Goal: Task Accomplishment & Management: Use online tool/utility

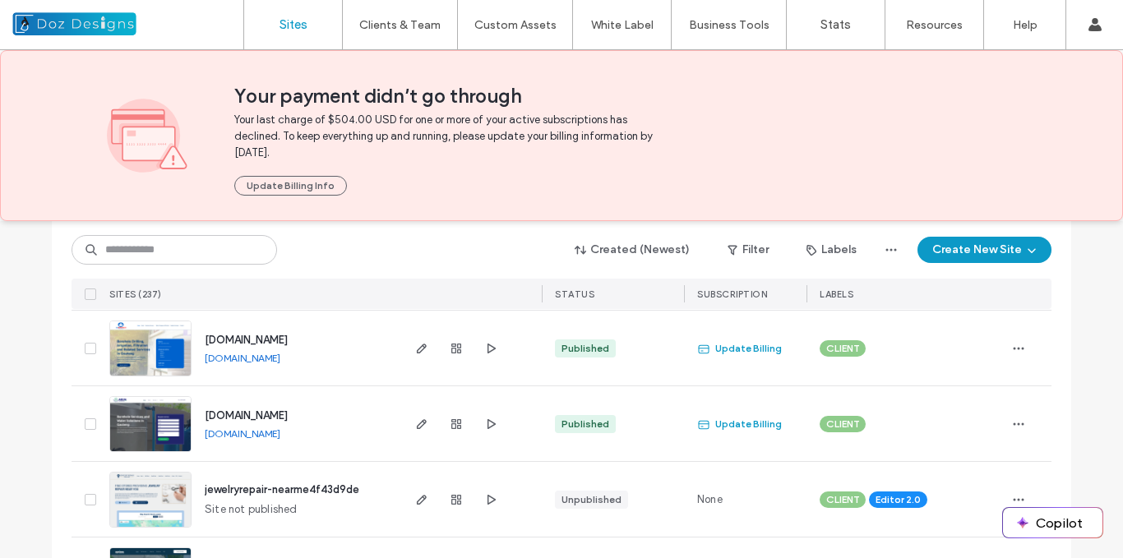
scroll to position [493, 0]
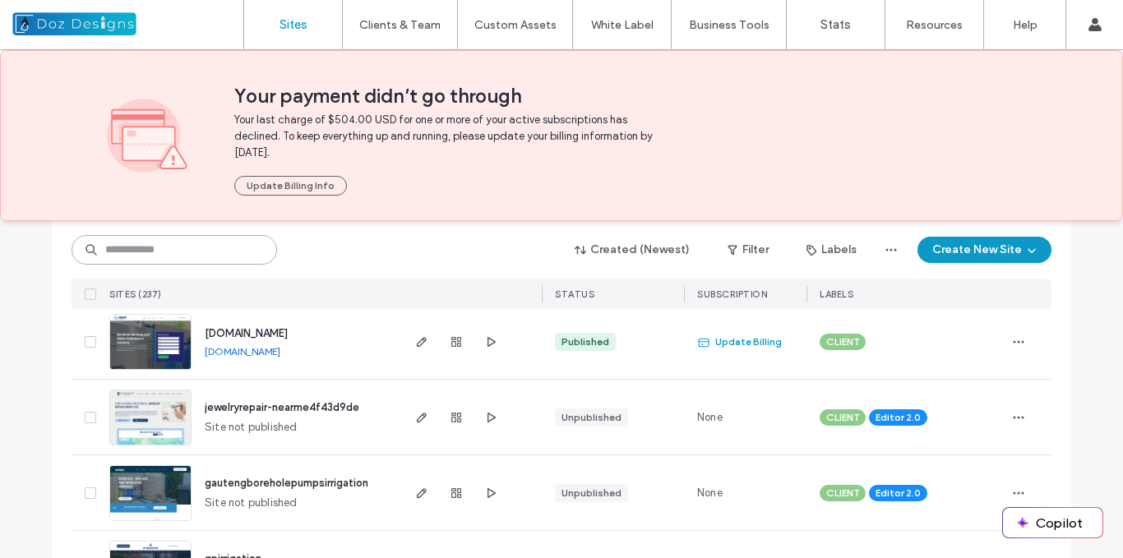
click at [224, 248] on input at bounding box center [175, 250] width 206 height 30
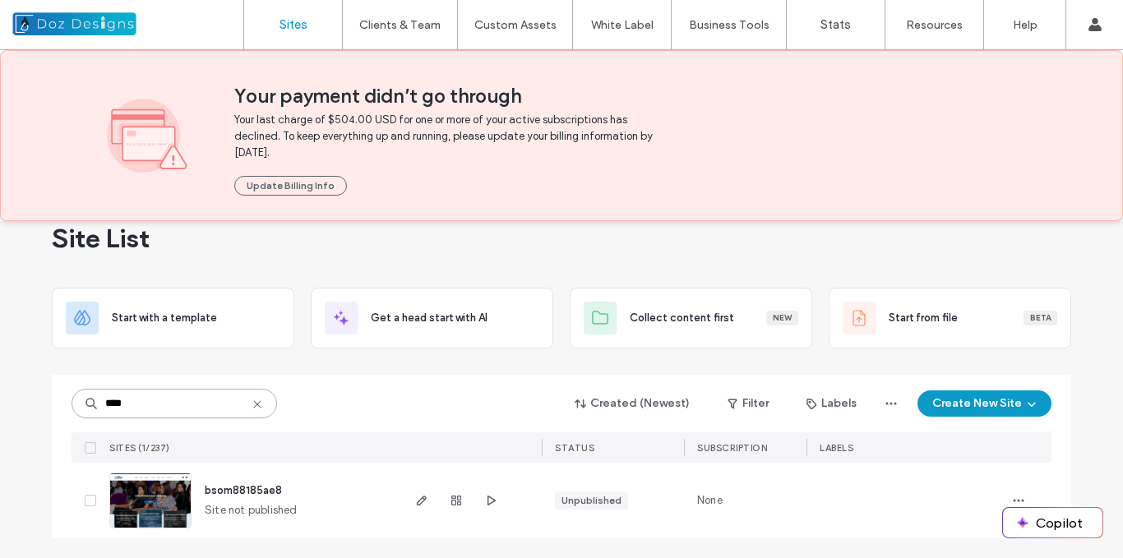
scroll to position [32, 0]
type input "****"
click at [248, 491] on span "bsom88185ae8" at bounding box center [243, 490] width 77 height 12
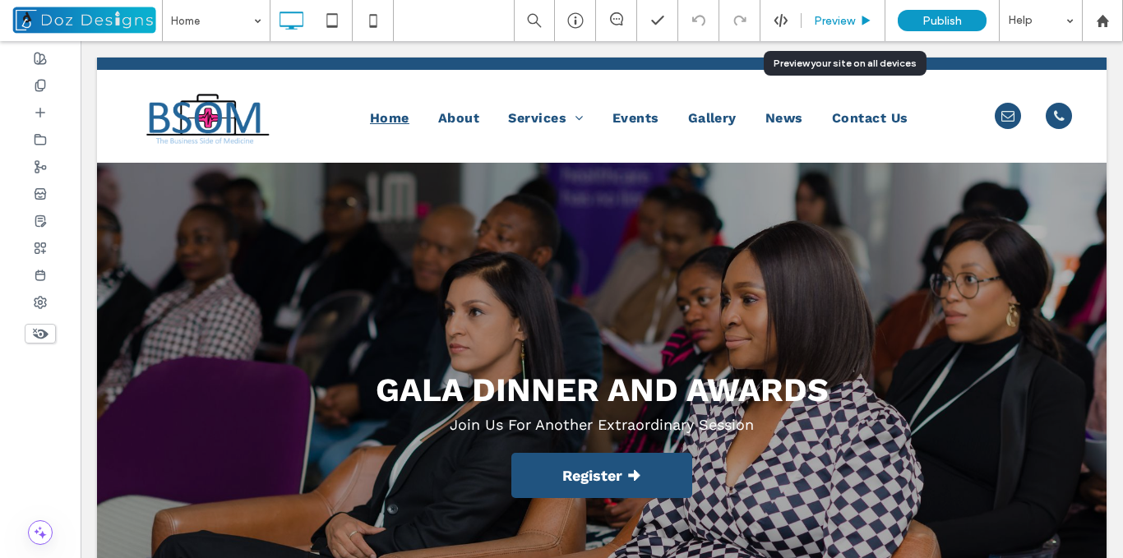
click at [839, 20] on span "Preview" at bounding box center [834, 21] width 41 height 14
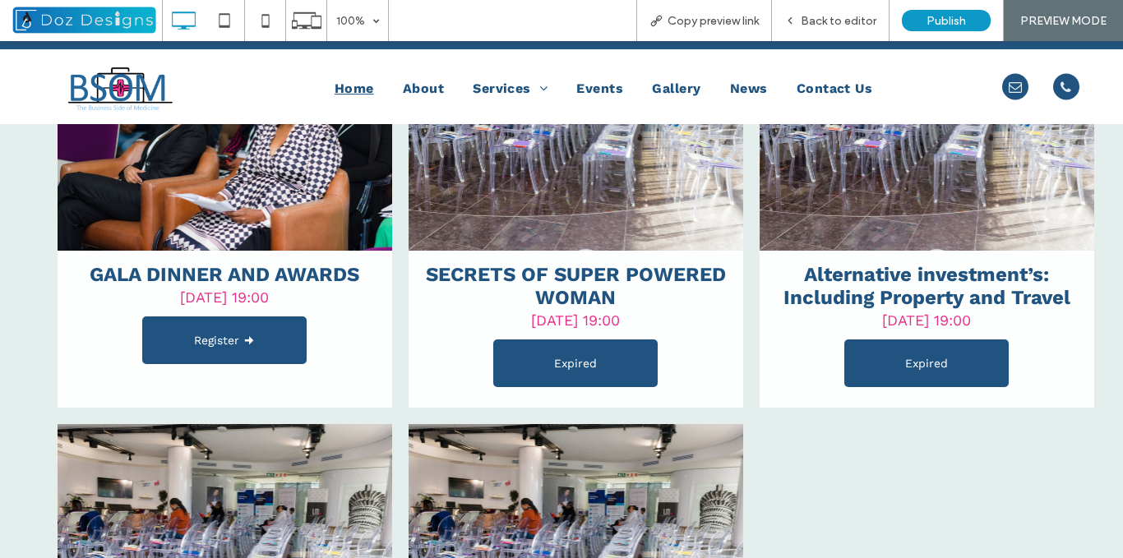
scroll to position [3208, 0]
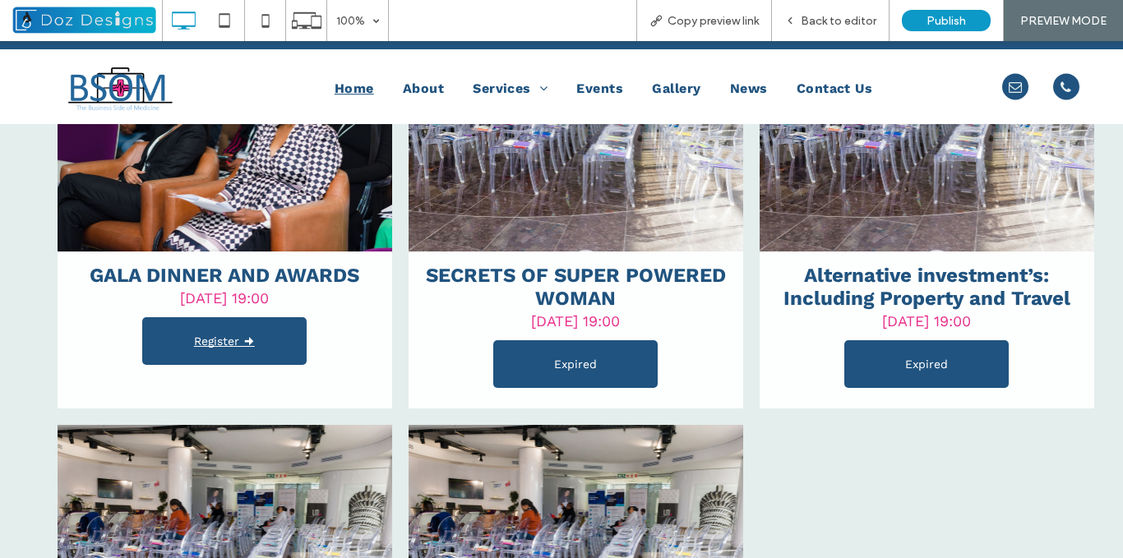
click at [219, 335] on p "Register 🠊" at bounding box center [224, 341] width 61 height 13
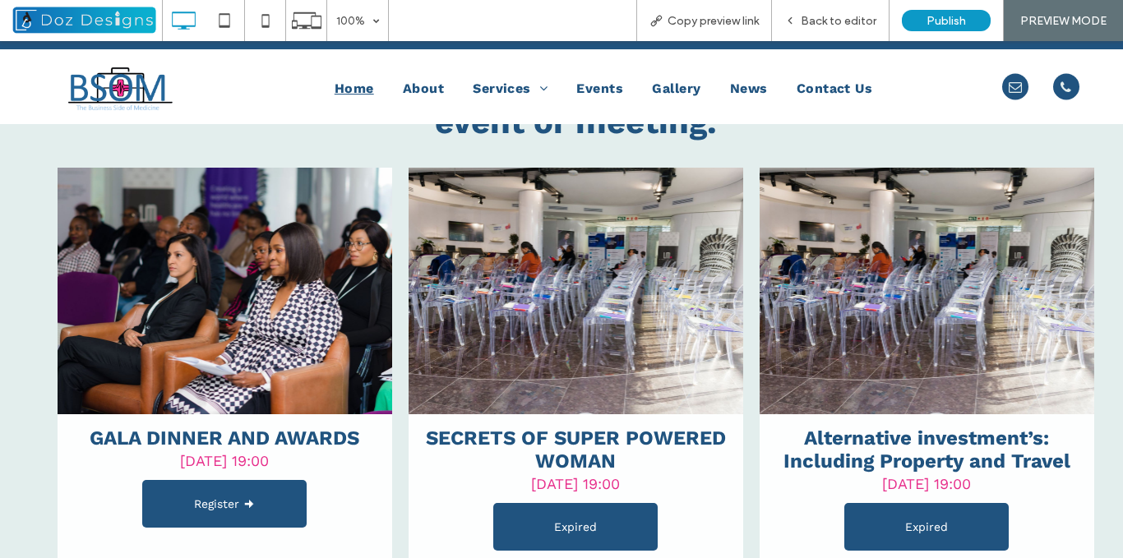
scroll to position [3043, 0]
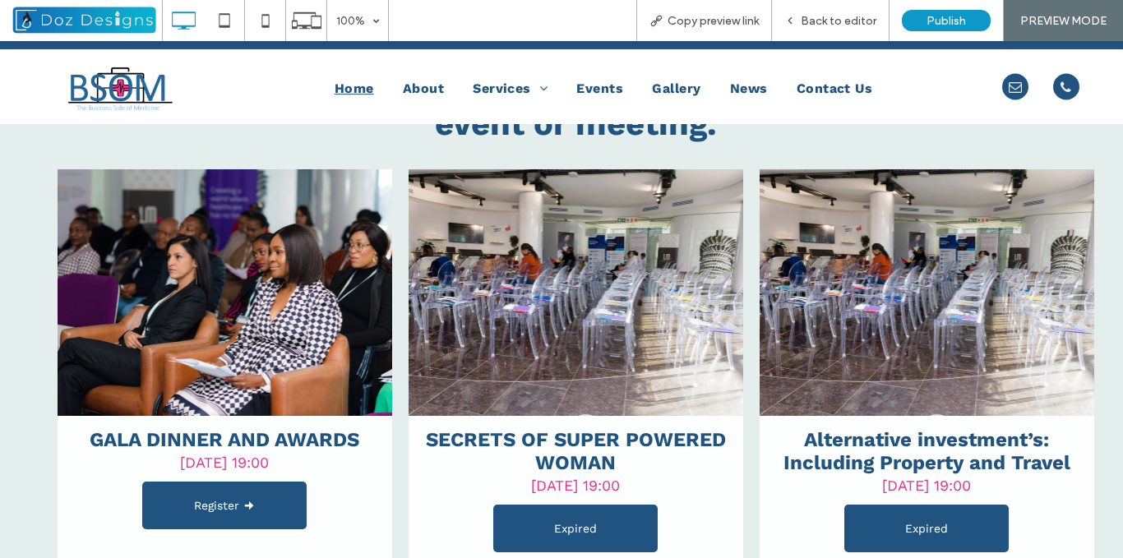
click at [299, 308] on link at bounding box center [225, 292] width 335 height 247
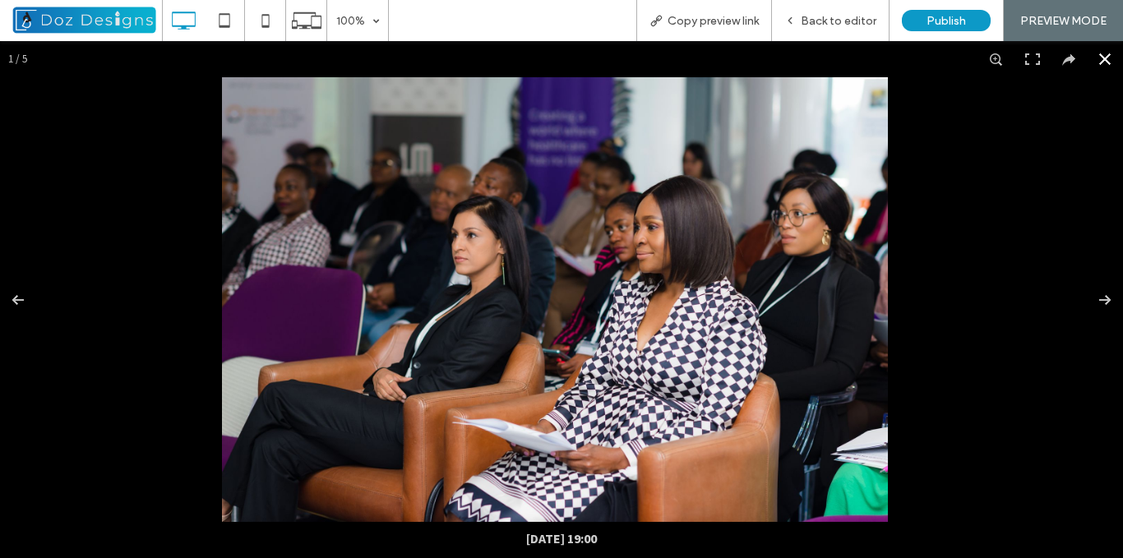
click at [1098, 57] on button at bounding box center [1105, 59] width 36 height 36
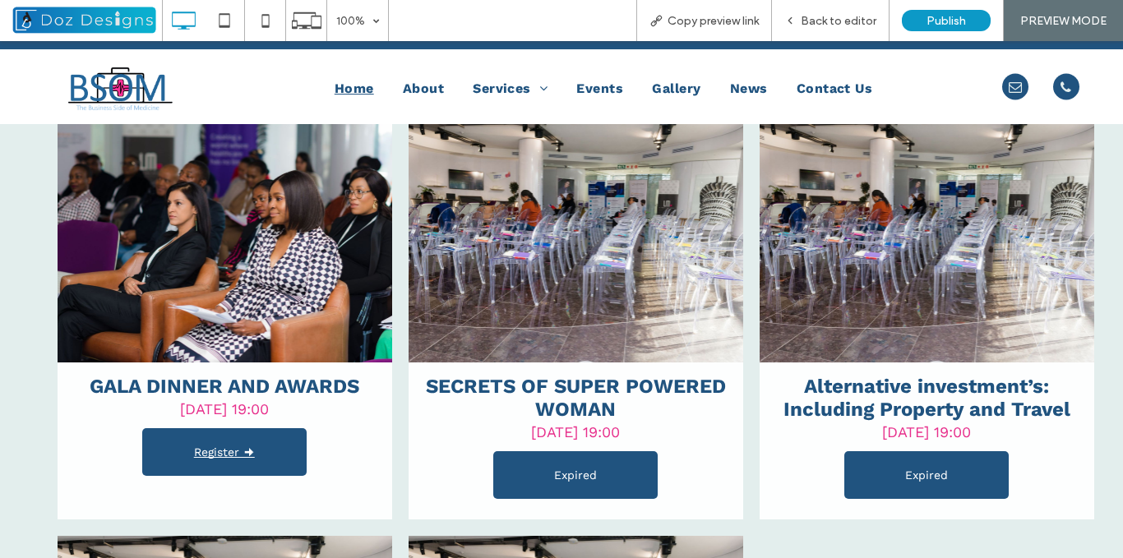
scroll to position [3125, 0]
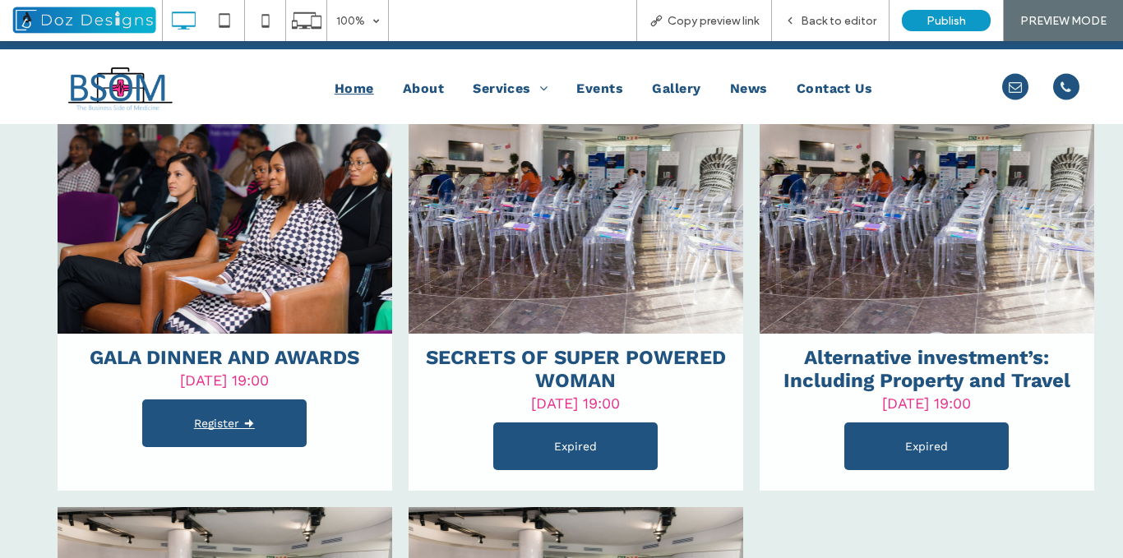
click at [233, 424] on p "Register 🠊" at bounding box center [224, 423] width 61 height 13
click at [580, 89] on span "Events" at bounding box center [600, 89] width 47 height 20
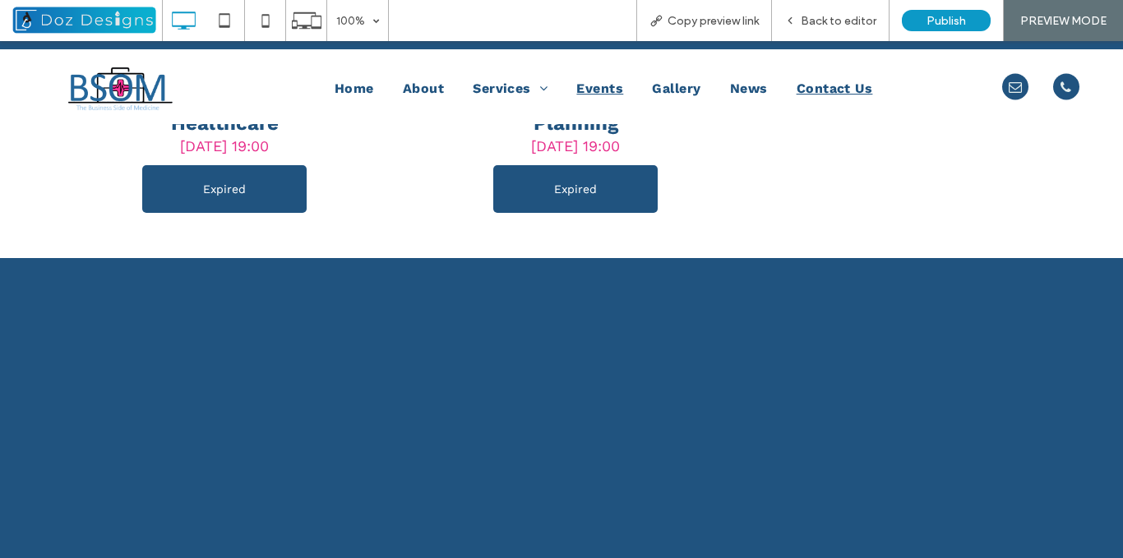
scroll to position [1479, 0]
drag, startPoint x: 824, startPoint y: 16, endPoint x: 631, endPoint y: 202, distance: 268.7
click at [824, 16] on span "Back to editor" at bounding box center [839, 21] width 76 height 14
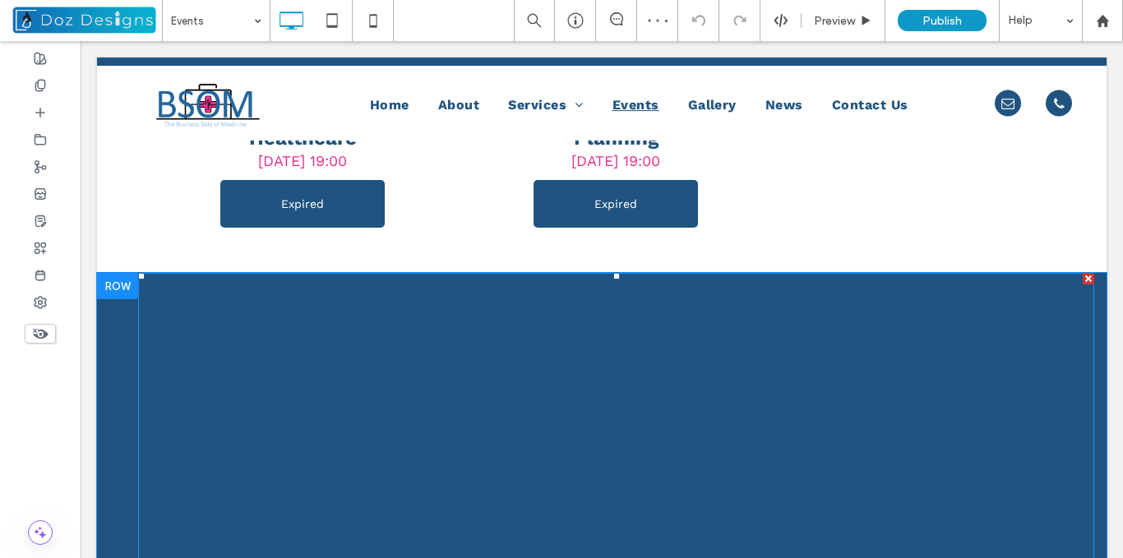
scroll to position [1501, 0]
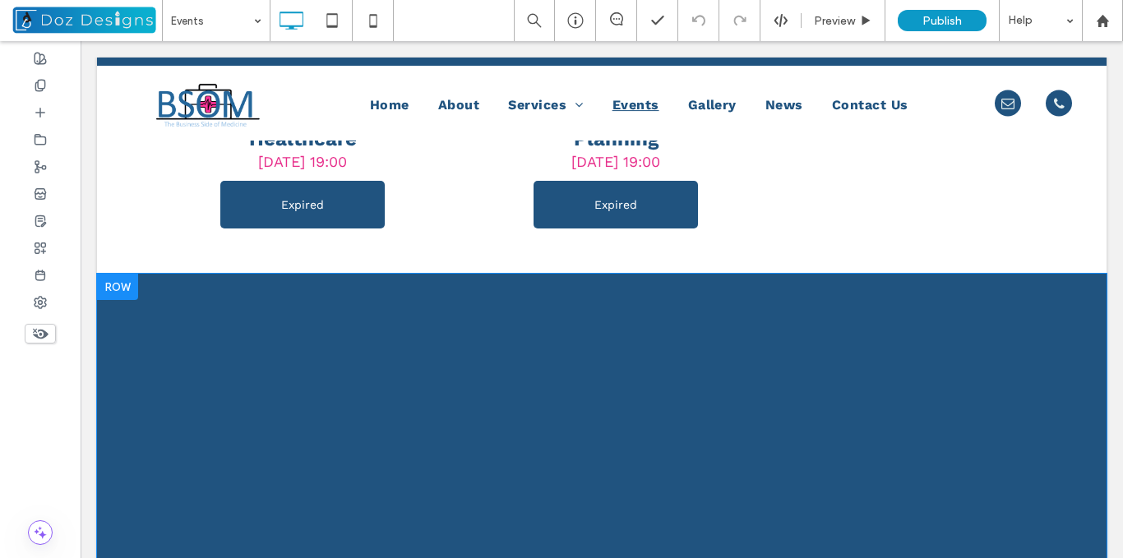
click at [112, 290] on div at bounding box center [117, 287] width 41 height 26
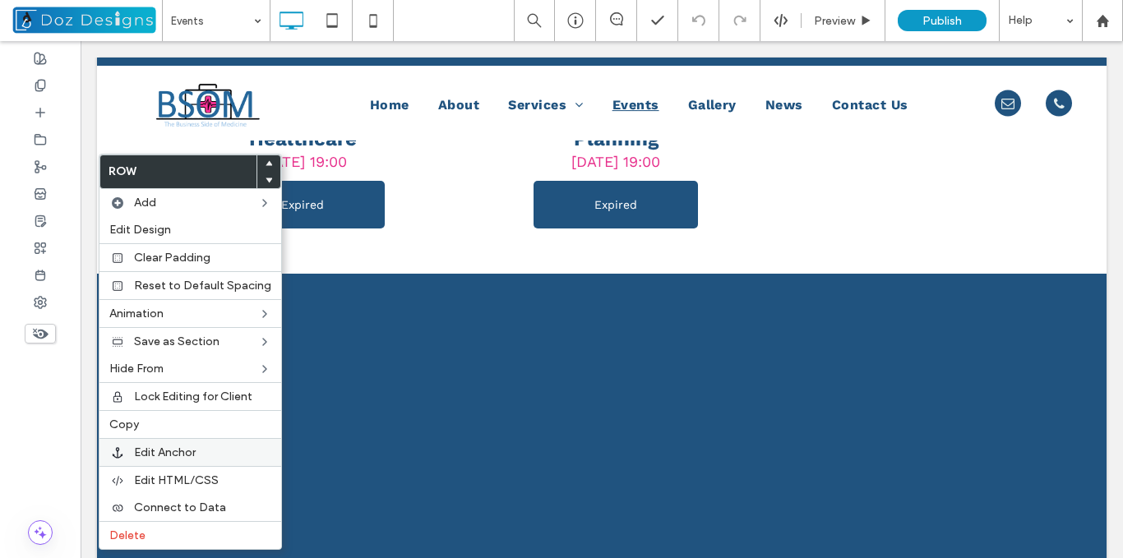
click at [185, 453] on span "Edit Anchor" at bounding box center [165, 453] width 62 height 14
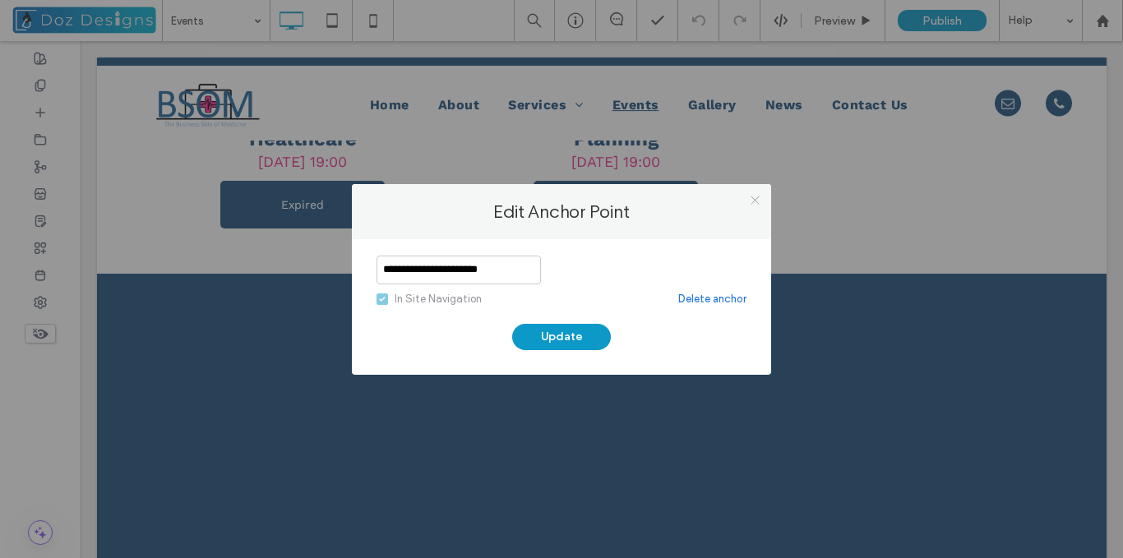
click at [754, 197] on icon at bounding box center [755, 200] width 12 height 12
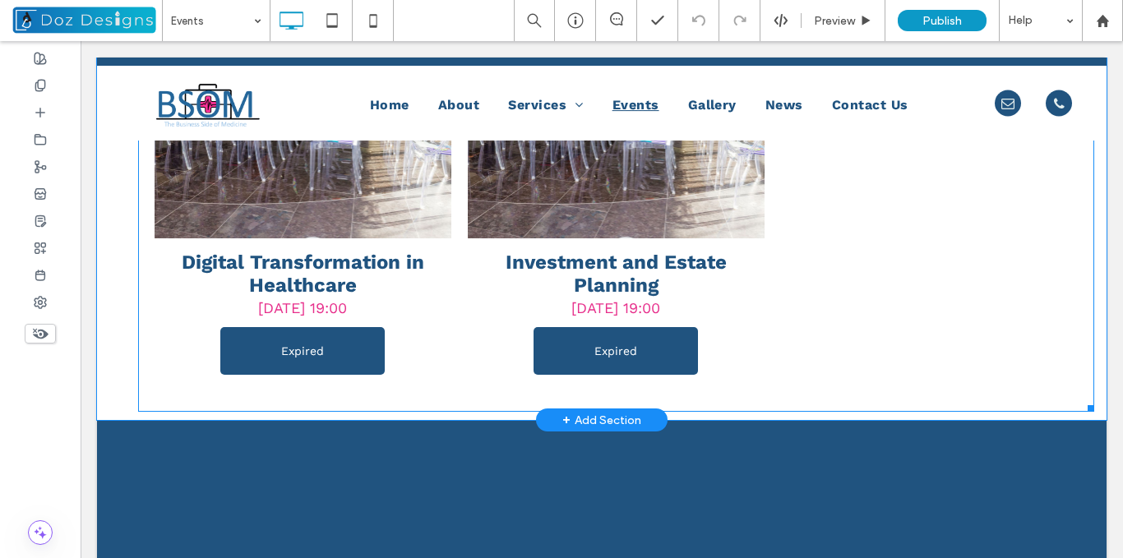
scroll to position [1336, 0]
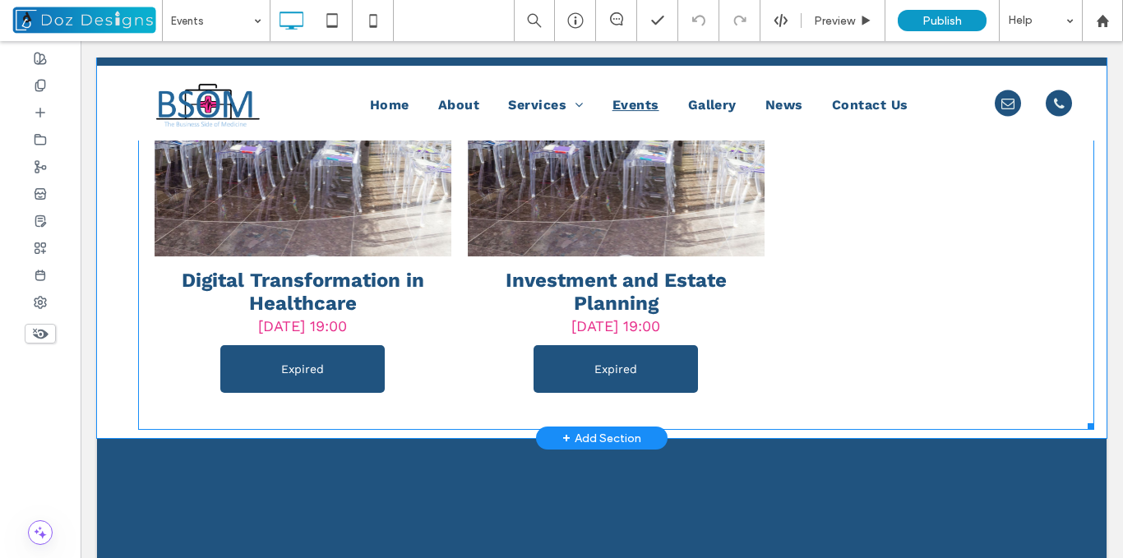
click at [431, 252] on link at bounding box center [303, 133] width 297 height 247
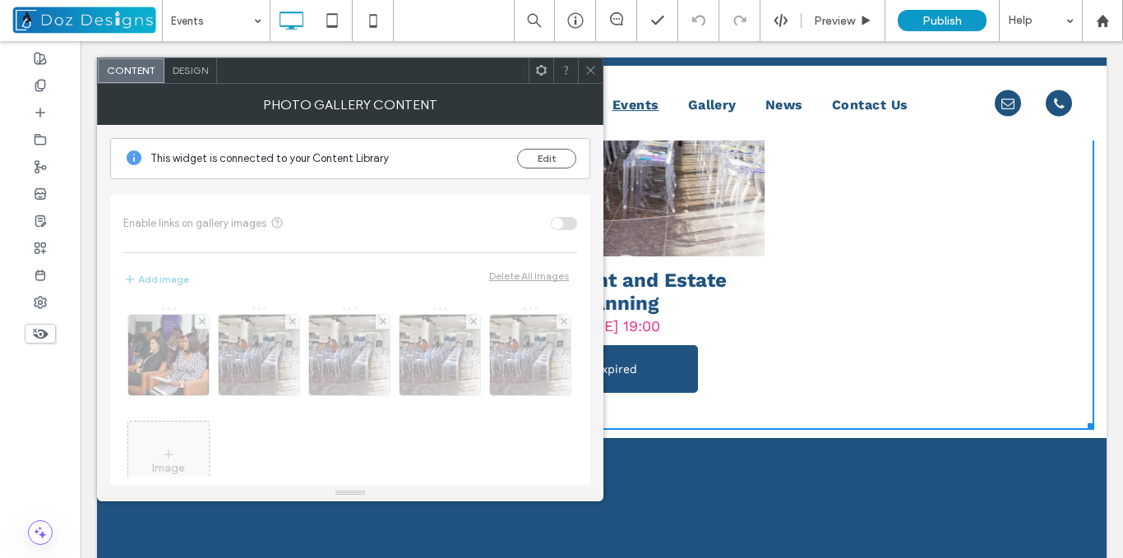
click at [590, 84] on div "Photo Gallery Content" at bounding box center [350, 104] width 507 height 41
click at [591, 67] on icon at bounding box center [591, 70] width 12 height 12
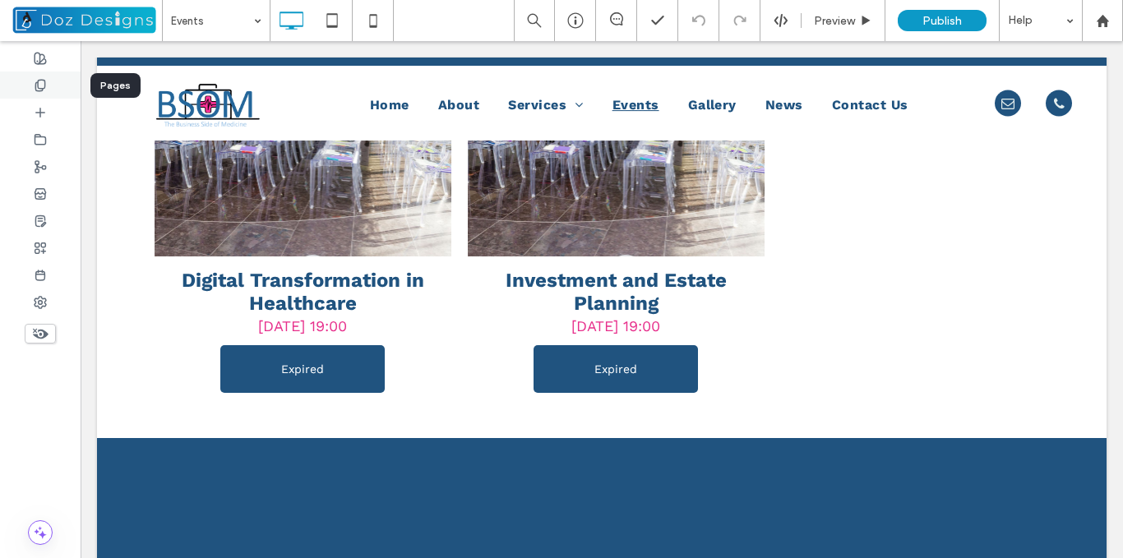
click at [42, 89] on use at bounding box center [39, 85] width 9 height 11
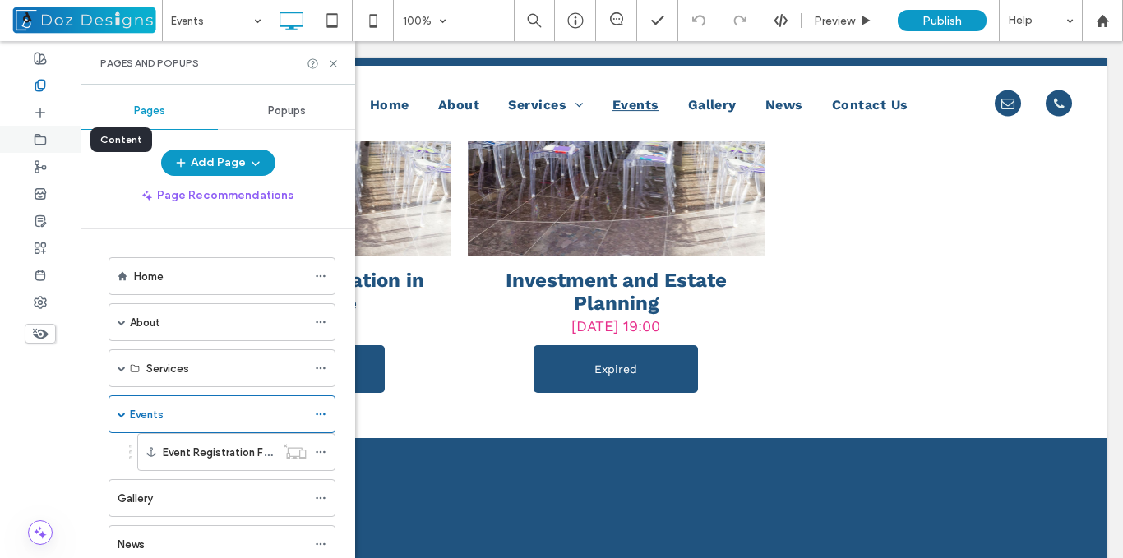
click at [43, 138] on icon at bounding box center [40, 139] width 13 height 13
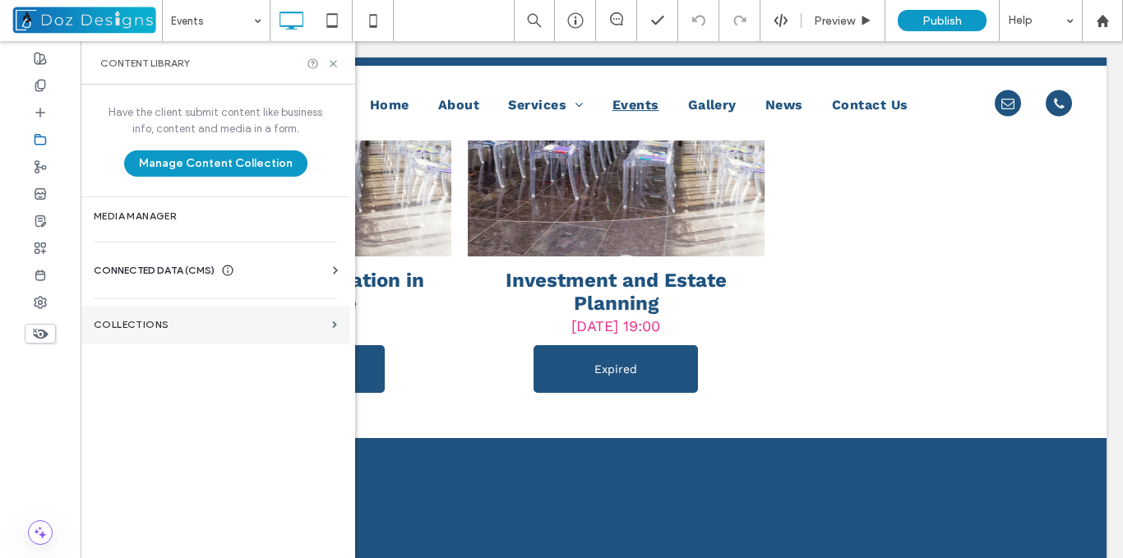
click at [257, 322] on label "Collections" at bounding box center [210, 325] width 232 height 12
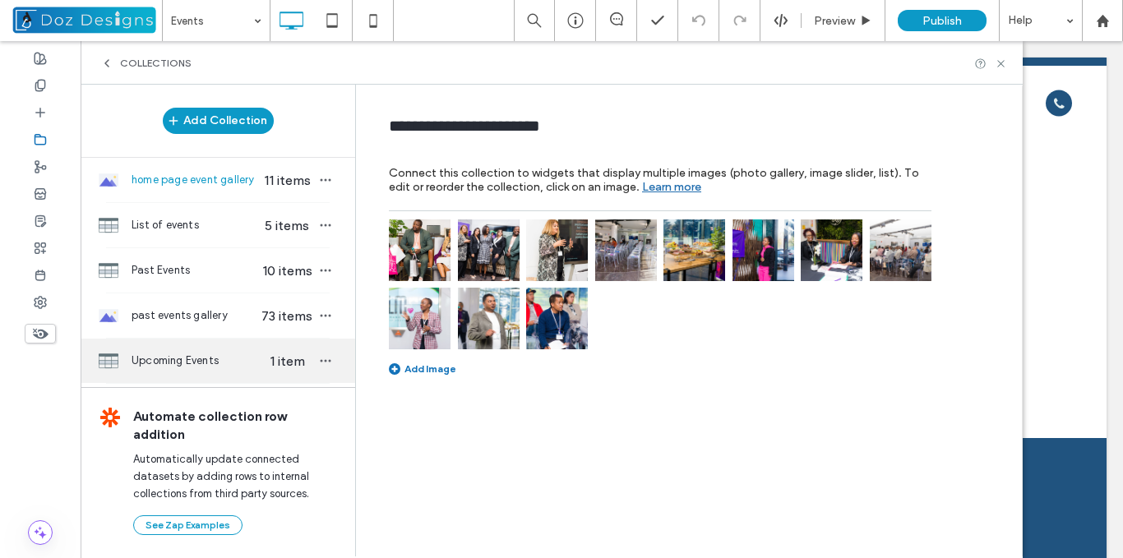
click at [197, 359] on span "Upcoming Events" at bounding box center [195, 361] width 127 height 16
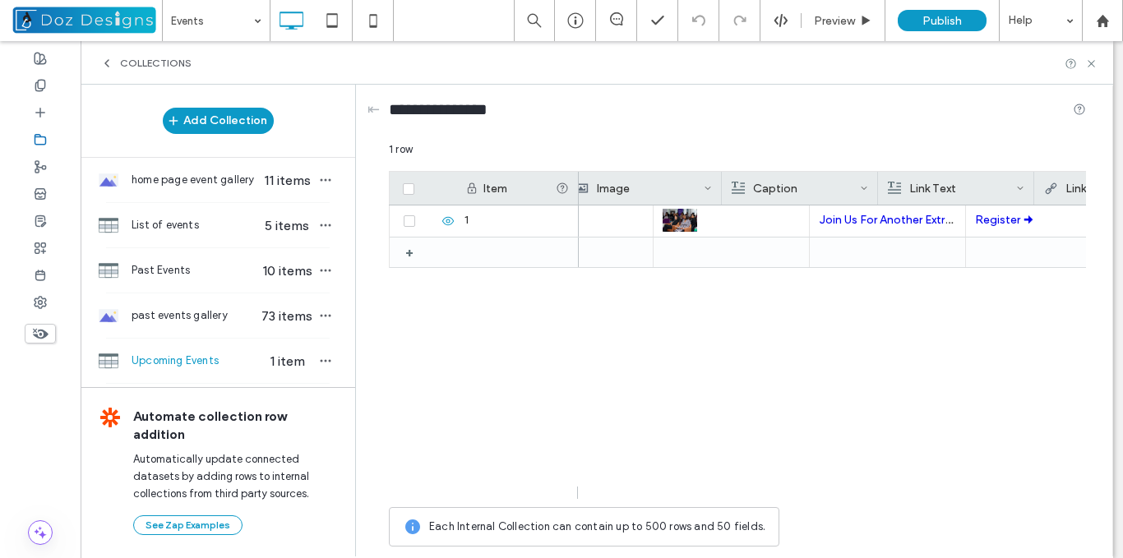
scroll to position [0, 956]
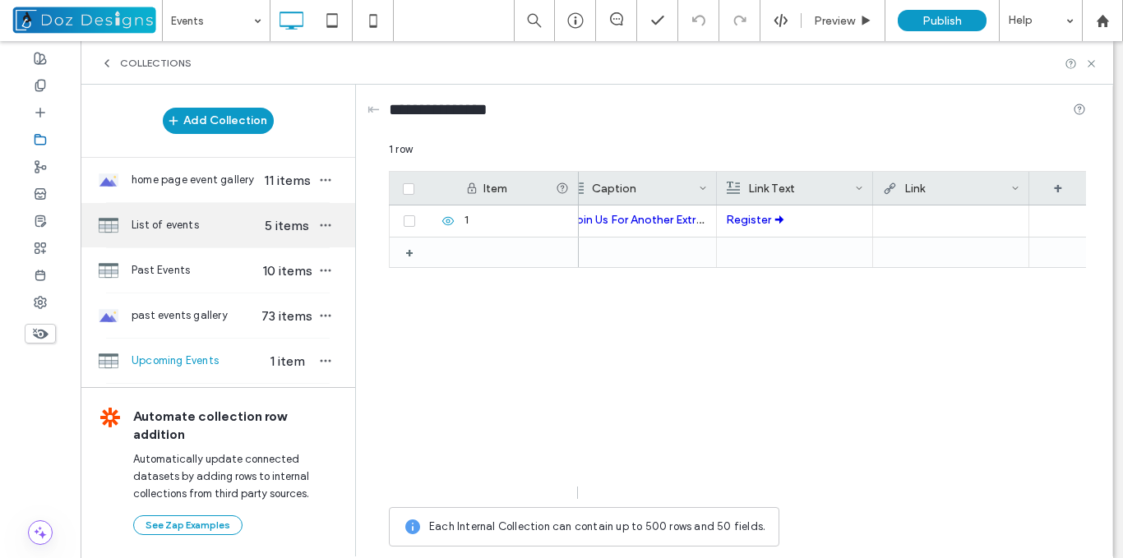
click at [202, 222] on span "List of events" at bounding box center [195, 225] width 127 height 16
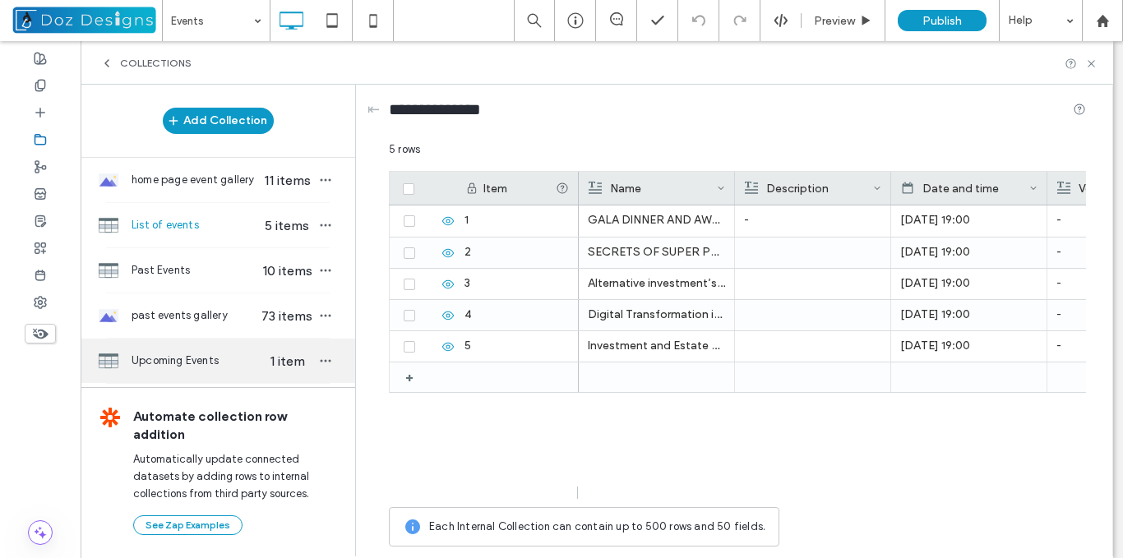
click at [220, 364] on span "Upcoming Events" at bounding box center [195, 361] width 127 height 16
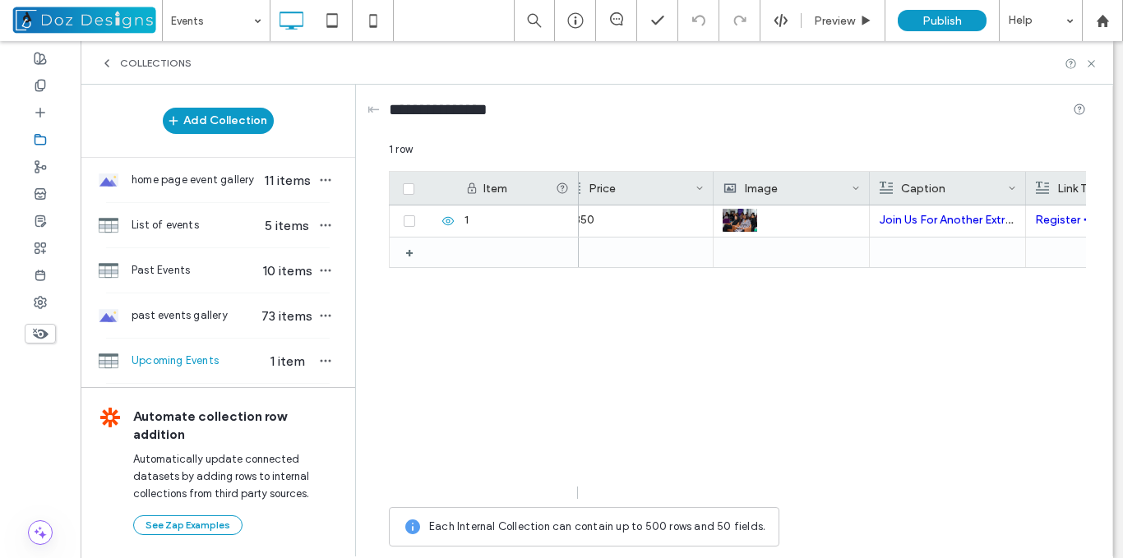
scroll to position [0, 0]
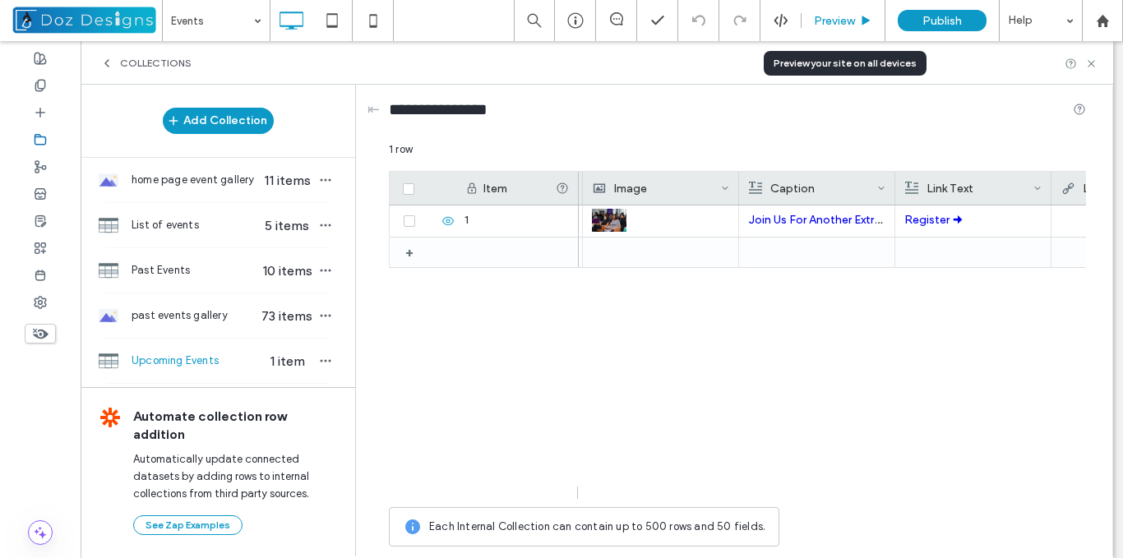
click at [842, 22] on span "Preview" at bounding box center [834, 21] width 41 height 14
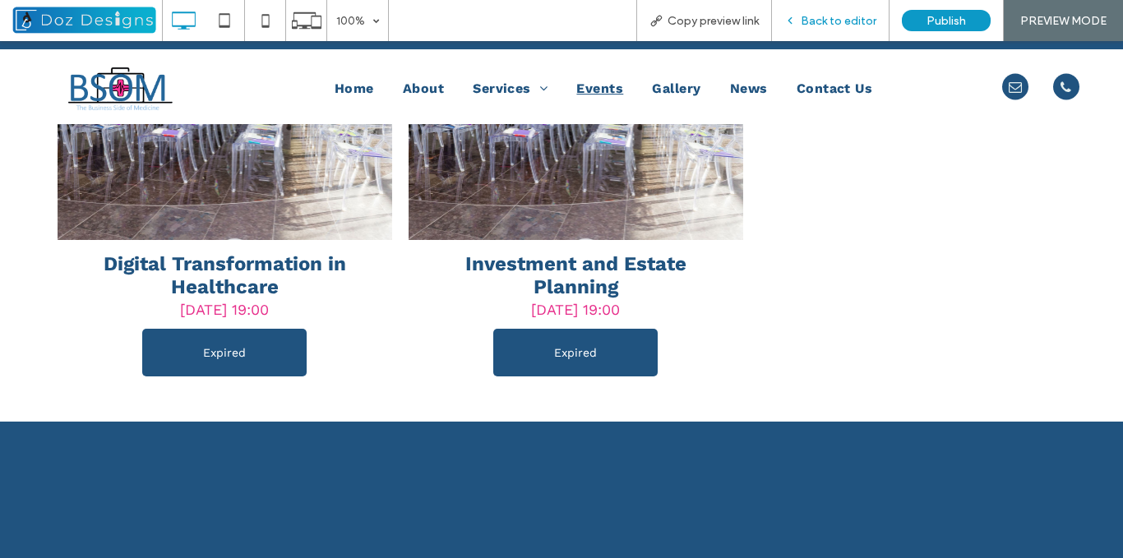
click at [804, 22] on div "Back to editor" at bounding box center [830, 21] width 117 height 14
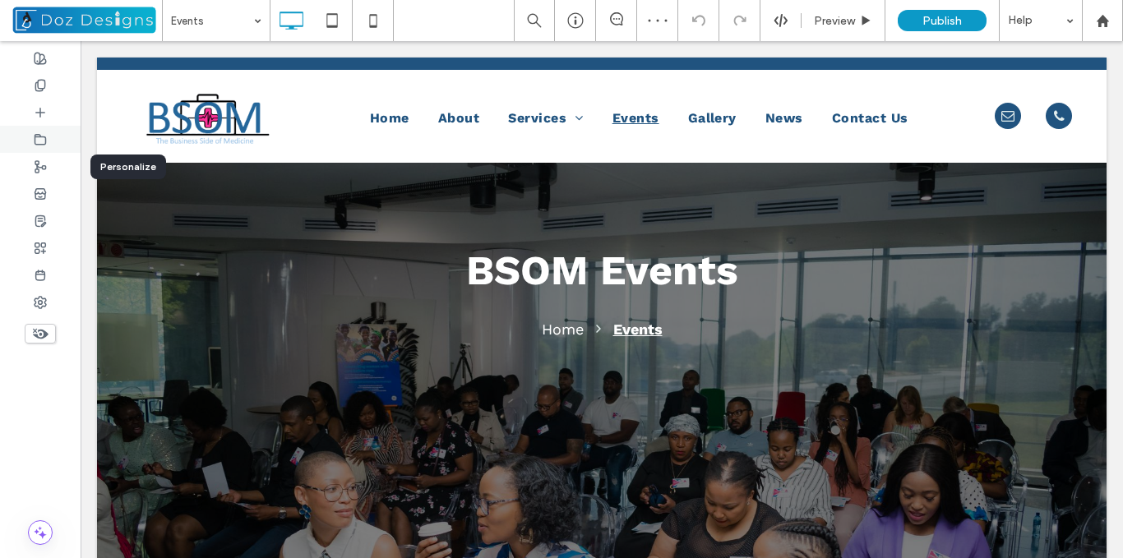
click at [45, 137] on use at bounding box center [40, 139] width 11 height 10
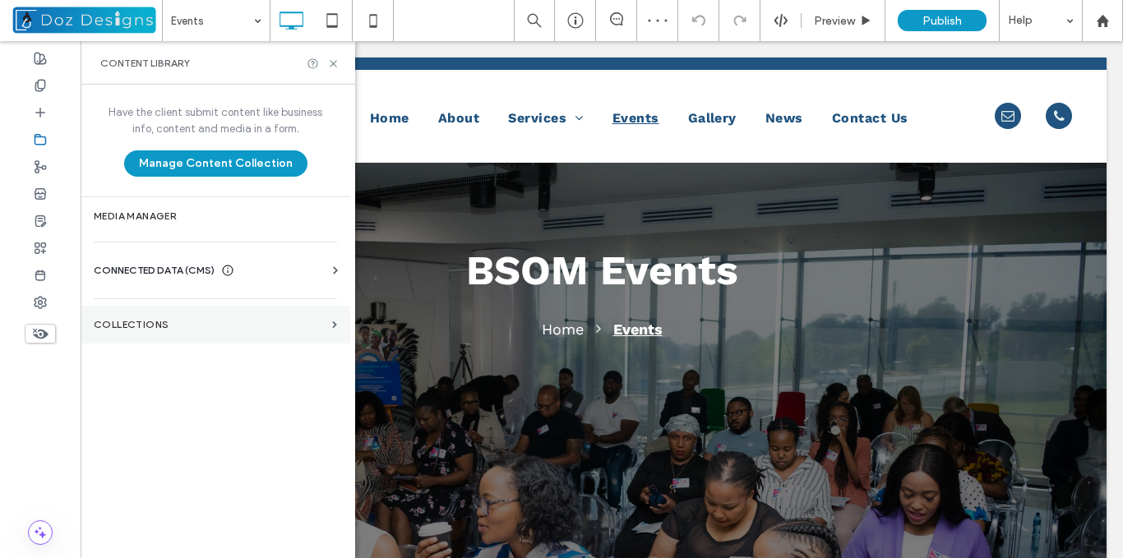
click at [192, 323] on label "Collections" at bounding box center [210, 325] width 232 height 12
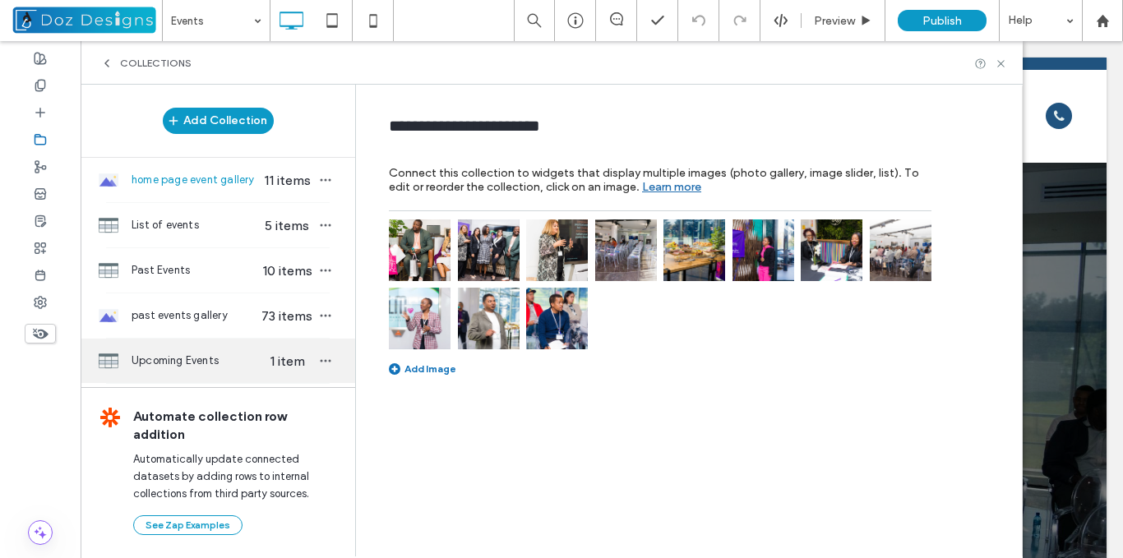
click at [202, 356] on span "Upcoming Events" at bounding box center [195, 361] width 127 height 16
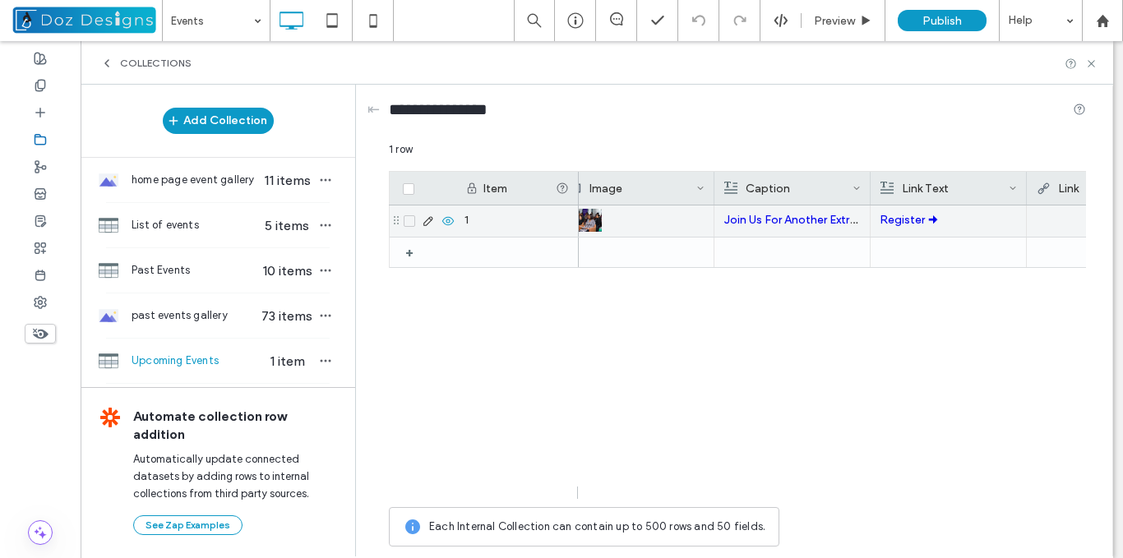
click at [951, 229] on p "Register 🠊" at bounding box center [948, 221] width 137 height 30
click at [956, 214] on div at bounding box center [950, 221] width 137 height 30
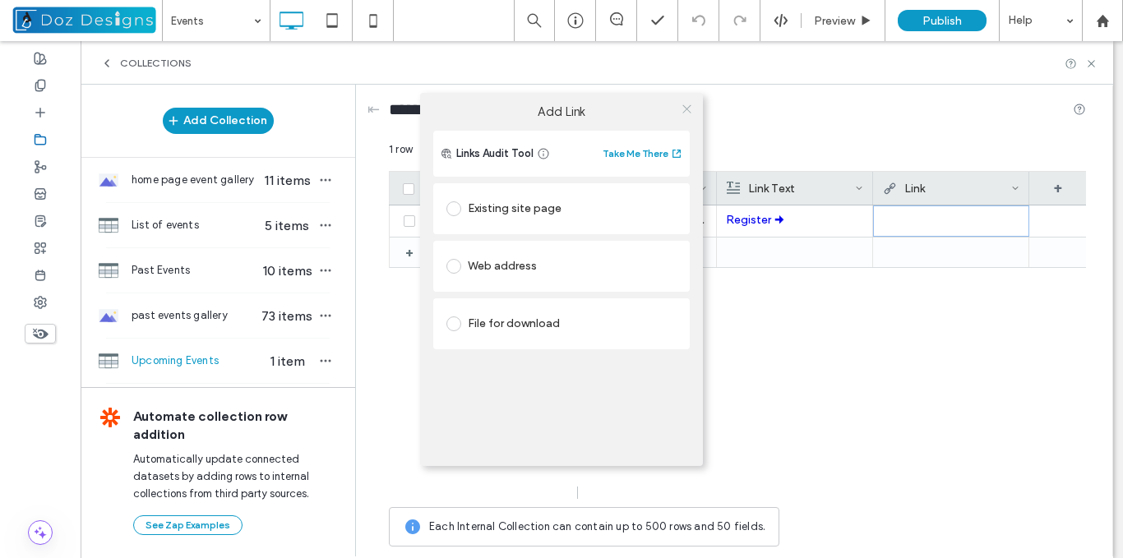
click at [684, 105] on icon at bounding box center [687, 109] width 12 height 12
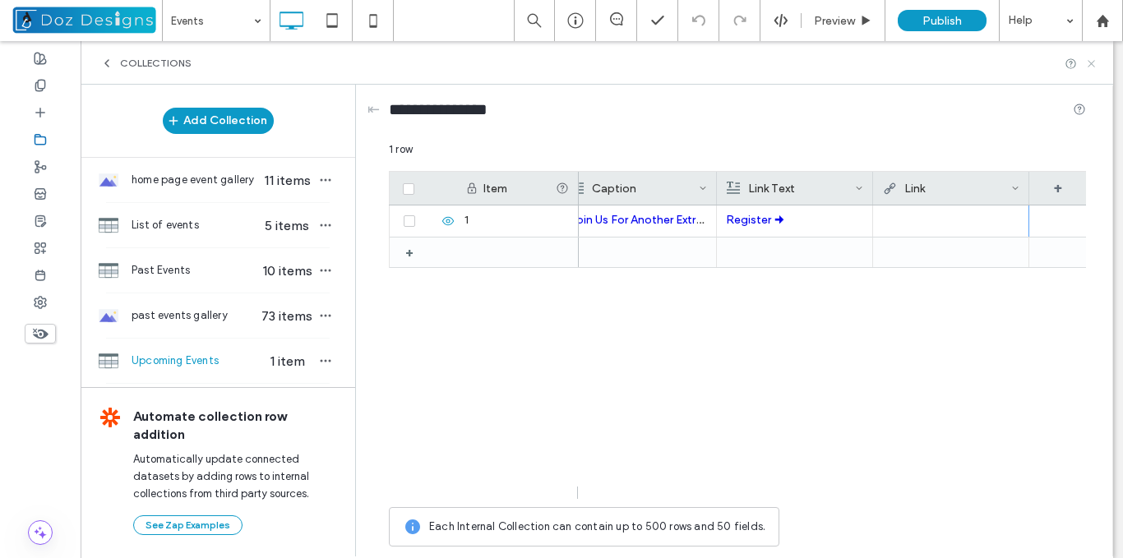
click at [1091, 61] on icon at bounding box center [1092, 64] width 12 height 12
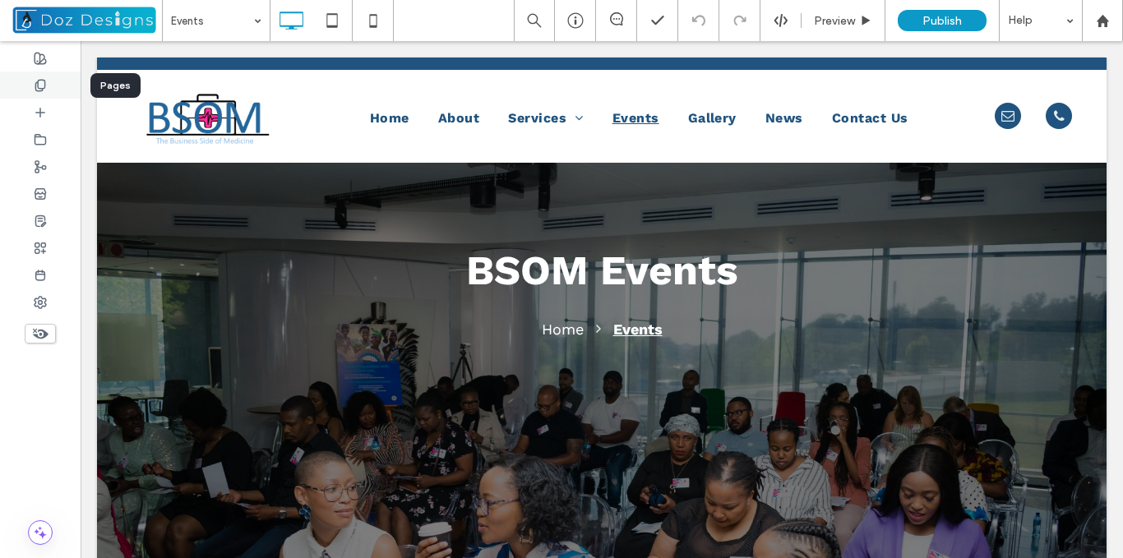
click at [41, 90] on use at bounding box center [39, 85] width 9 height 11
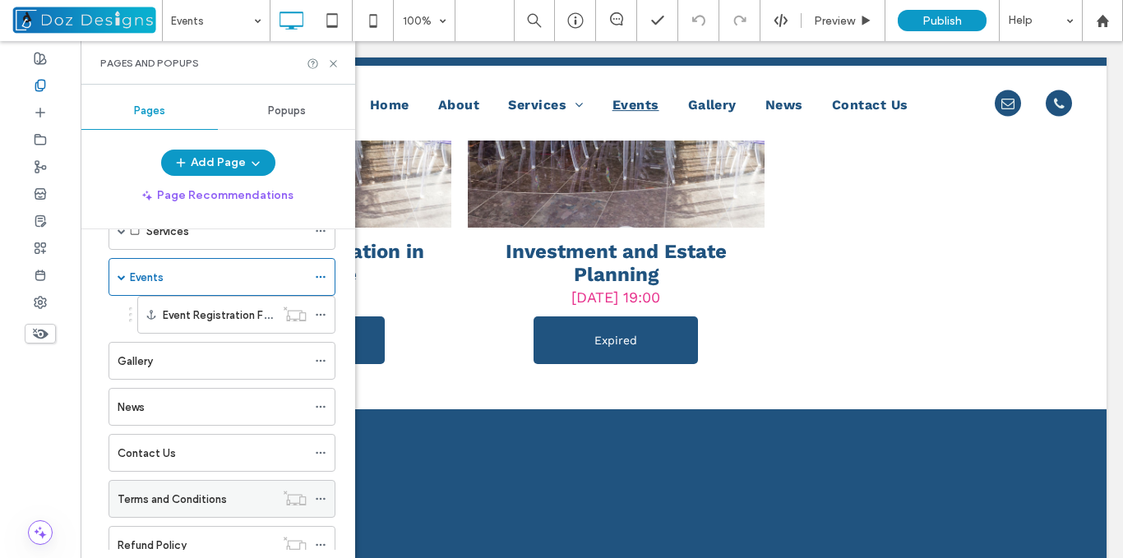
scroll to position [68, 0]
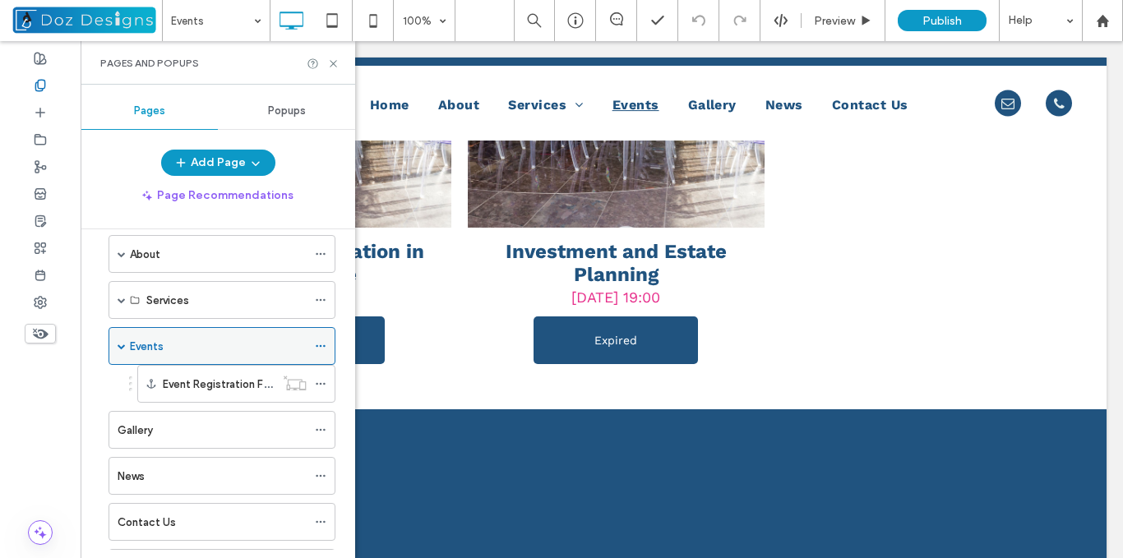
click at [322, 343] on icon at bounding box center [321, 346] width 12 height 12
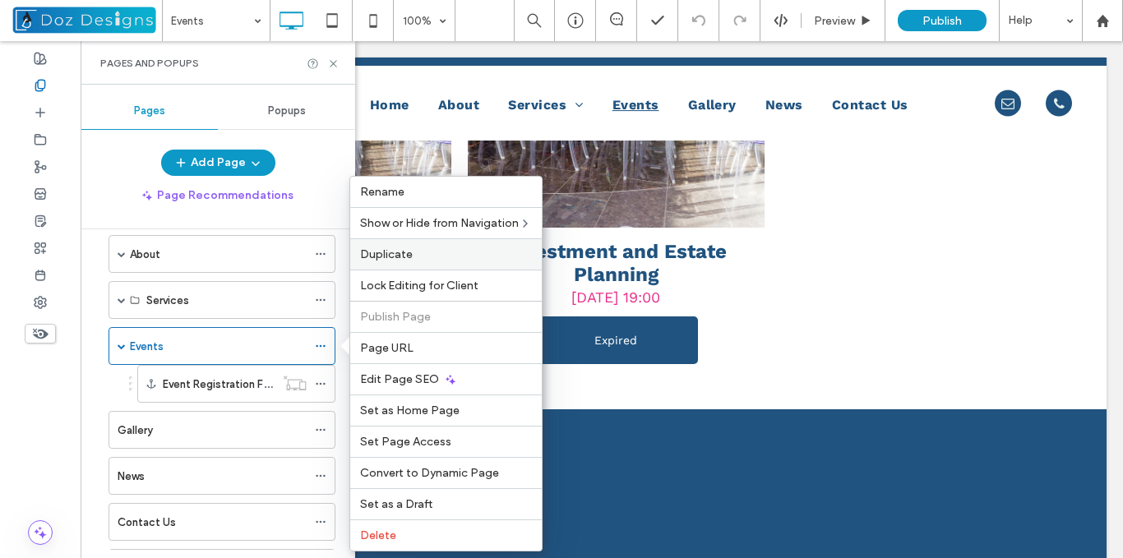
click at [410, 258] on span "Duplicate" at bounding box center [386, 255] width 53 height 14
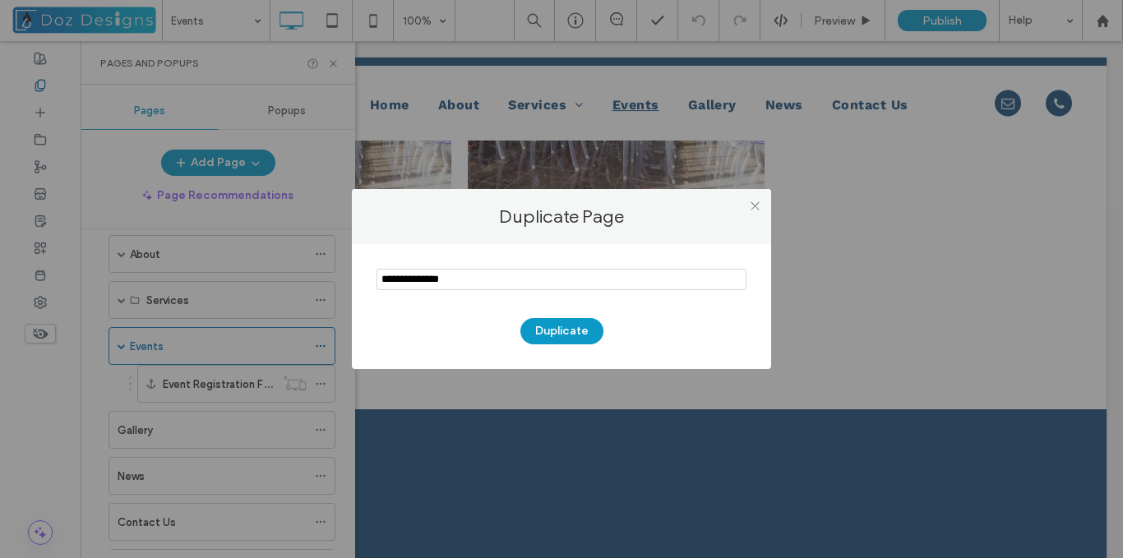
drag, startPoint x: 476, startPoint y: 276, endPoint x: 373, endPoint y: 267, distance: 103.2
click at [373, 267] on div "Duplicate" at bounding box center [561, 306] width 419 height 125
click at [382, 280] on input "notEmpty" at bounding box center [562, 279] width 370 height 21
type input "**********"
click at [551, 336] on button "Duplicate" at bounding box center [562, 331] width 83 height 26
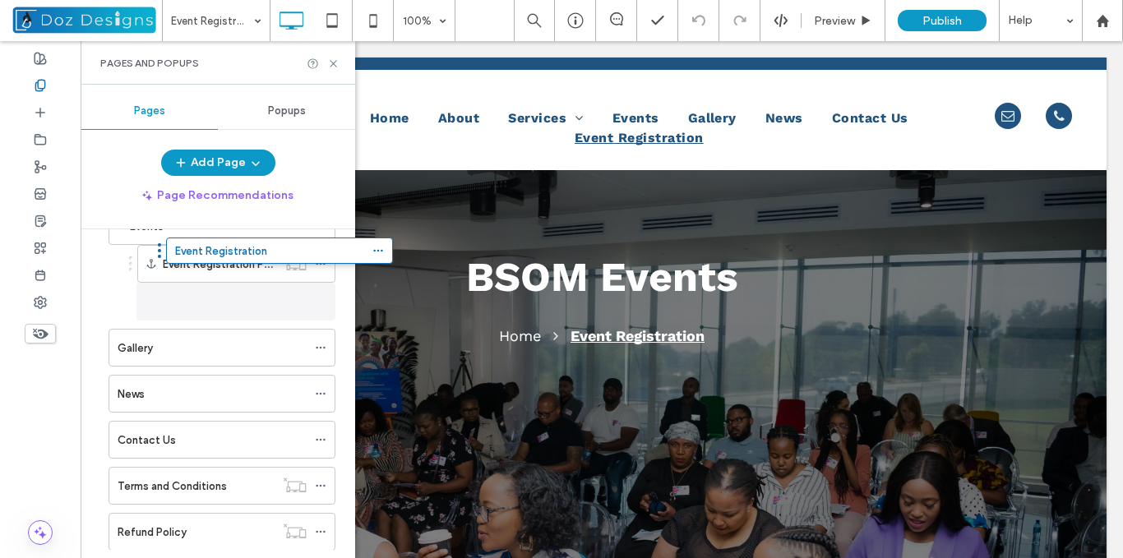
scroll to position [155, 0]
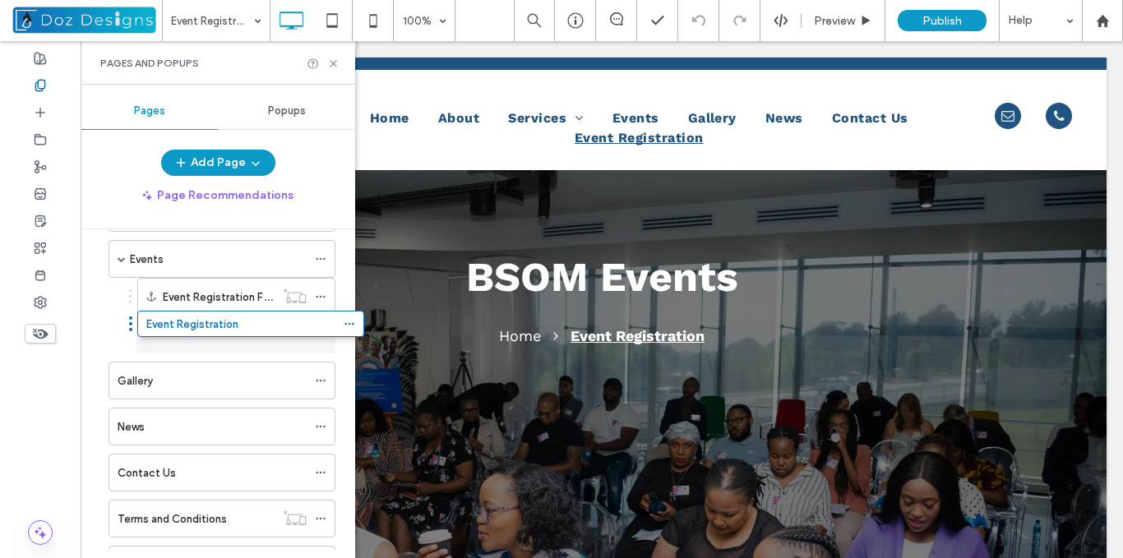
drag, startPoint x: 101, startPoint y: 413, endPoint x: 130, endPoint y: 329, distance: 88.7
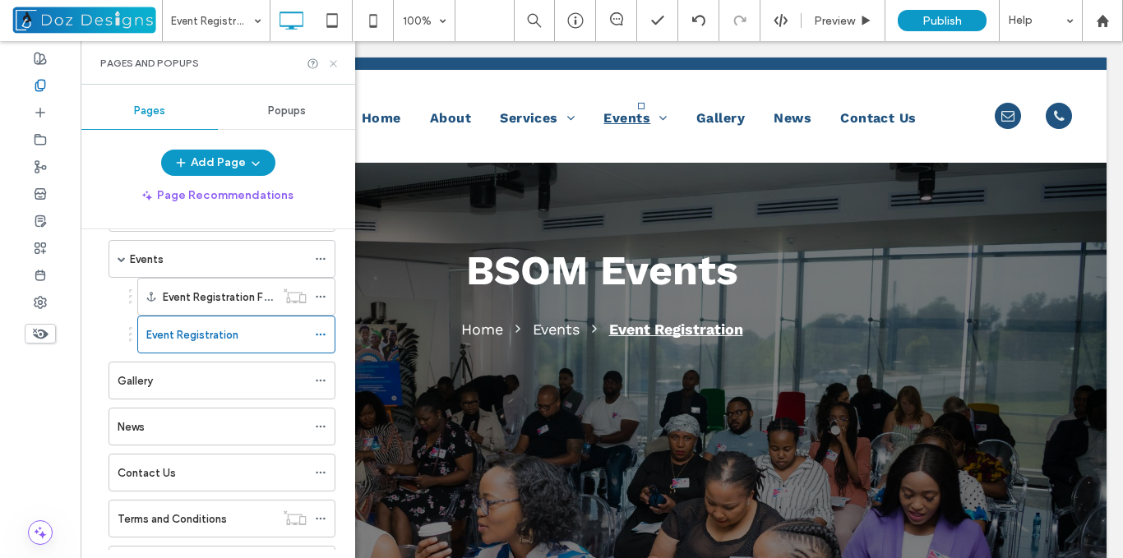
click at [331, 63] on icon at bounding box center [333, 64] width 12 height 12
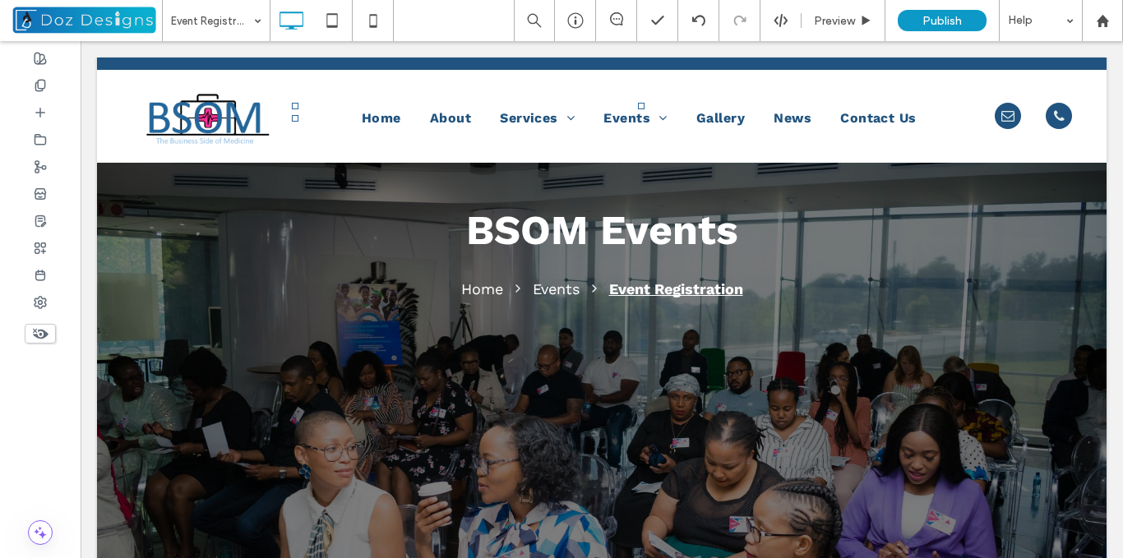
scroll to position [32, 0]
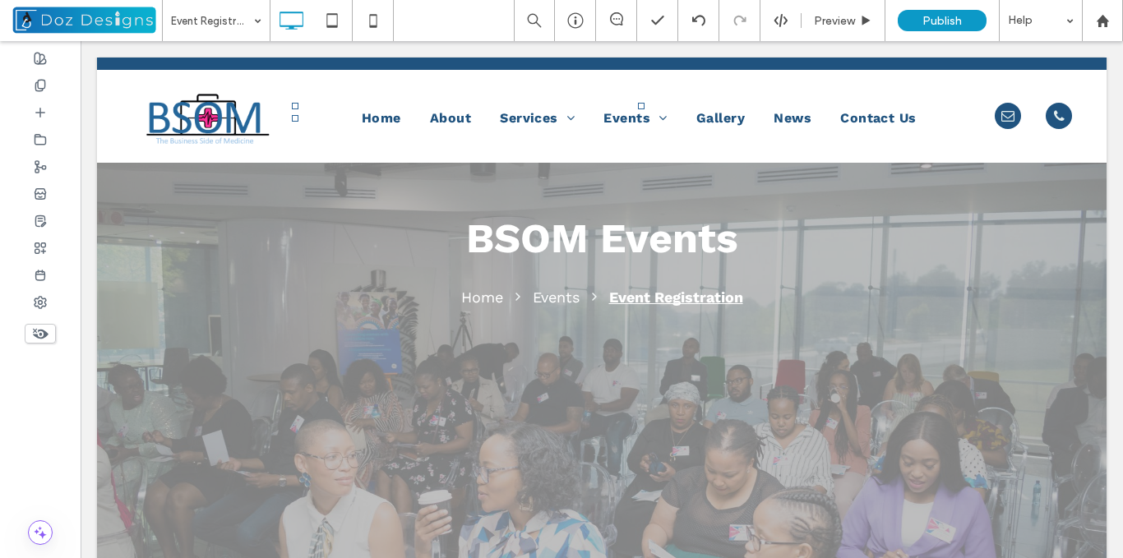
click at [1092, 83] on div "Click To Paste Home About Services Medical Billing and Training Events Event Re…" at bounding box center [602, 108] width 1010 height 76
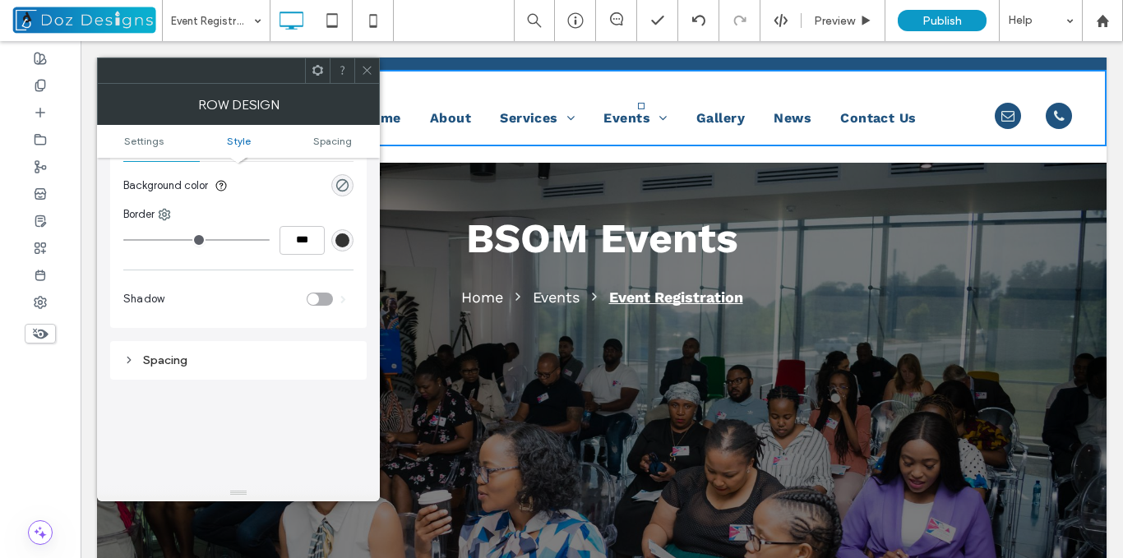
scroll to position [247, 0]
drag, startPoint x: 373, startPoint y: 72, endPoint x: 372, endPoint y: 86, distance: 14.0
click at [372, 72] on icon at bounding box center [367, 70] width 12 height 12
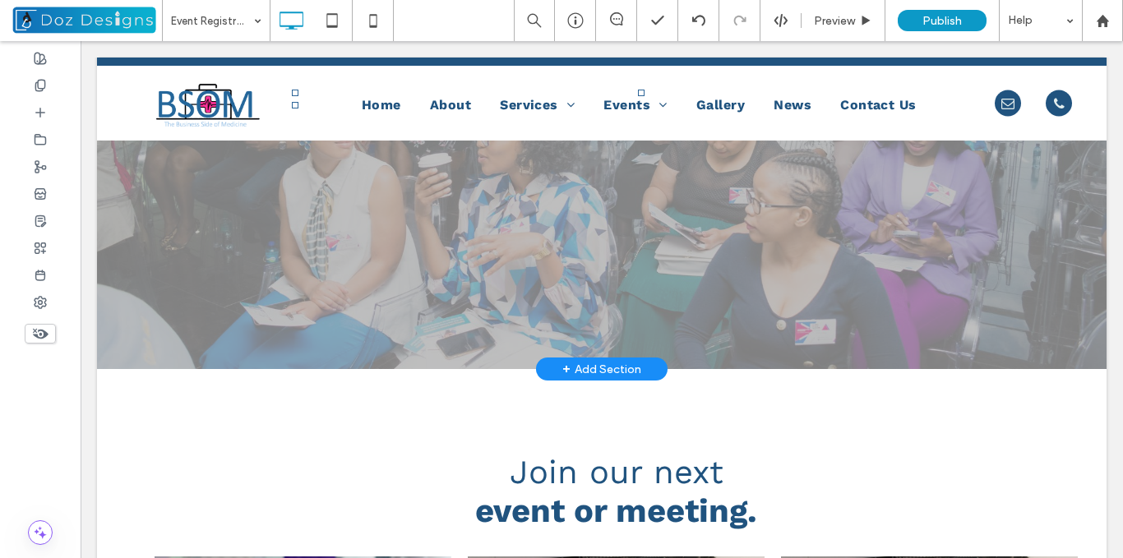
scroll to position [443, 0]
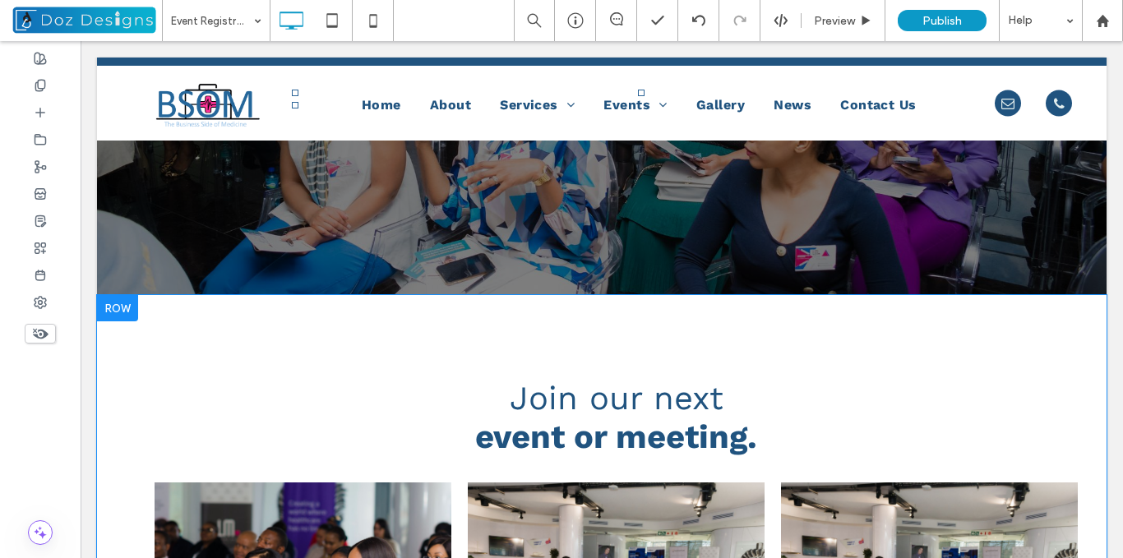
click at [123, 312] on div at bounding box center [117, 308] width 41 height 26
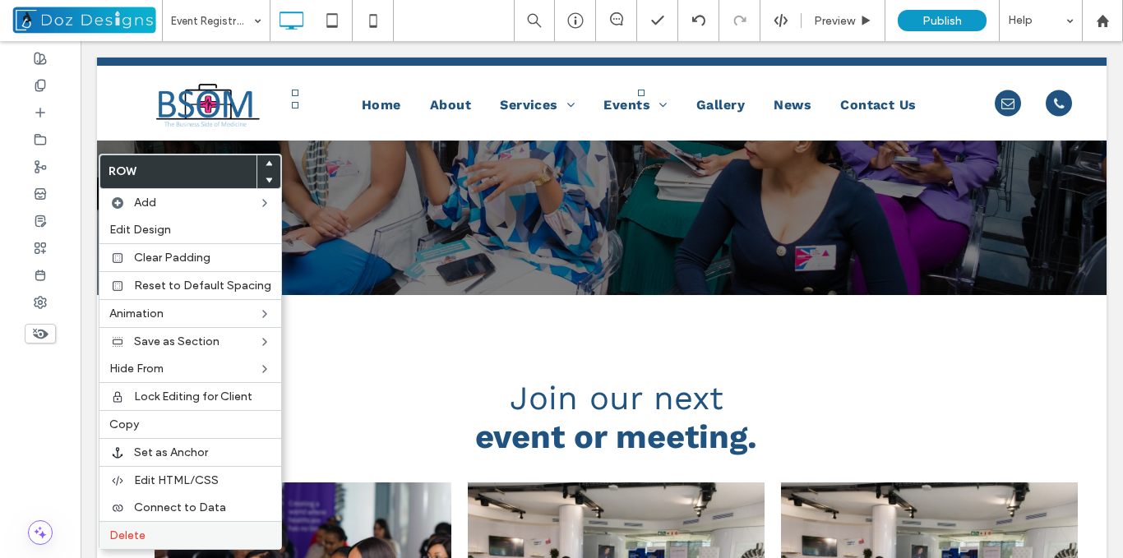
click at [162, 529] on label "Delete" at bounding box center [190, 536] width 162 height 14
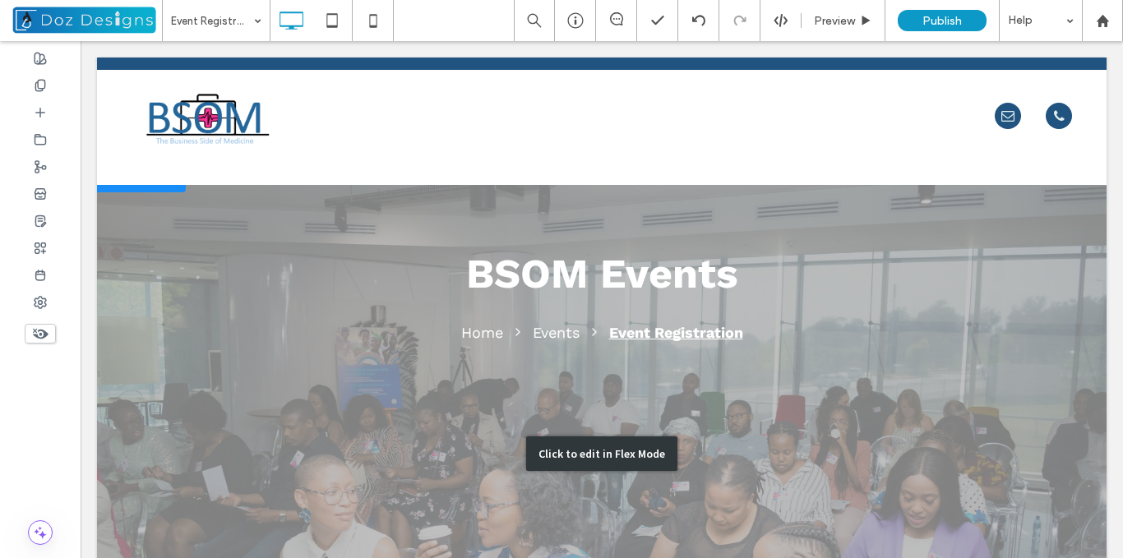
scroll to position [0, 0]
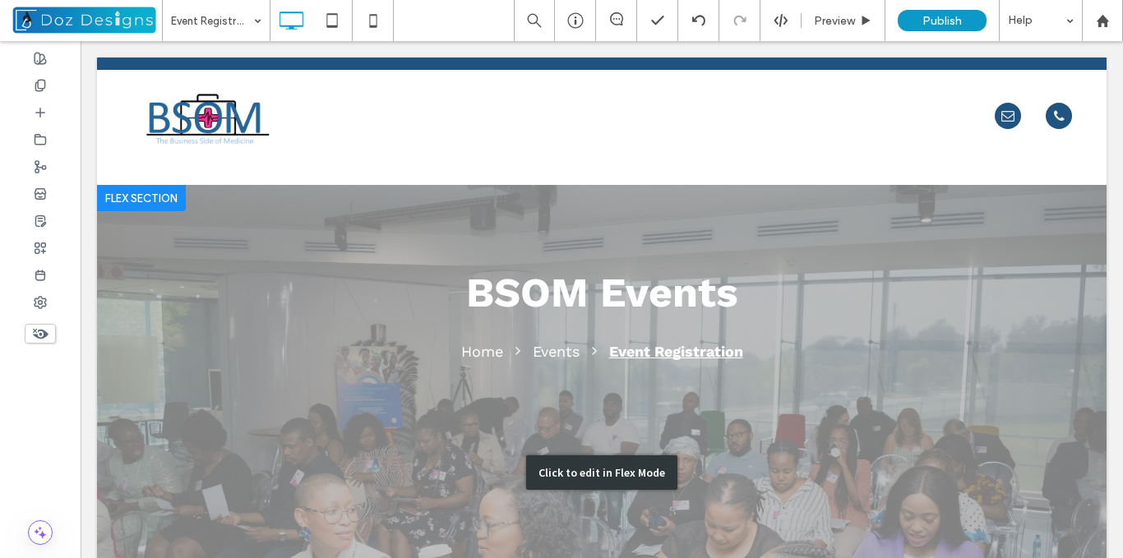
click at [603, 295] on div "Click to edit in Flex Mode" at bounding box center [602, 473] width 1010 height 576
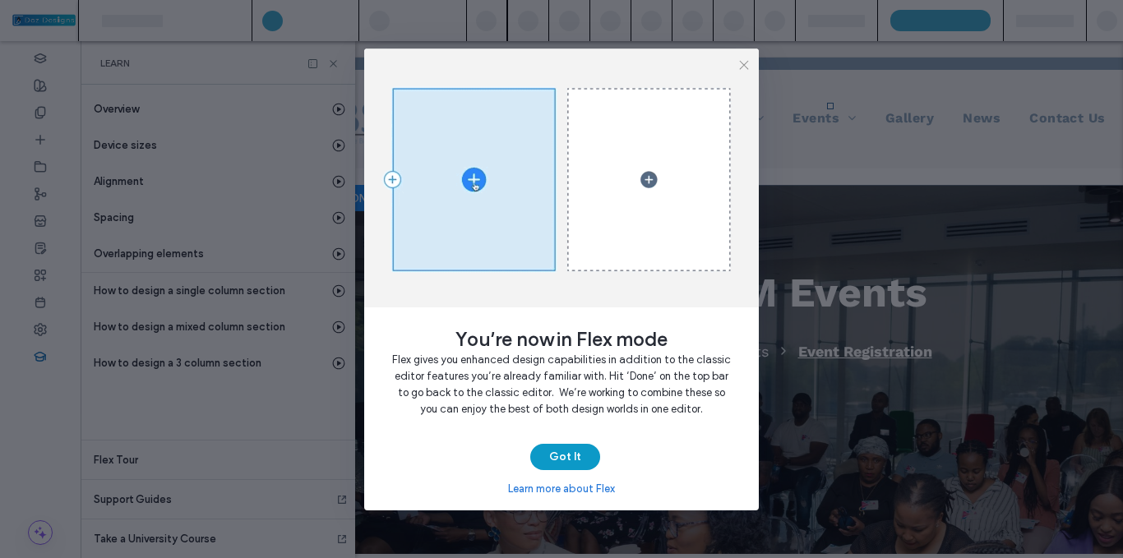
scroll to position [0, 434]
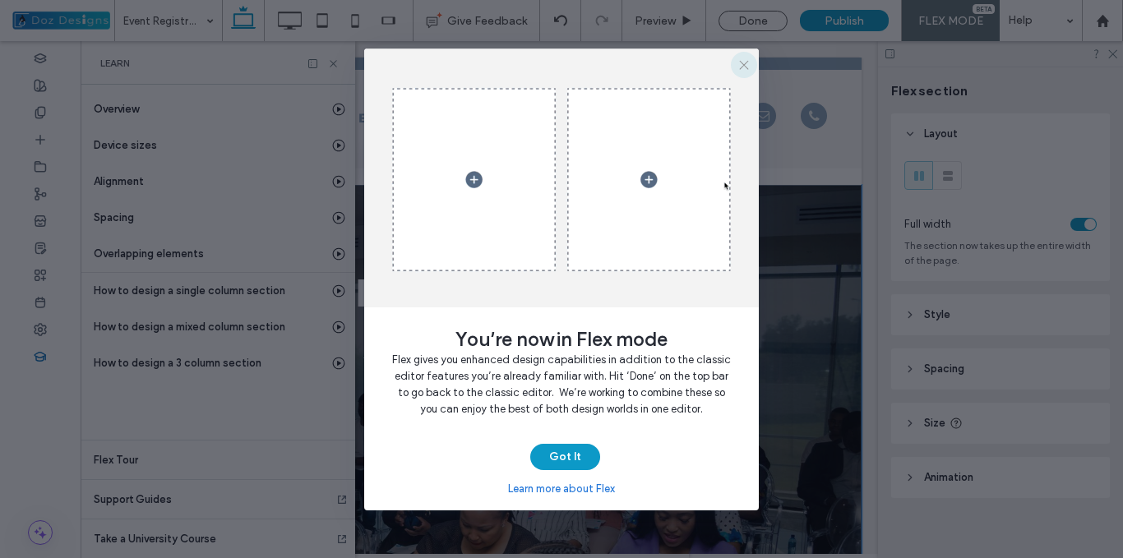
click at [742, 65] on icon "button" at bounding box center [744, 64] width 13 height 13
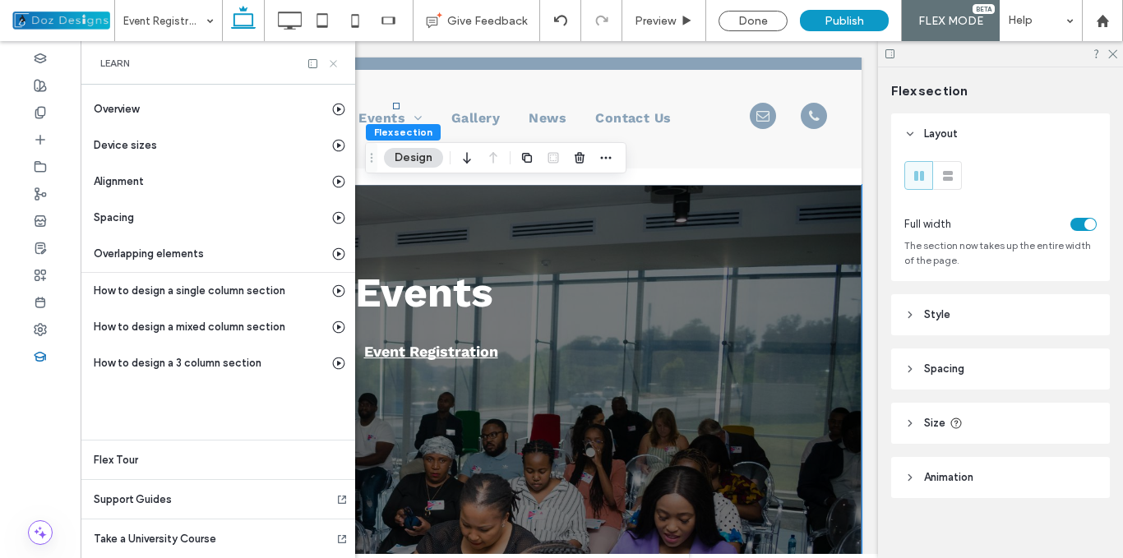
click at [330, 58] on icon at bounding box center [333, 64] width 12 height 12
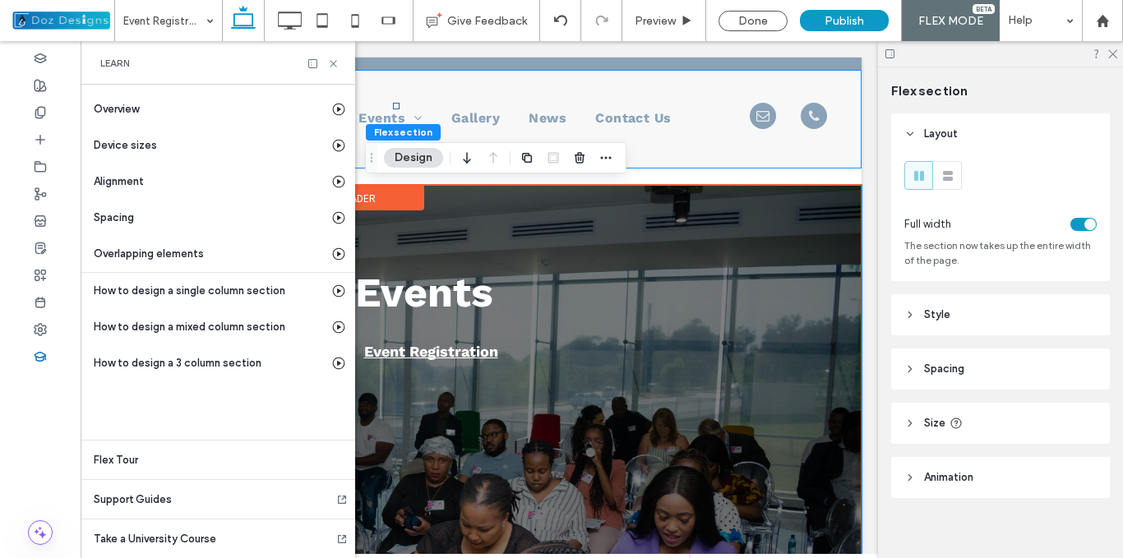
scroll to position [0, 245]
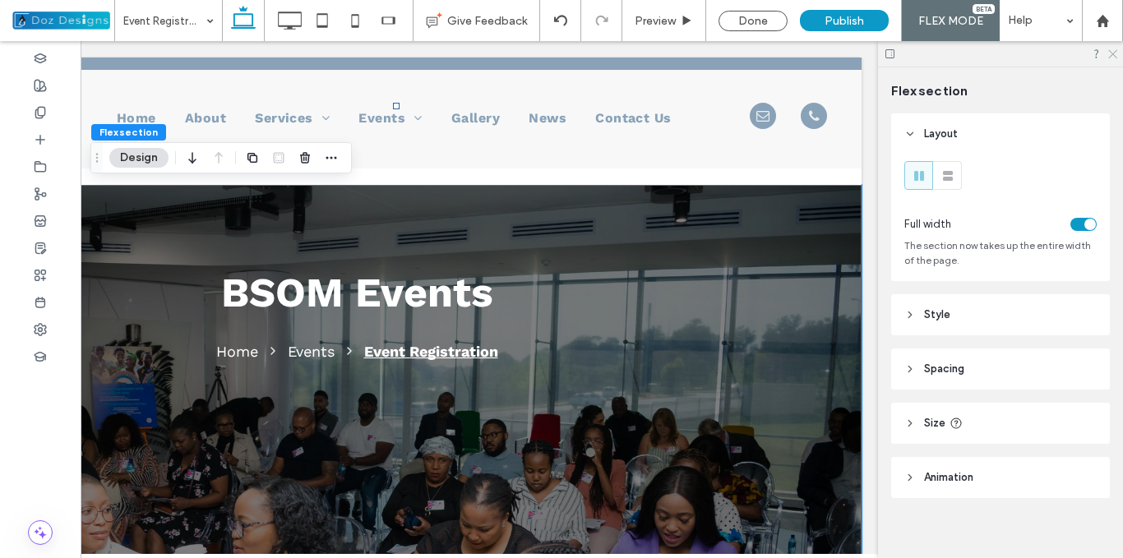
click at [1109, 55] on icon at bounding box center [1112, 53] width 11 height 11
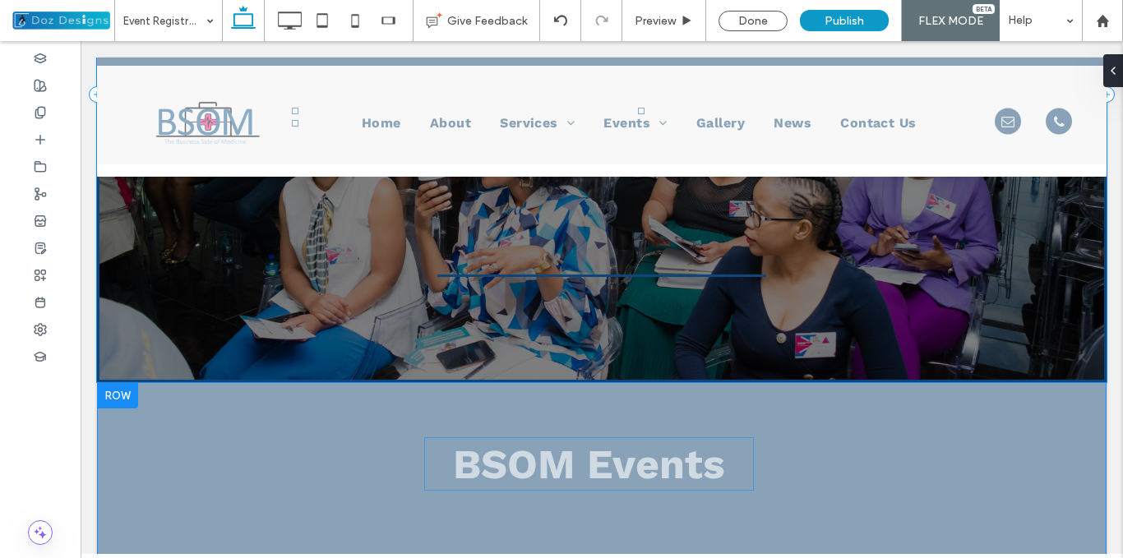
scroll to position [403, 0]
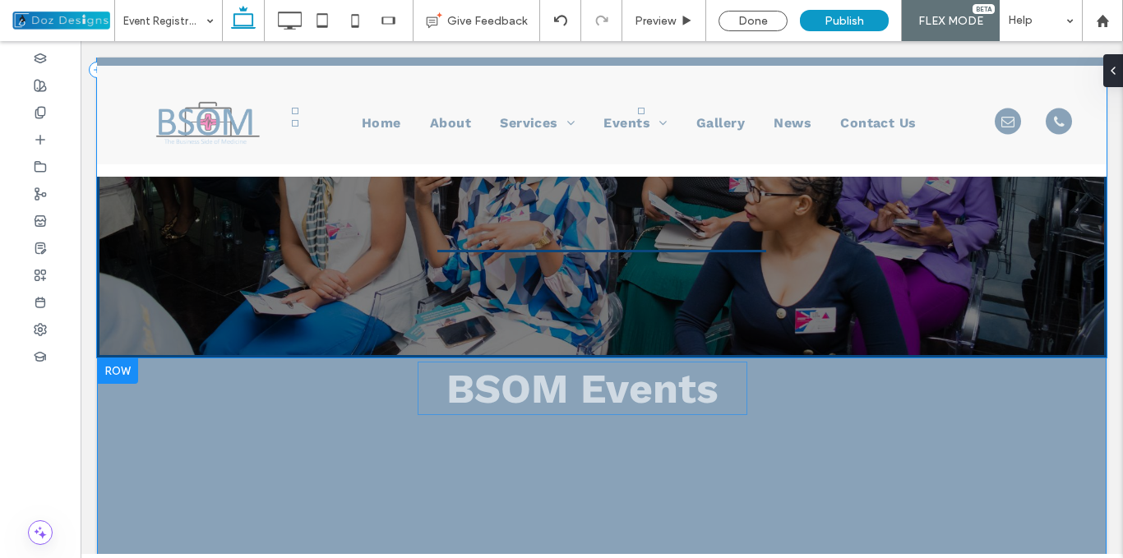
drag, startPoint x: 595, startPoint y: 211, endPoint x: 582, endPoint y: 389, distance: 179.0
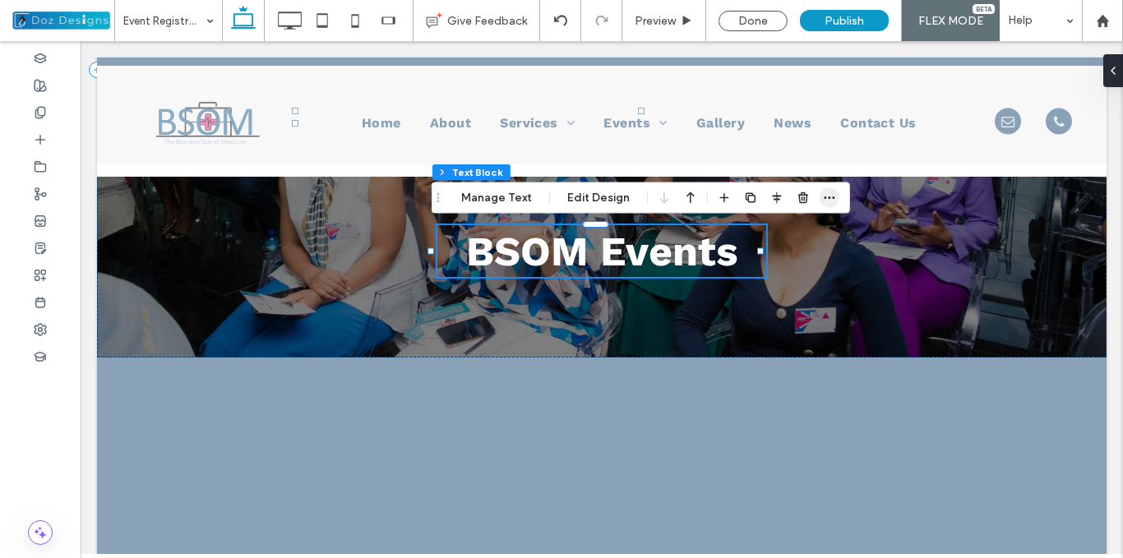
click at [823, 204] on icon "button" at bounding box center [829, 198] width 13 height 13
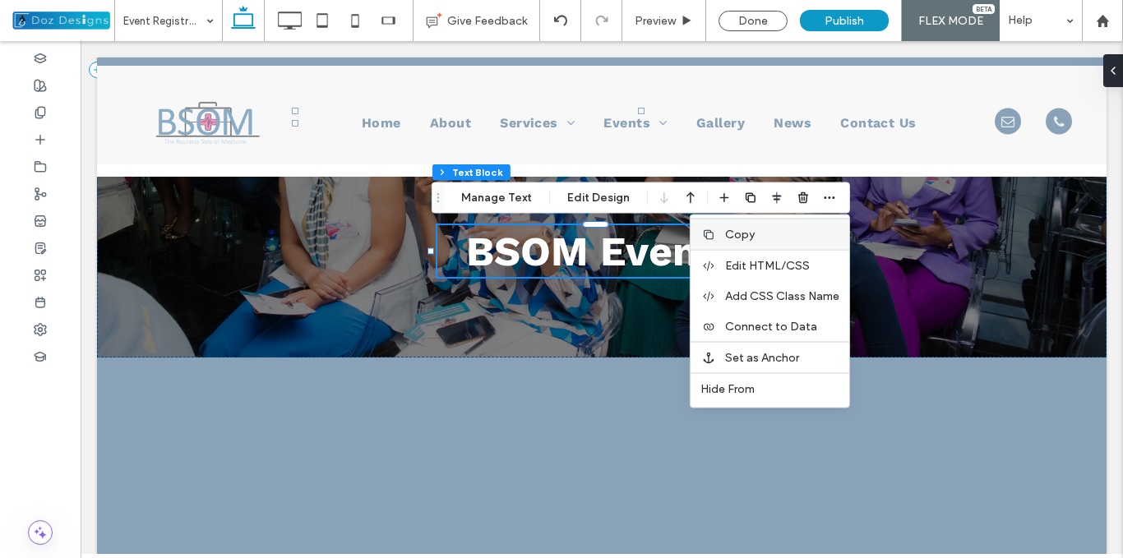
click at [721, 236] on div "Copy" at bounding box center [770, 234] width 159 height 31
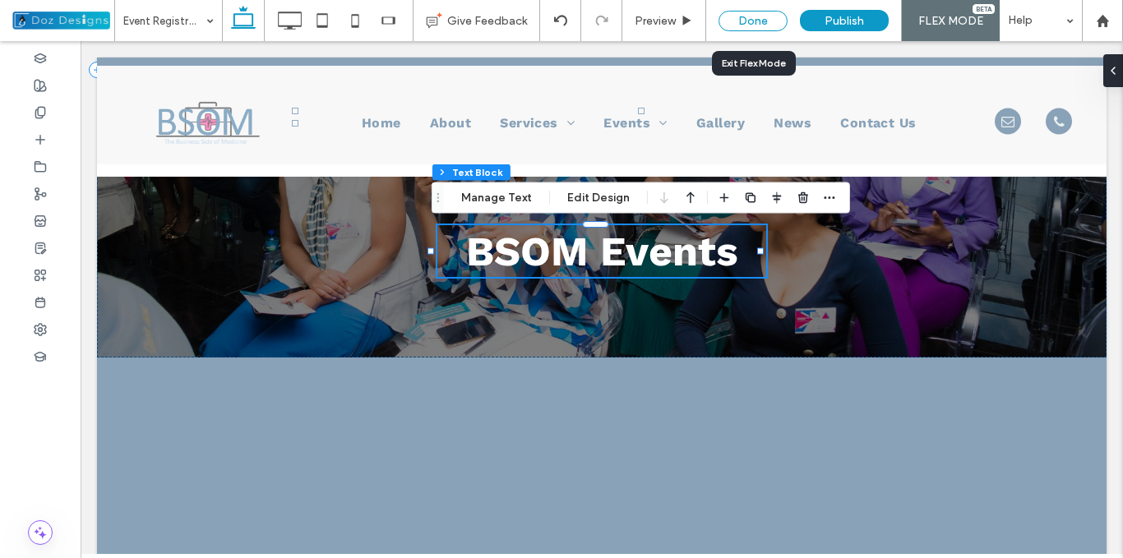
click at [753, 22] on div "Done" at bounding box center [753, 21] width 69 height 21
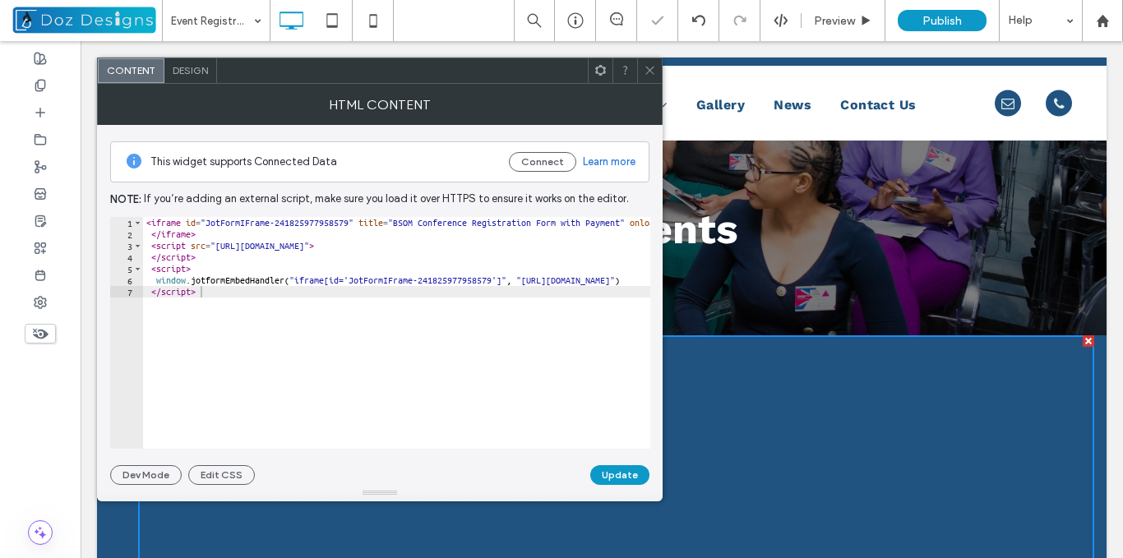
scroll to position [381, 0]
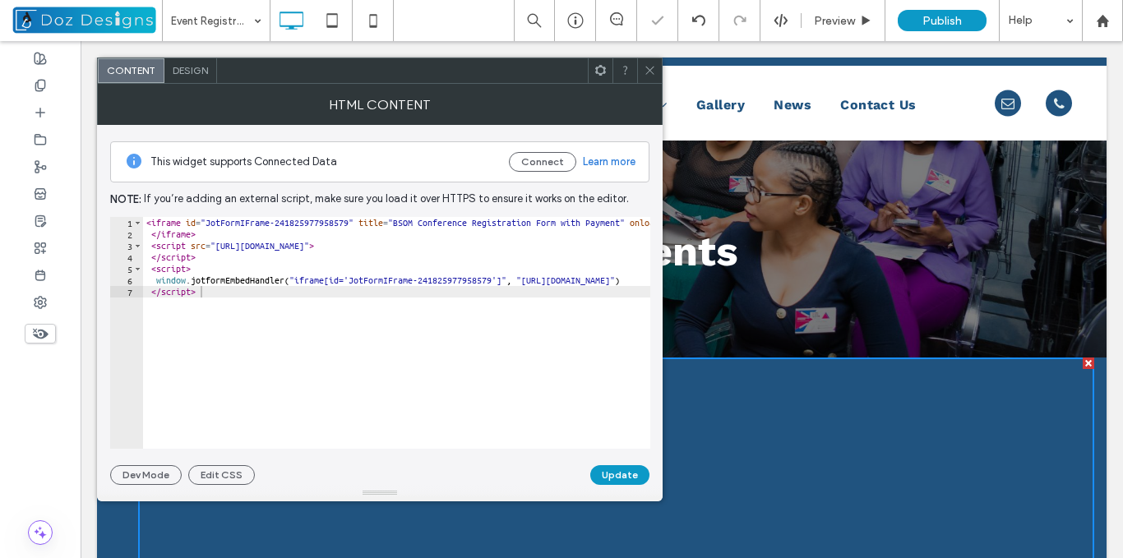
click at [651, 69] on icon at bounding box center [650, 70] width 12 height 12
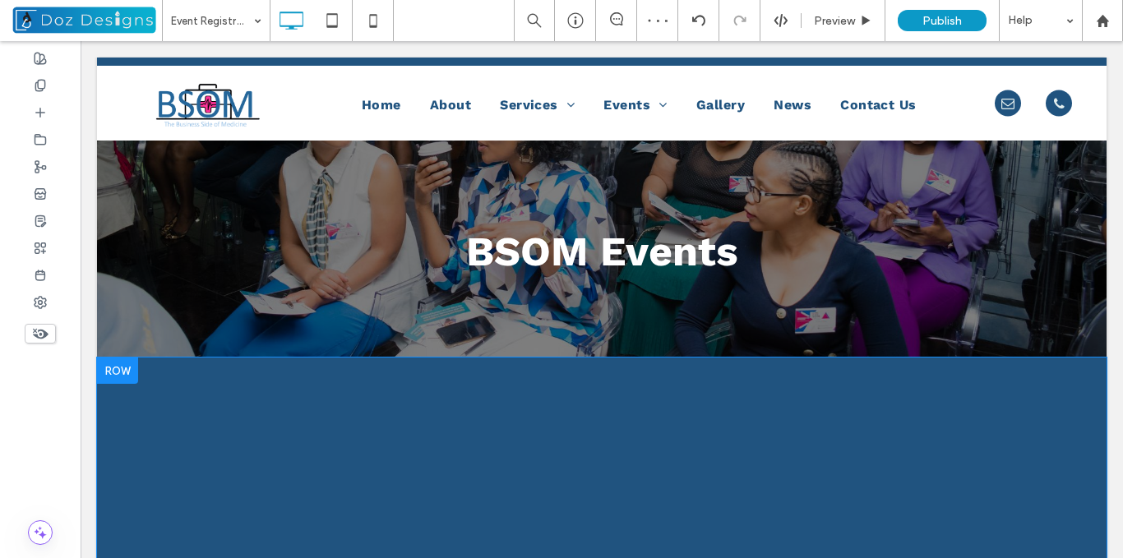
click at [116, 373] on div at bounding box center [117, 371] width 41 height 26
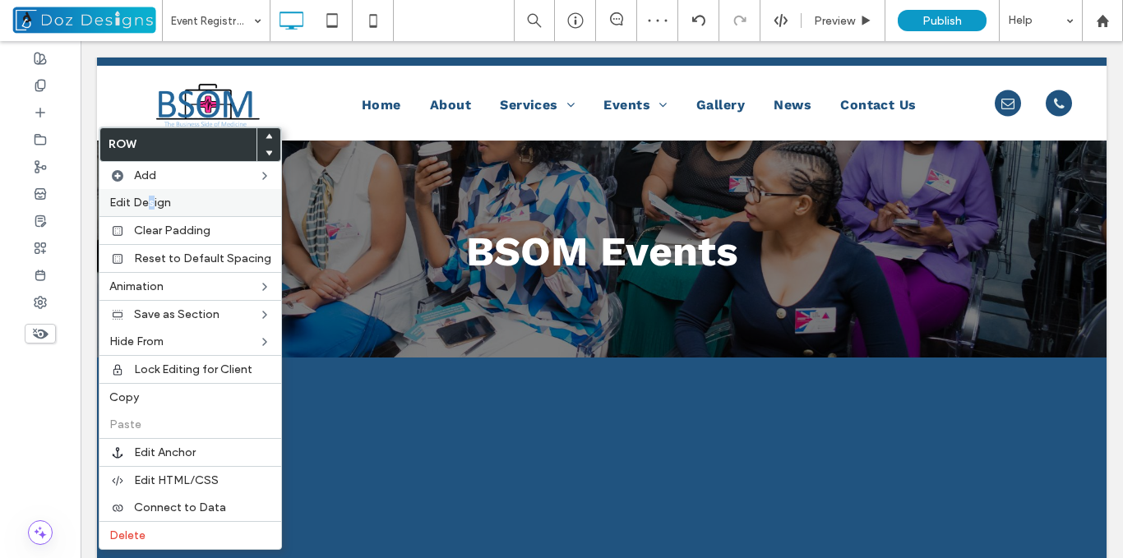
click at [151, 200] on span "Edit Design" at bounding box center [140, 203] width 62 height 14
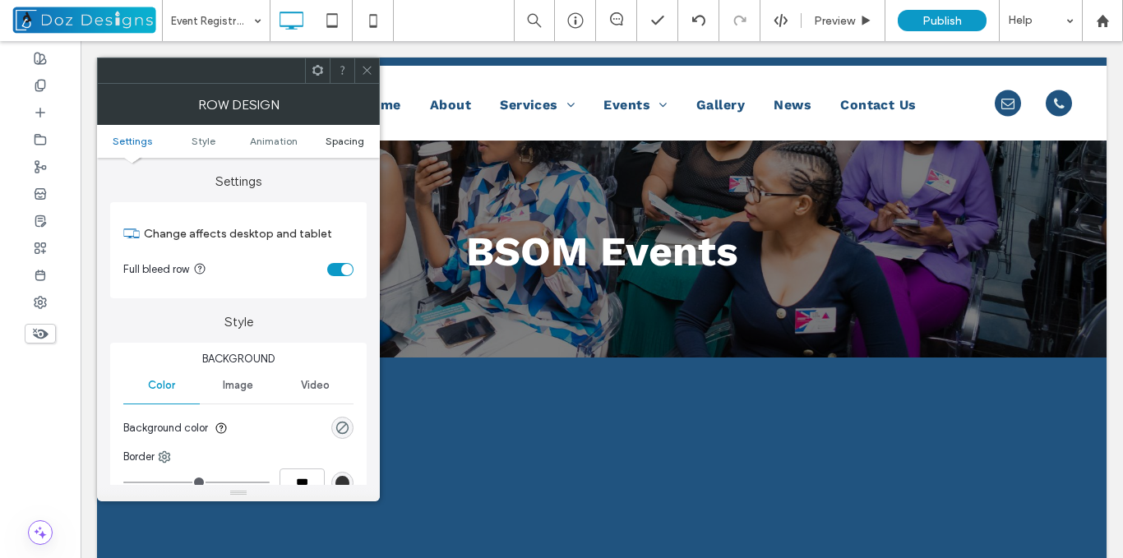
click at [336, 141] on span "Spacing" at bounding box center [345, 141] width 39 height 12
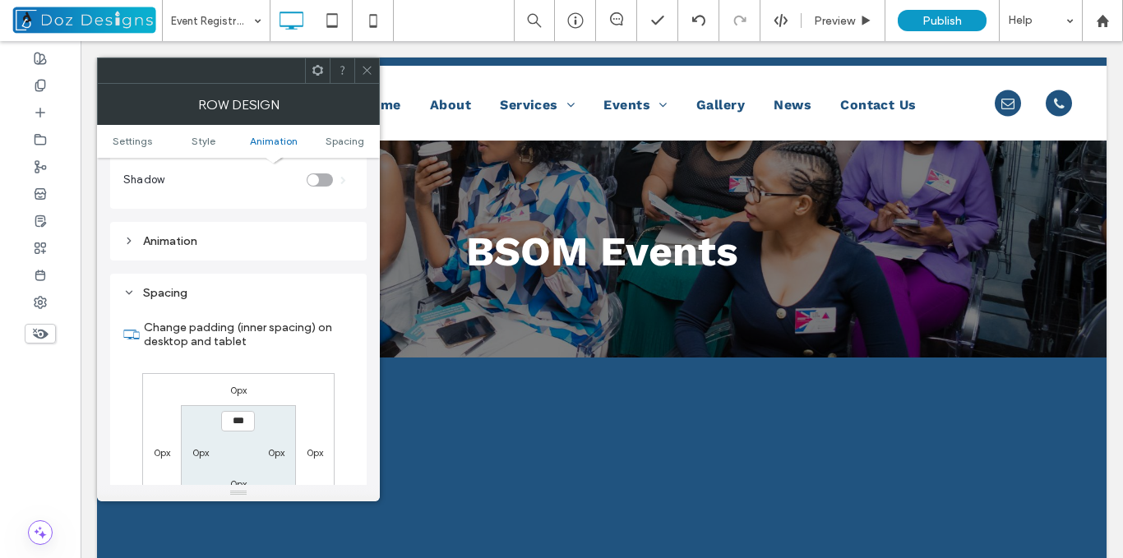
scroll to position [465, 0]
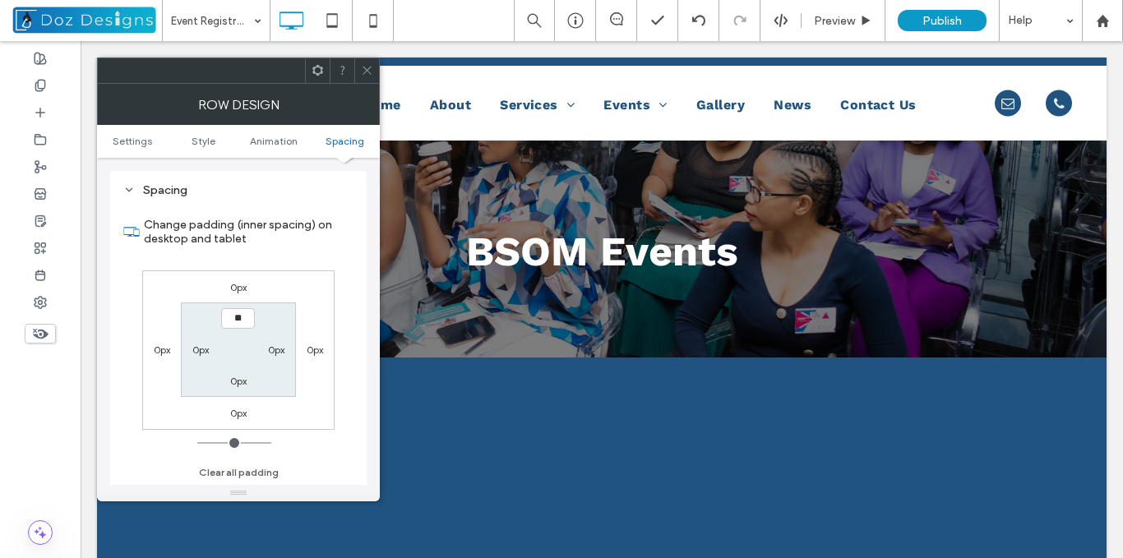
type input "****"
type input "**"
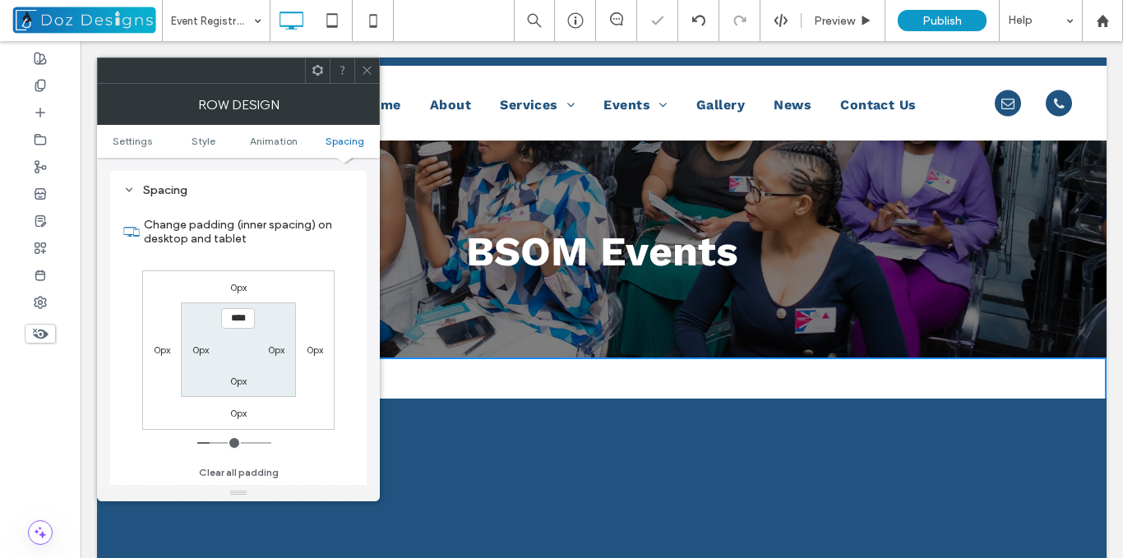
click at [234, 328] on input "****" at bounding box center [238, 318] width 34 height 21
click at [234, 327] on input "****" at bounding box center [238, 318] width 34 height 21
type input "***"
type input "*"
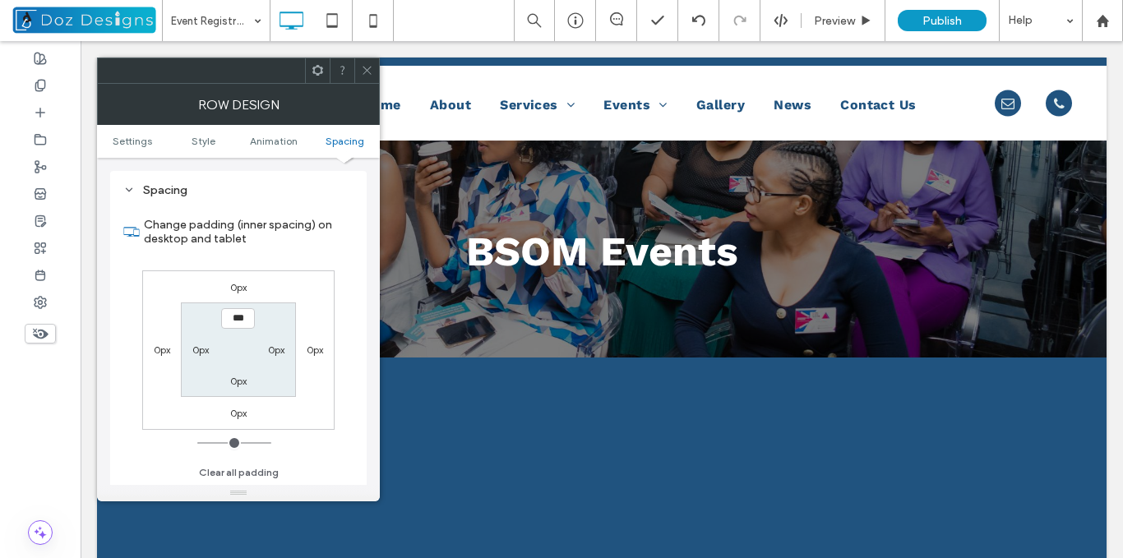
click at [367, 69] on icon at bounding box center [367, 70] width 12 height 12
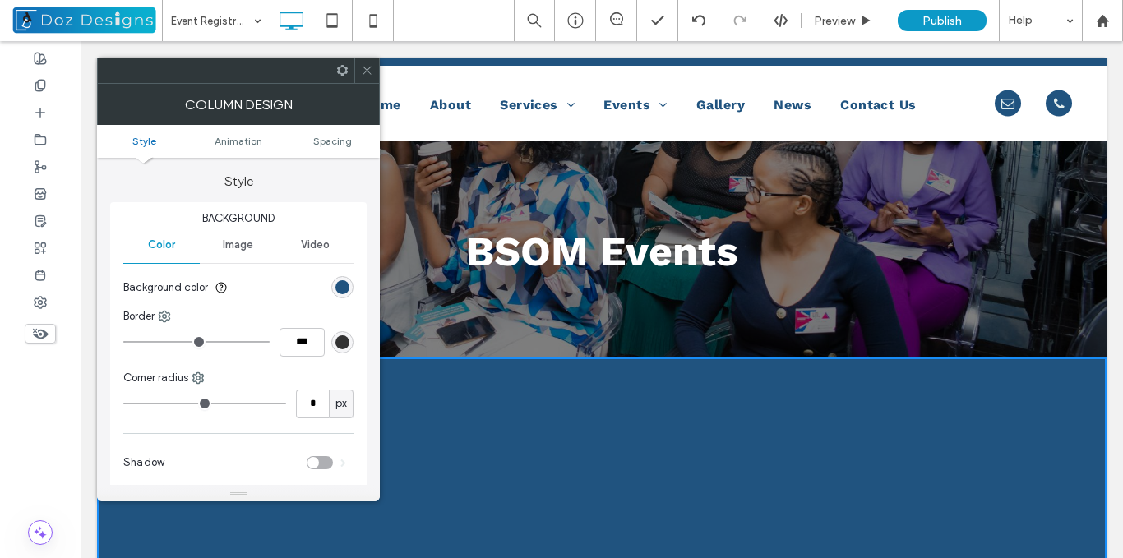
click at [373, 65] on div at bounding box center [366, 70] width 25 height 25
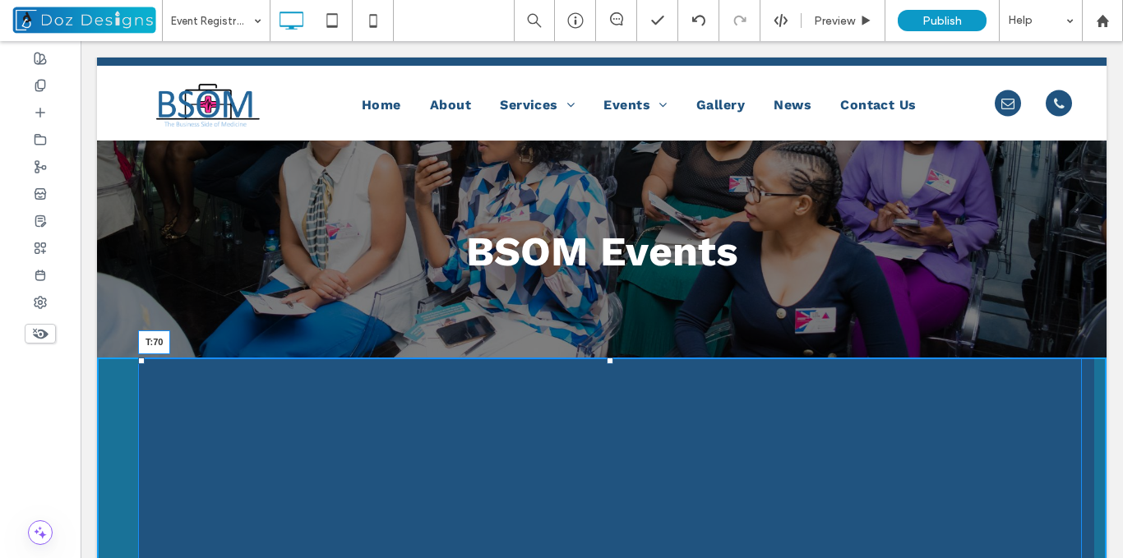
drag, startPoint x: 609, startPoint y: 362, endPoint x: 689, endPoint y: 461, distance: 127.4
click at [609, 364] on div at bounding box center [610, 361] width 7 height 7
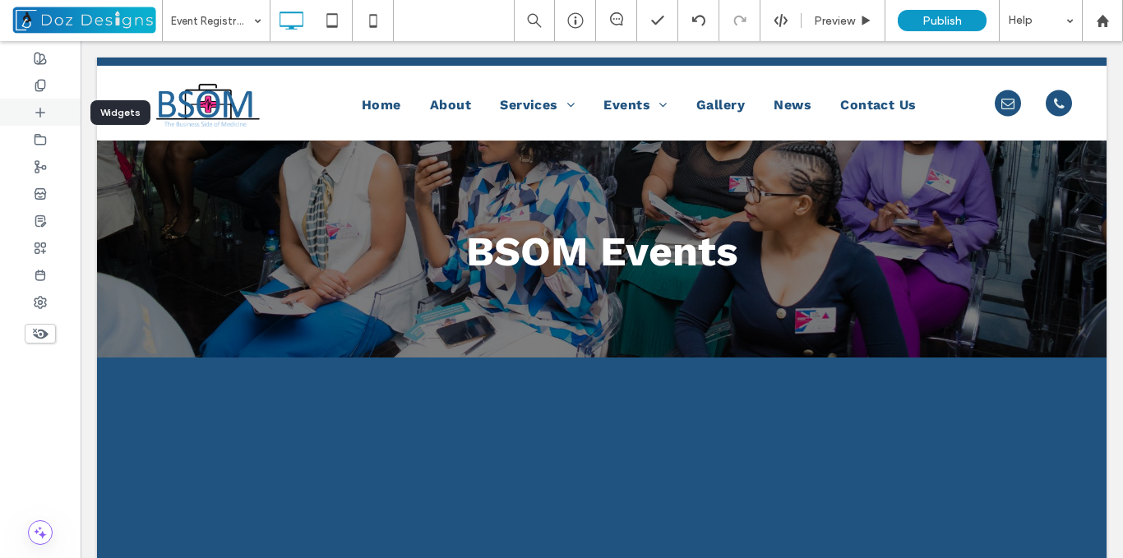
click at [41, 112] on use at bounding box center [40, 112] width 8 height 8
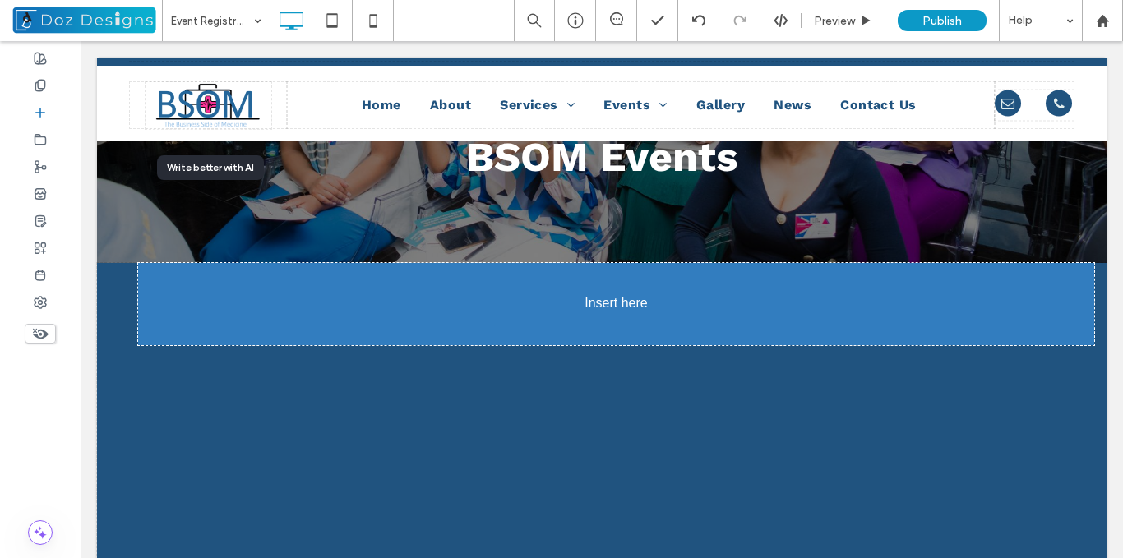
scroll to position [484, 0]
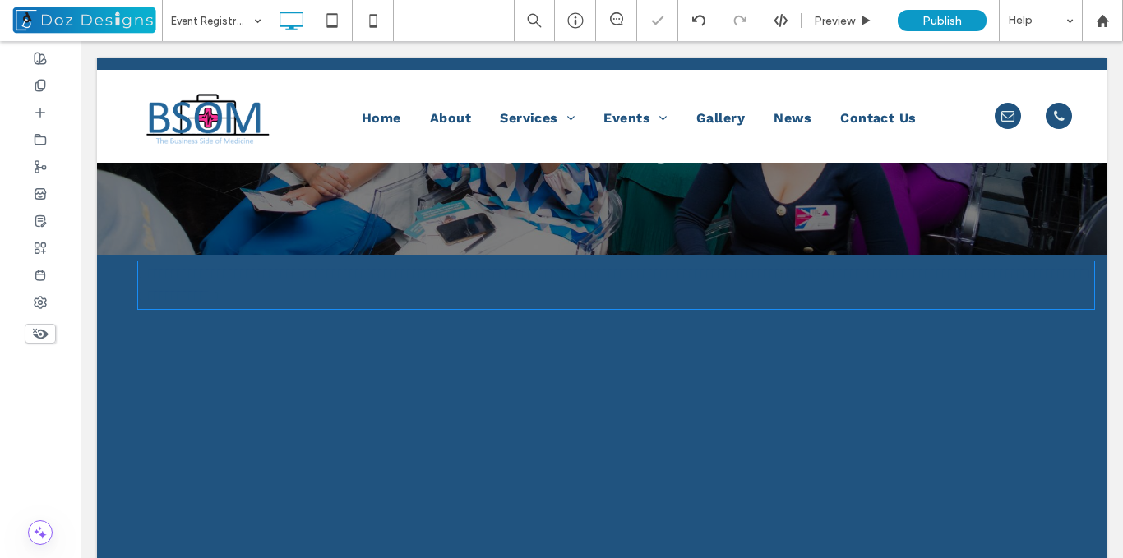
type input "*********"
type input "**"
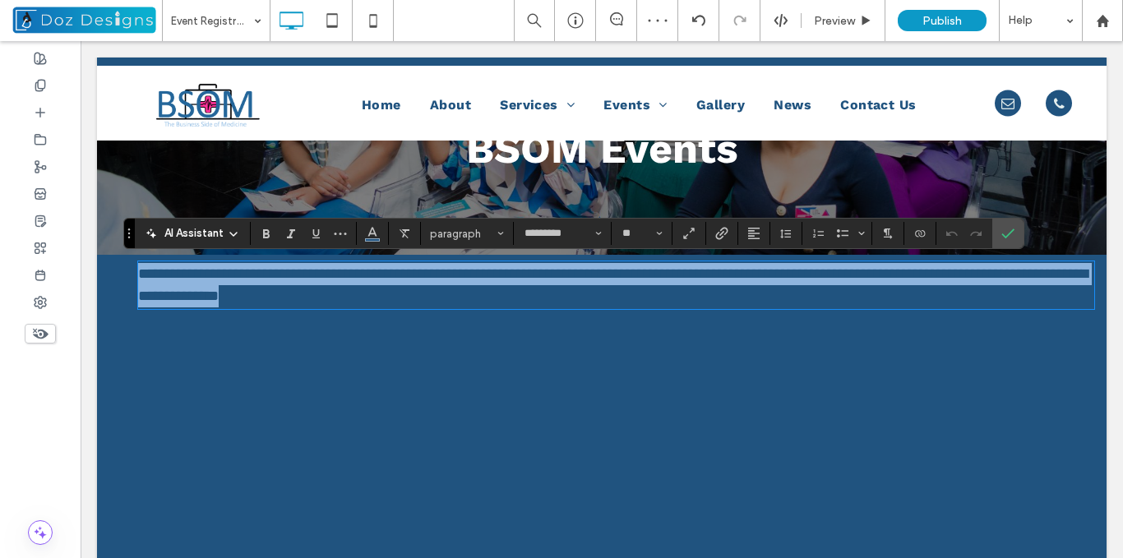
scroll to position [566, 0]
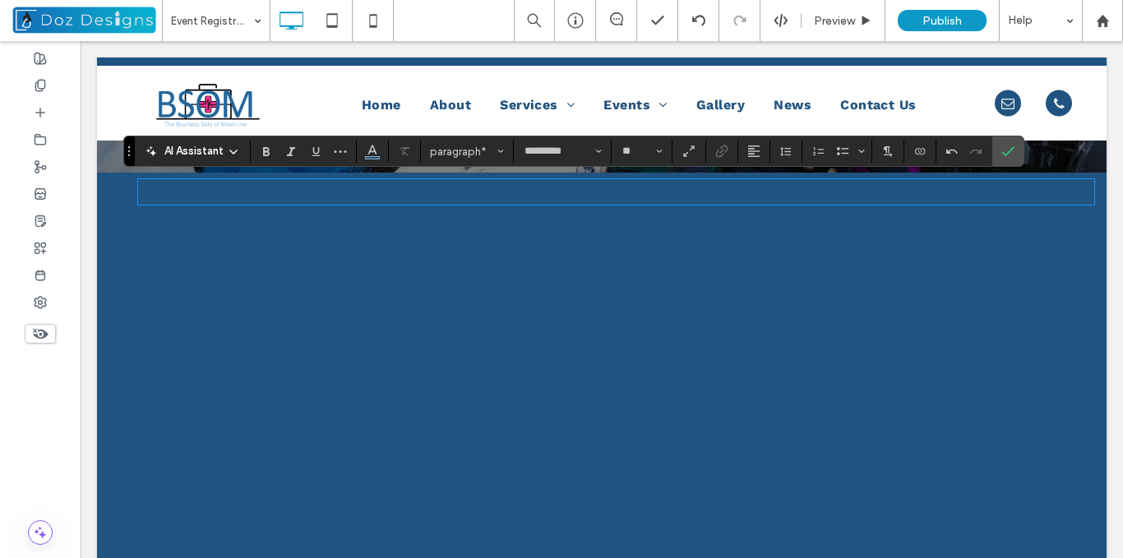
click at [545, 187] on p "﻿" at bounding box center [616, 192] width 957 height 22
click at [372, 155] on icon "Color" at bounding box center [372, 149] width 13 height 13
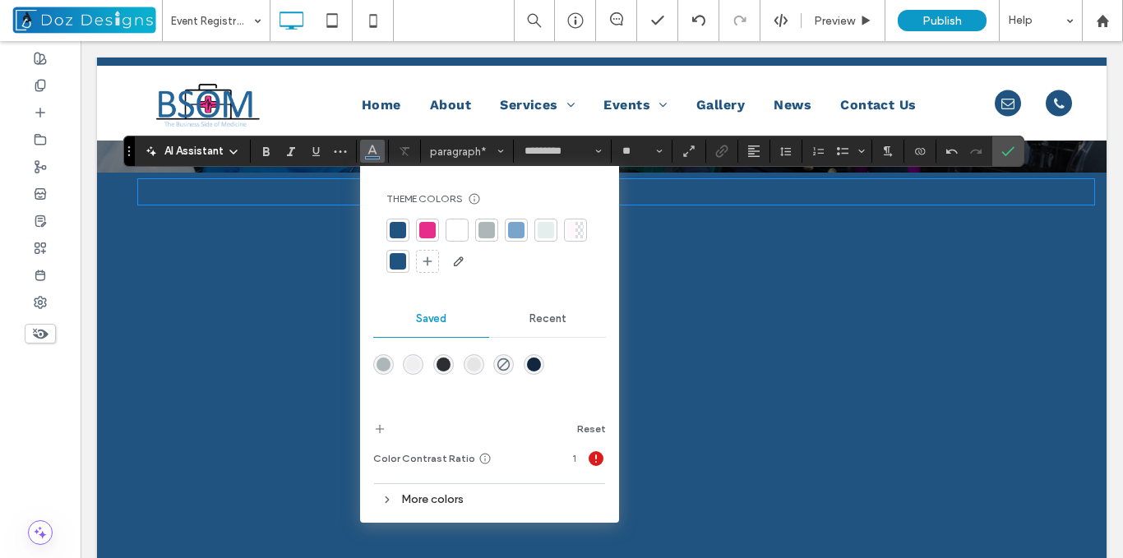
click at [460, 233] on div at bounding box center [457, 230] width 16 height 16
click at [339, 192] on p "* ﻿" at bounding box center [616, 192] width 957 height 22
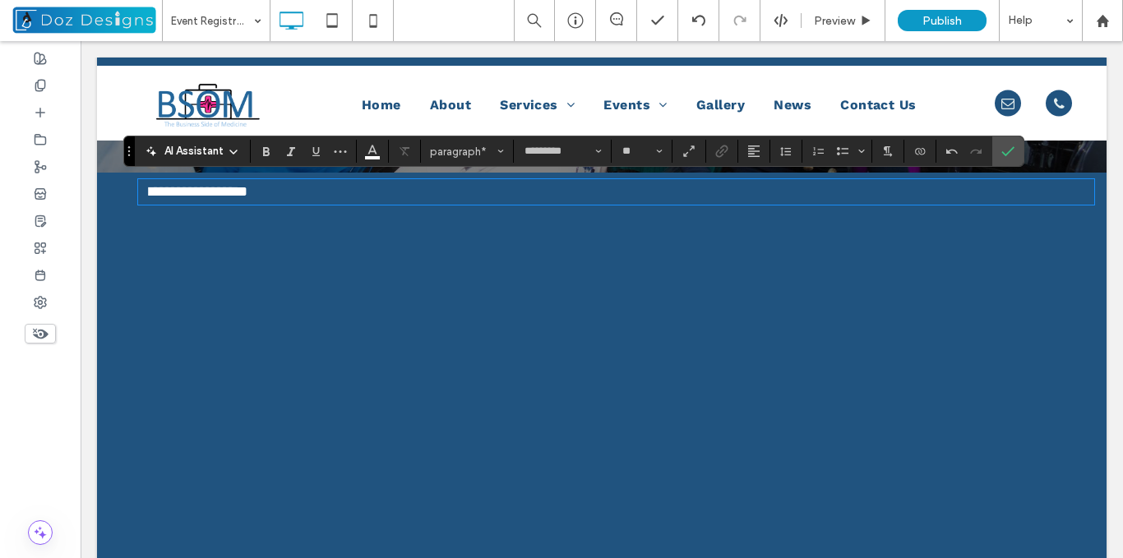
click at [339, 199] on p "**********" at bounding box center [616, 192] width 957 height 22
click at [486, 149] on span "paragraph" at bounding box center [462, 152] width 64 height 12
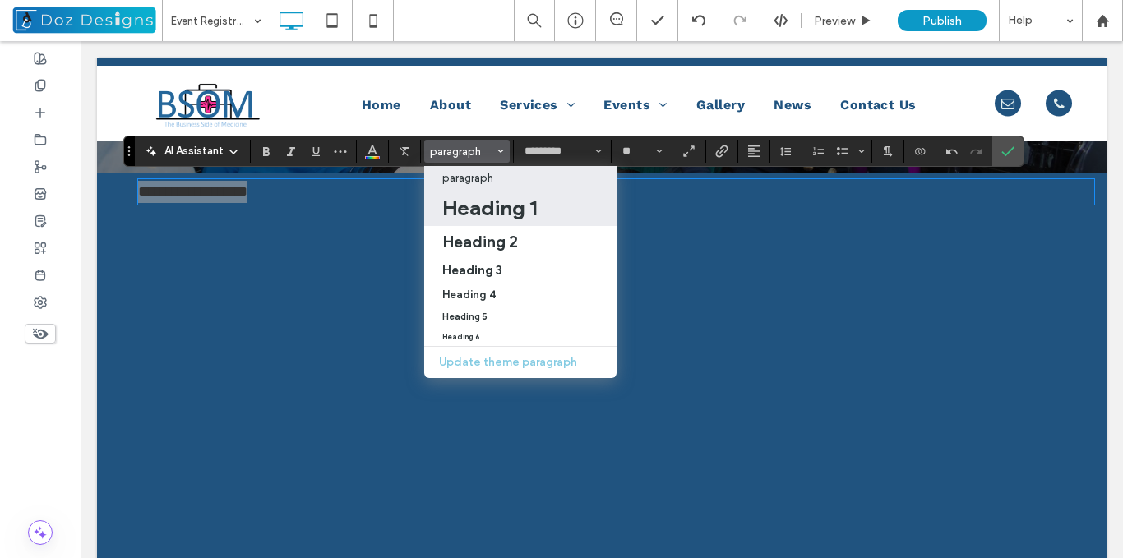
click at [504, 206] on h1 "Heading 1" at bounding box center [489, 208] width 95 height 26
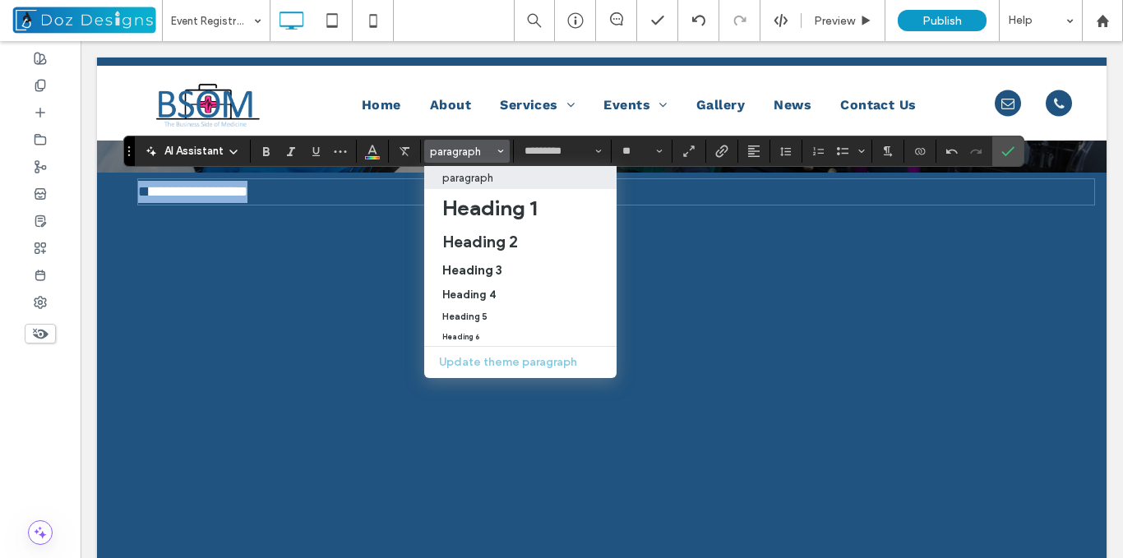
type input "**"
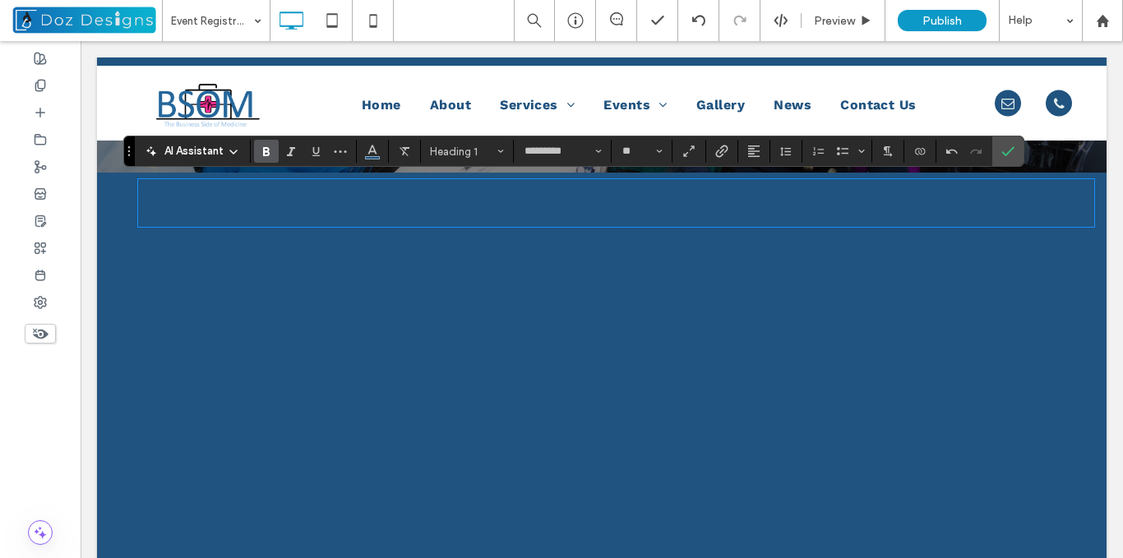
click at [166, 197] on span "**********" at bounding box center [293, 203] width 311 height 40
click at [166, 198] on span "**********" at bounding box center [293, 203] width 311 height 40
click at [194, 207] on span "**********" at bounding box center [293, 203] width 311 height 40
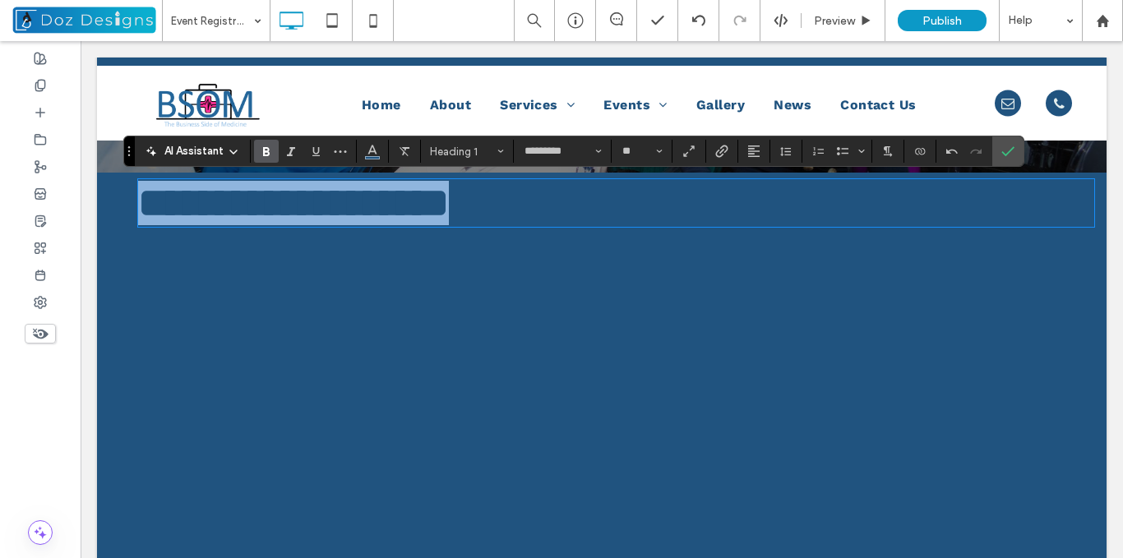
click at [194, 207] on span "**********" at bounding box center [293, 203] width 311 height 40
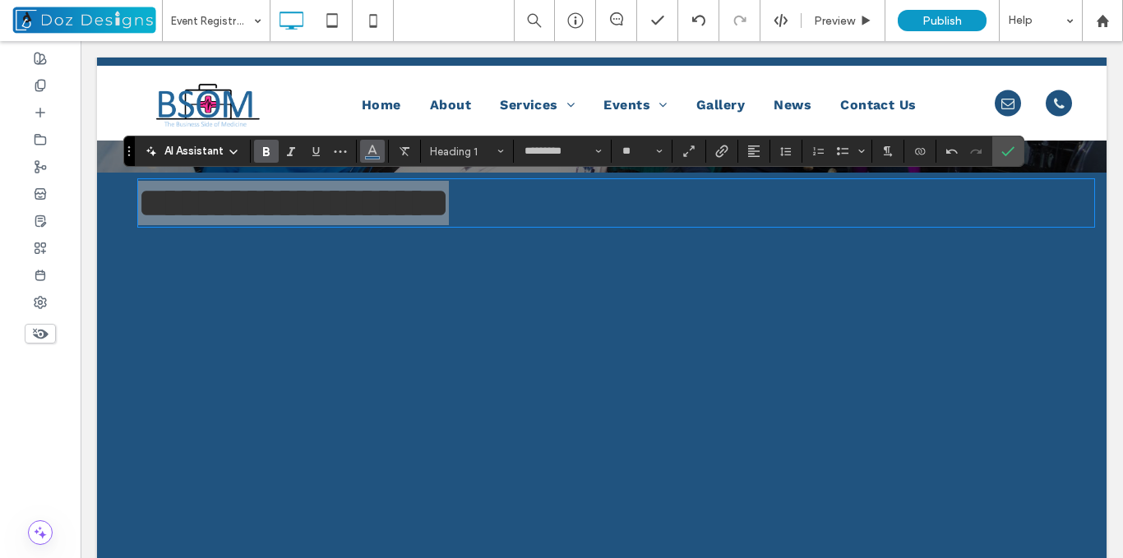
click at [378, 153] on icon "Color" at bounding box center [372, 149] width 13 height 13
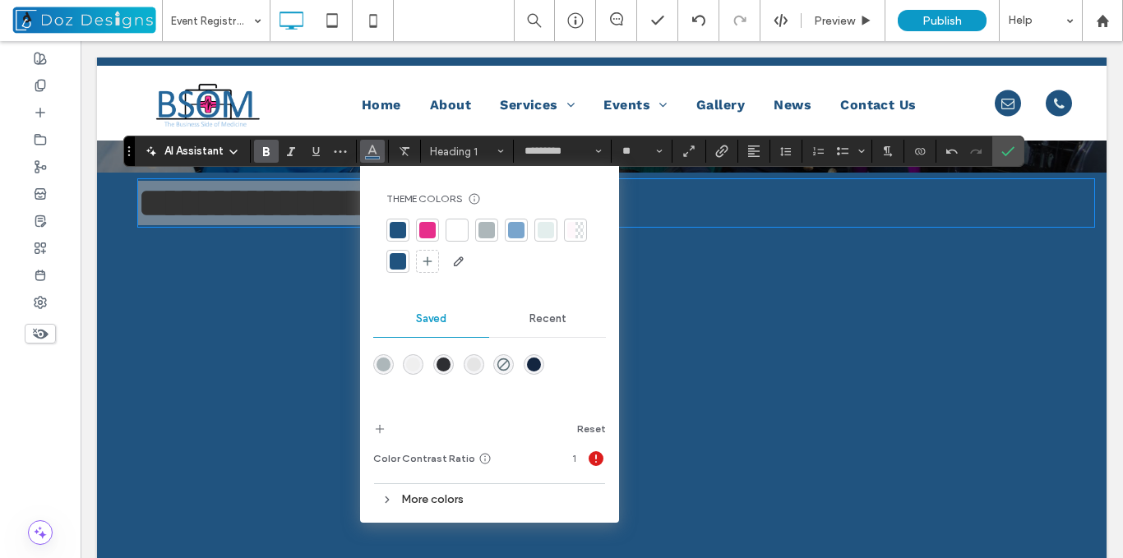
click at [459, 228] on div at bounding box center [457, 230] width 16 height 16
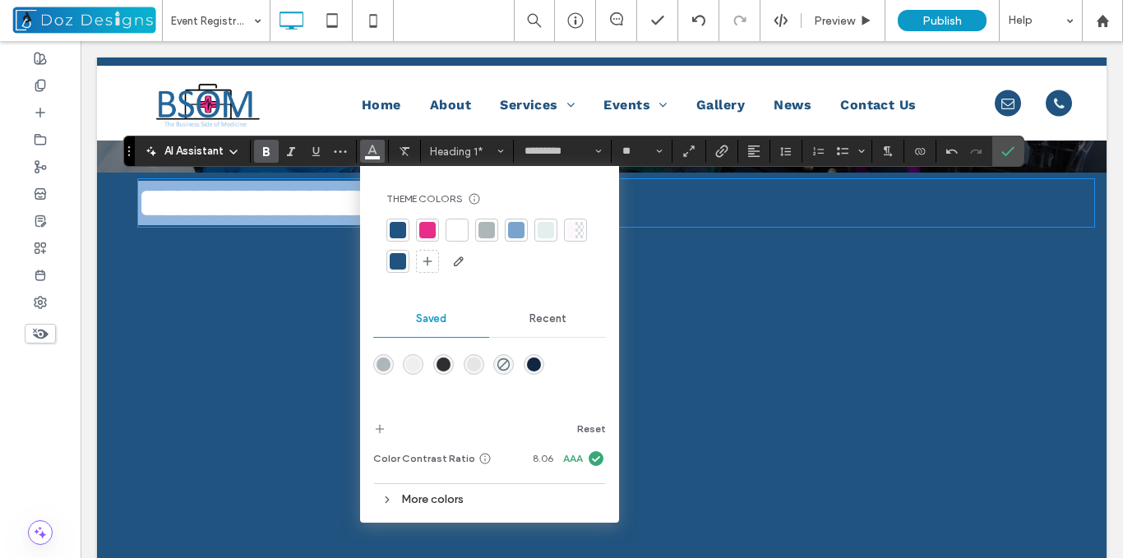
click at [186, 201] on span "**********" at bounding box center [293, 203] width 311 height 40
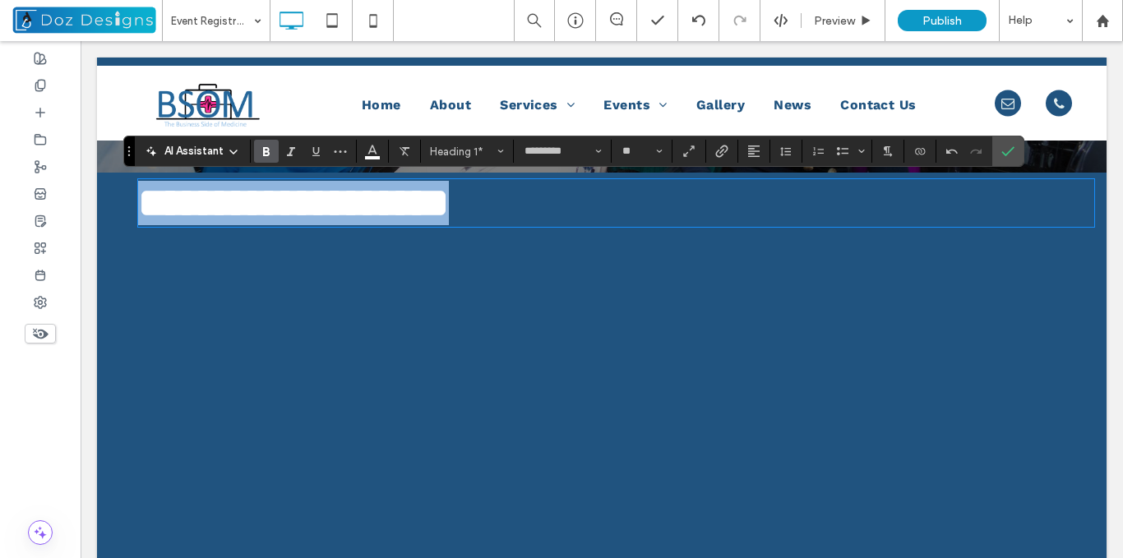
click at [163, 197] on span "**********" at bounding box center [293, 203] width 311 height 40
click at [229, 214] on span "**********" at bounding box center [293, 203] width 311 height 40
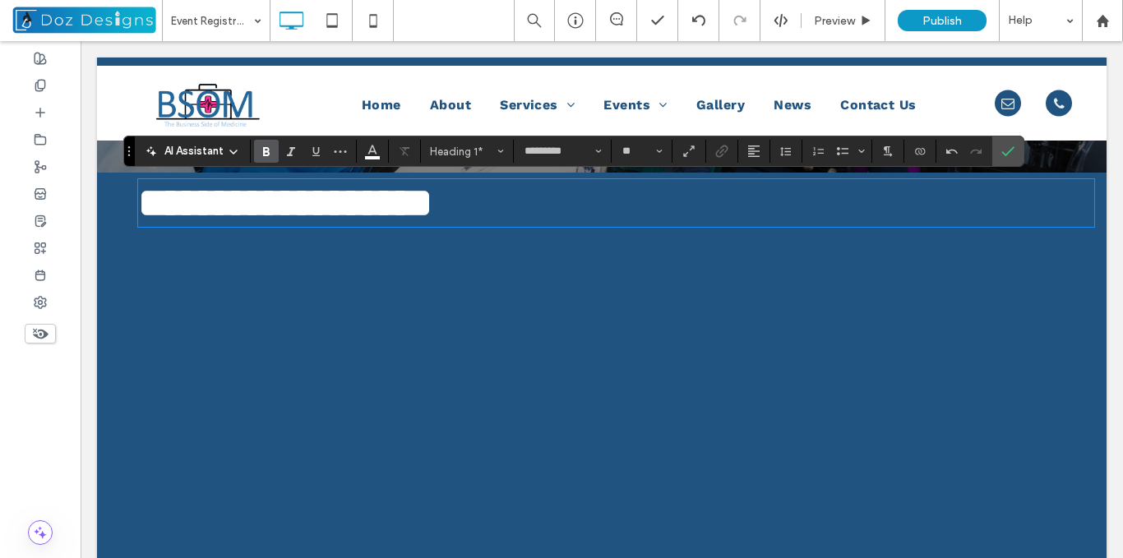
click at [433, 206] on span "**********" at bounding box center [285, 203] width 294 height 40
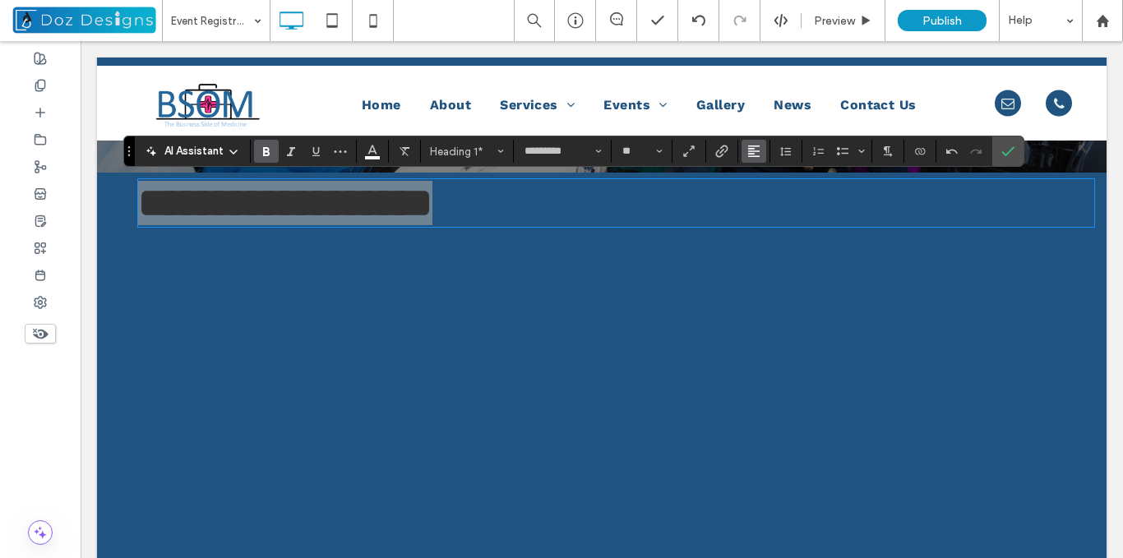
click at [749, 151] on icon "Alignment" at bounding box center [754, 151] width 13 height 13
click at [770, 200] on icon "ui.textEditor.alignment.center" at bounding box center [766, 202] width 13 height 13
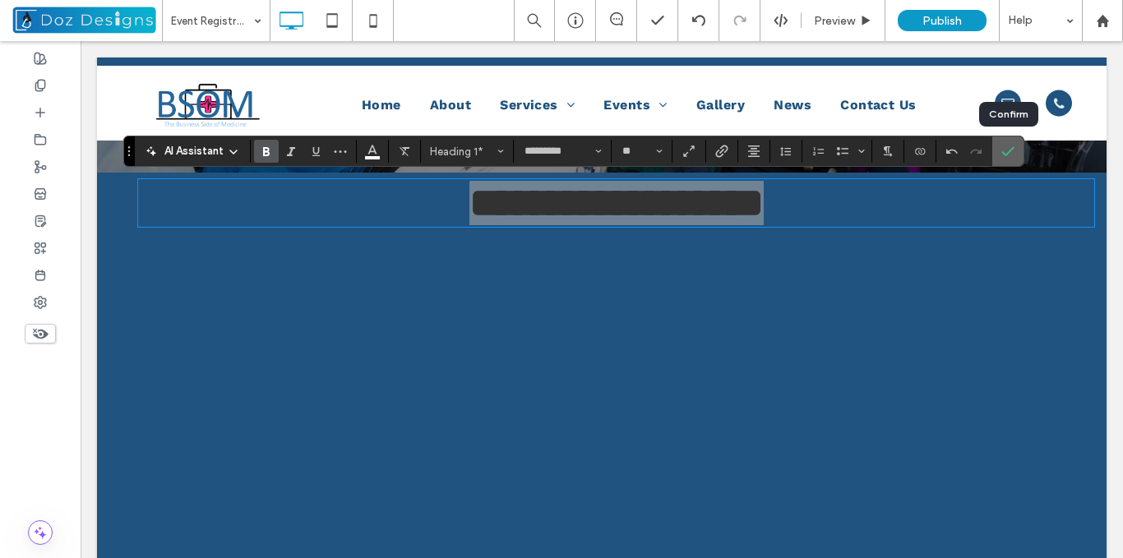
drag, startPoint x: 1010, startPoint y: 151, endPoint x: 856, endPoint y: 136, distance: 154.5
click at [1010, 151] on icon "Confirm" at bounding box center [1008, 151] width 13 height 13
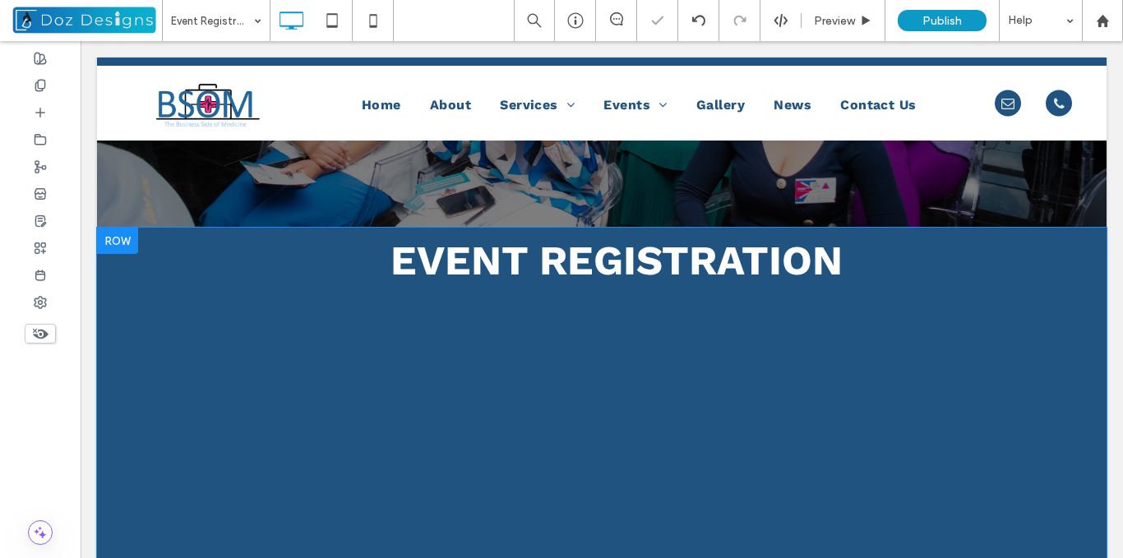
scroll to position [484, 0]
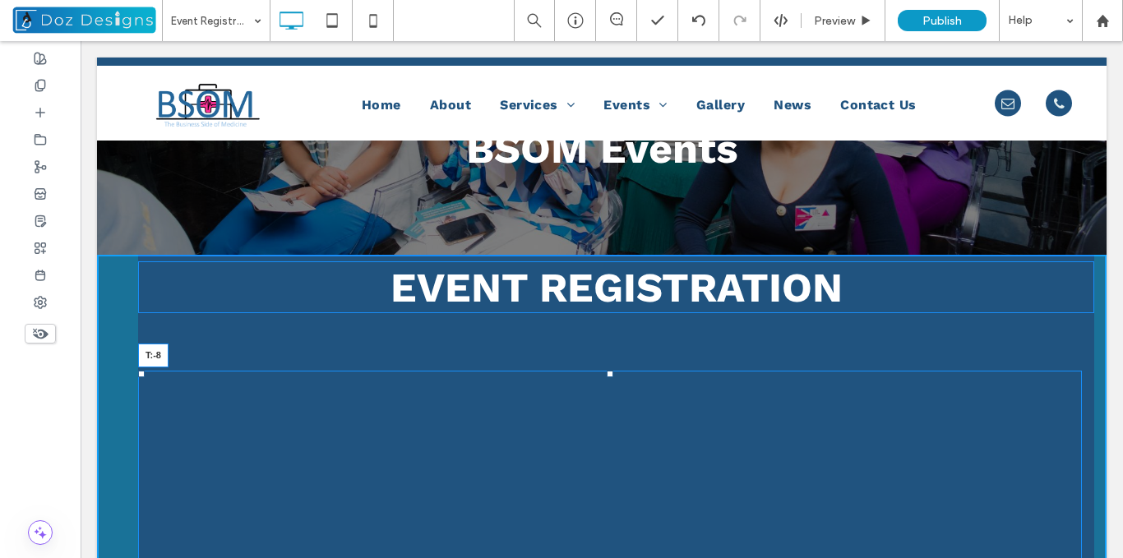
drag, startPoint x: 612, startPoint y: 374, endPoint x: 693, endPoint y: 354, distance: 83.8
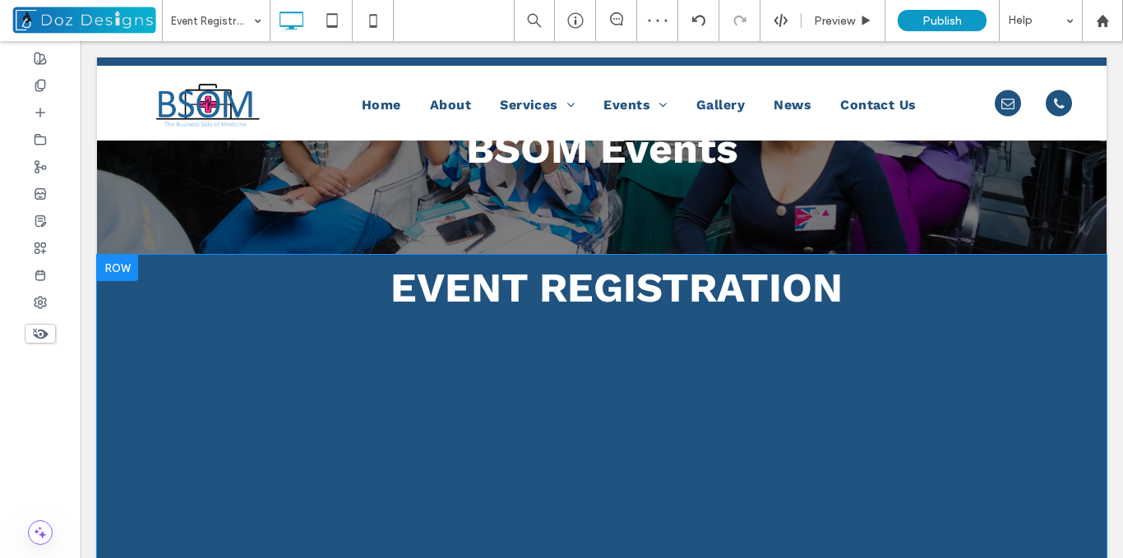
click at [116, 270] on div at bounding box center [117, 268] width 41 height 26
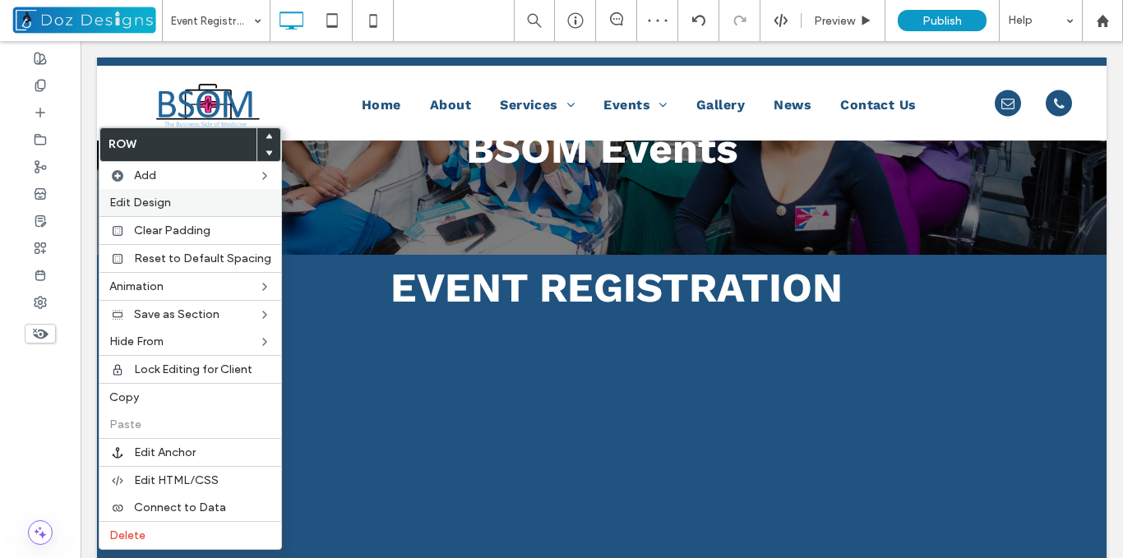
click at [163, 200] on span "Edit Design" at bounding box center [140, 203] width 62 height 14
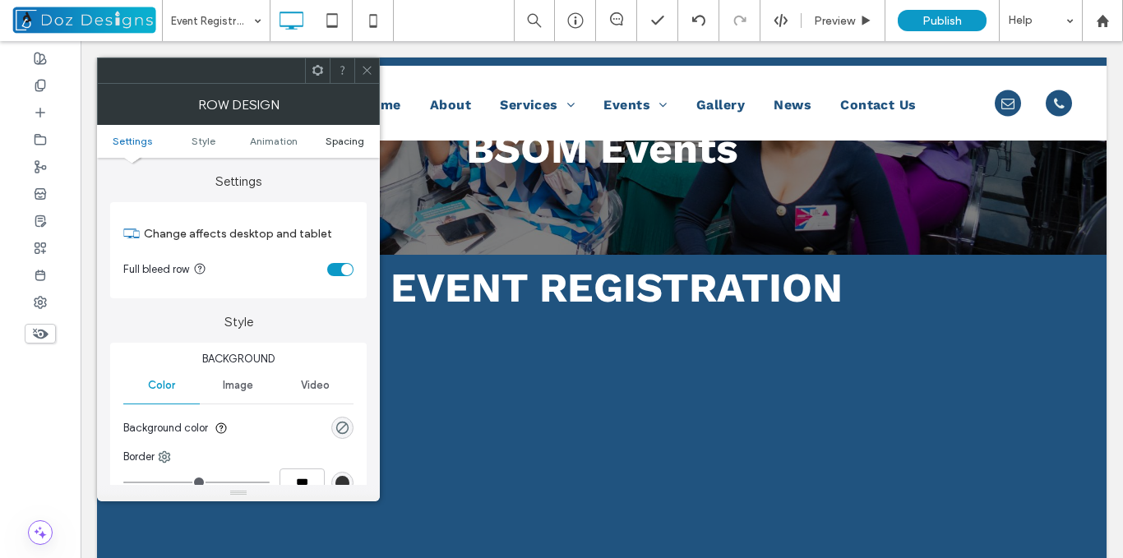
click at [331, 139] on span "Spacing" at bounding box center [345, 141] width 39 height 12
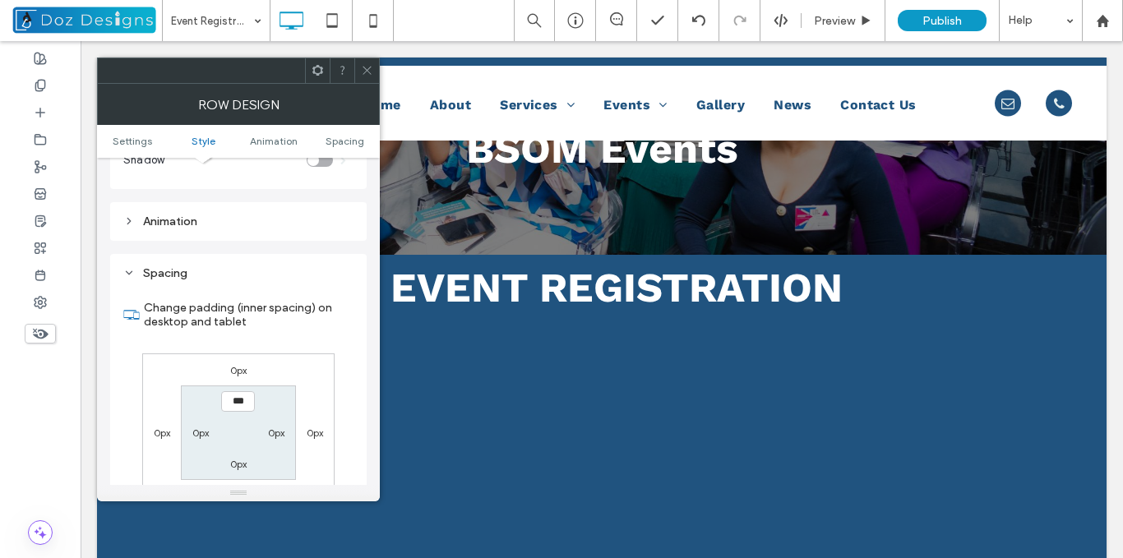
scroll to position [465, 0]
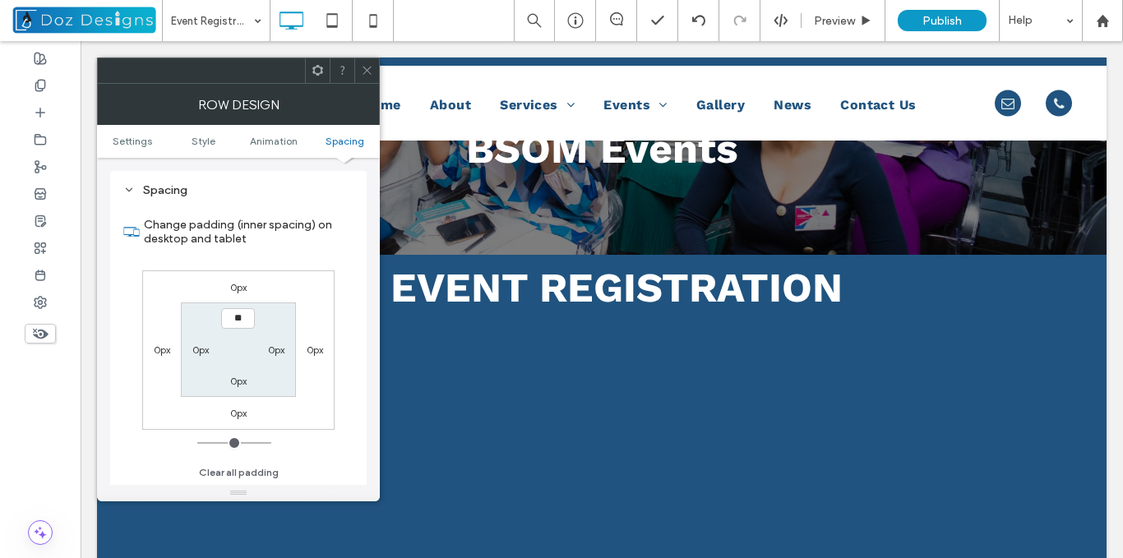
type input "****"
type input "**"
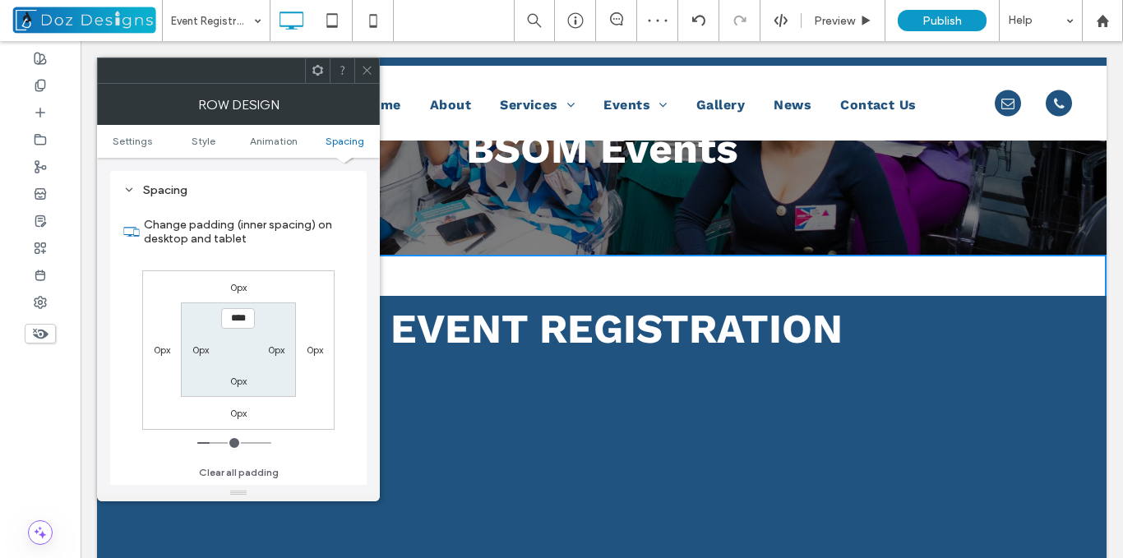
drag, startPoint x: 366, startPoint y: 68, endPoint x: 364, endPoint y: 80, distance: 11.8
click at [366, 67] on icon at bounding box center [367, 70] width 12 height 12
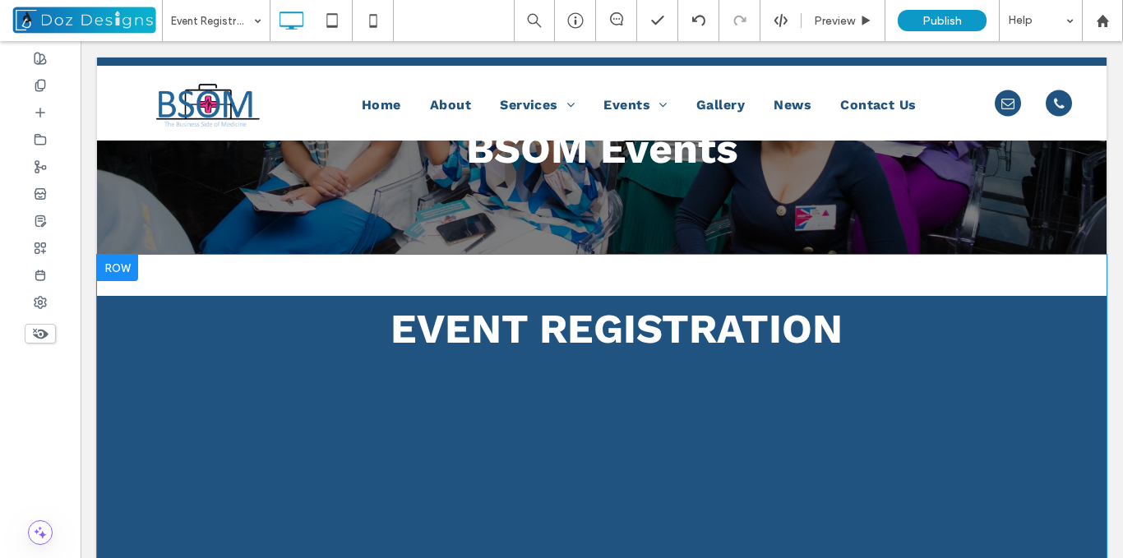
click at [130, 270] on div at bounding box center [117, 268] width 41 height 26
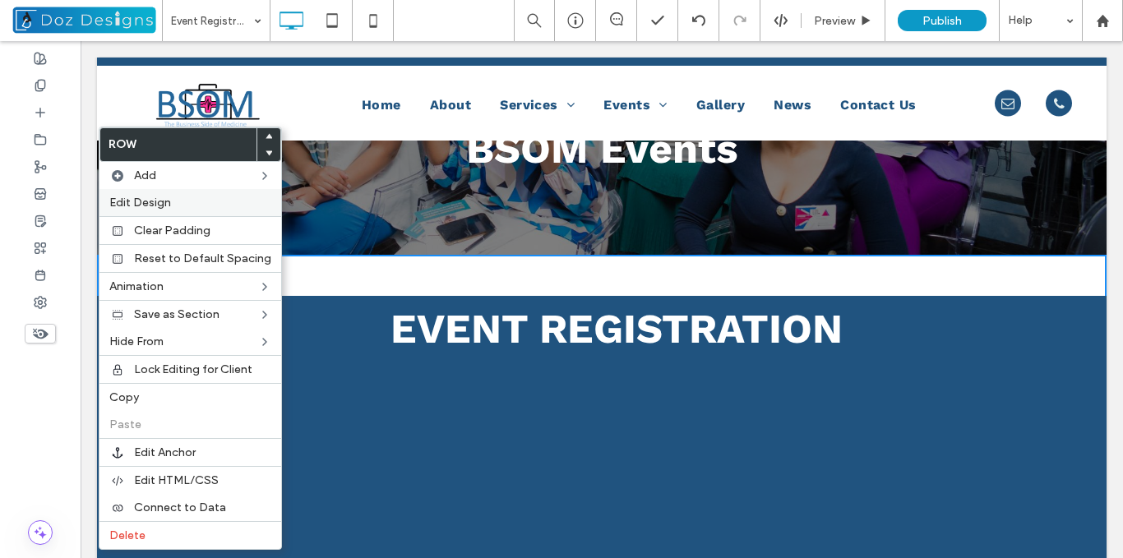
click at [160, 201] on span "Edit Design" at bounding box center [140, 203] width 62 height 14
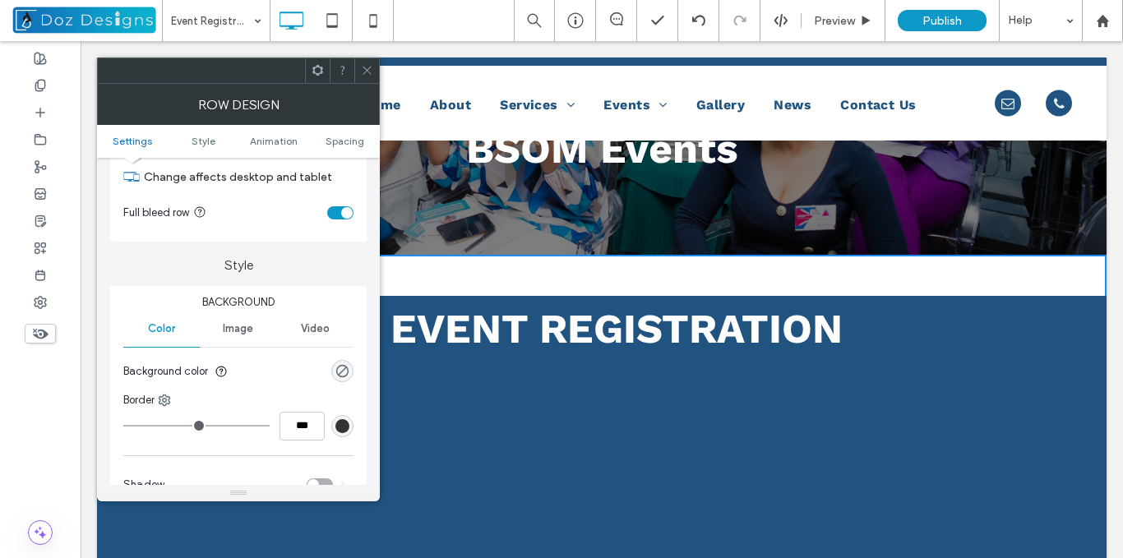
scroll to position [164, 0]
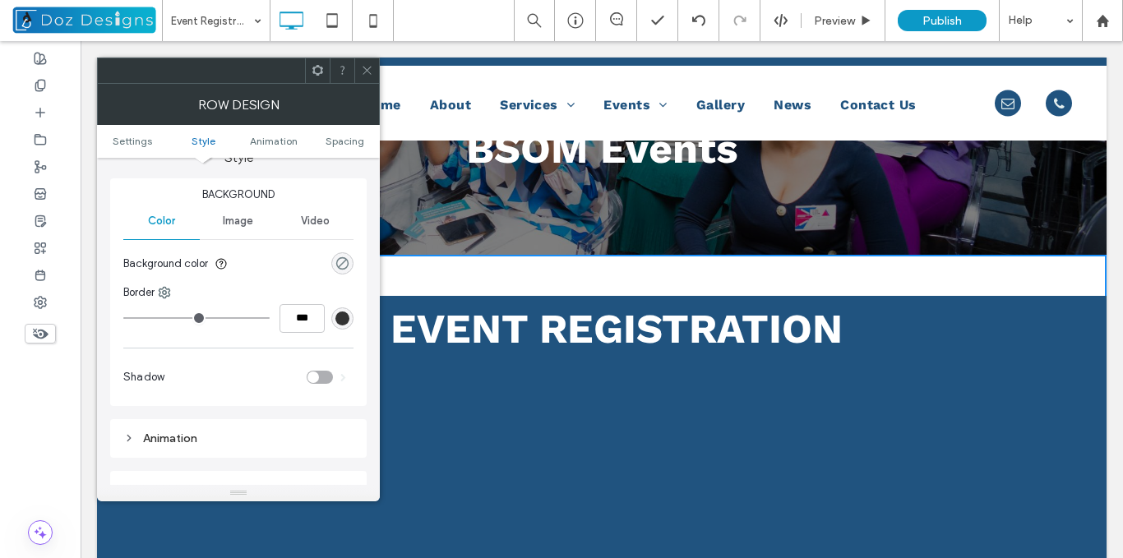
click at [341, 260] on div "rgba(0, 0, 0, 0)" at bounding box center [343, 264] width 14 height 14
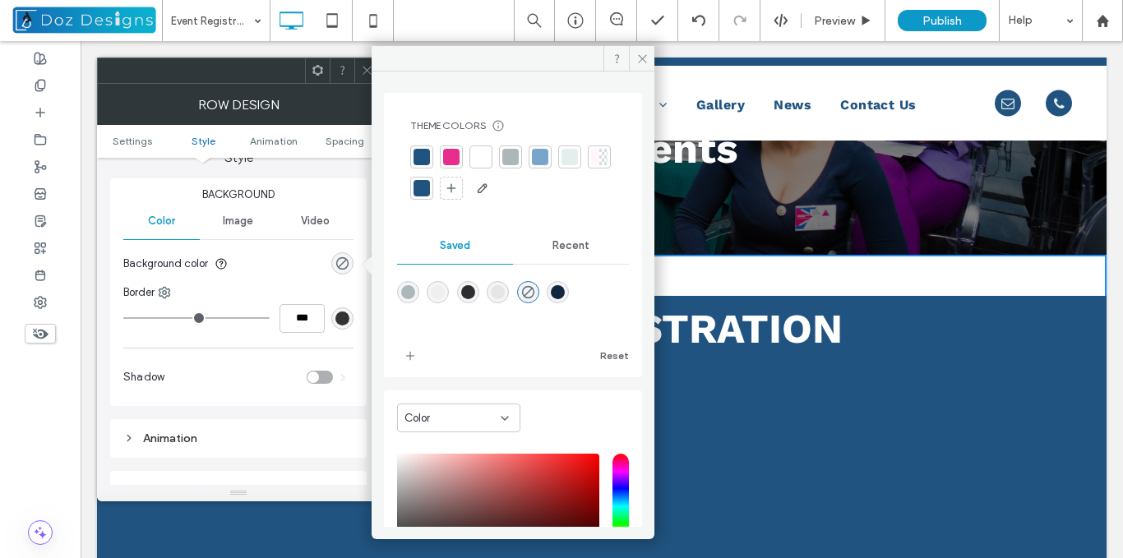
click at [418, 157] on div at bounding box center [422, 157] width 16 height 16
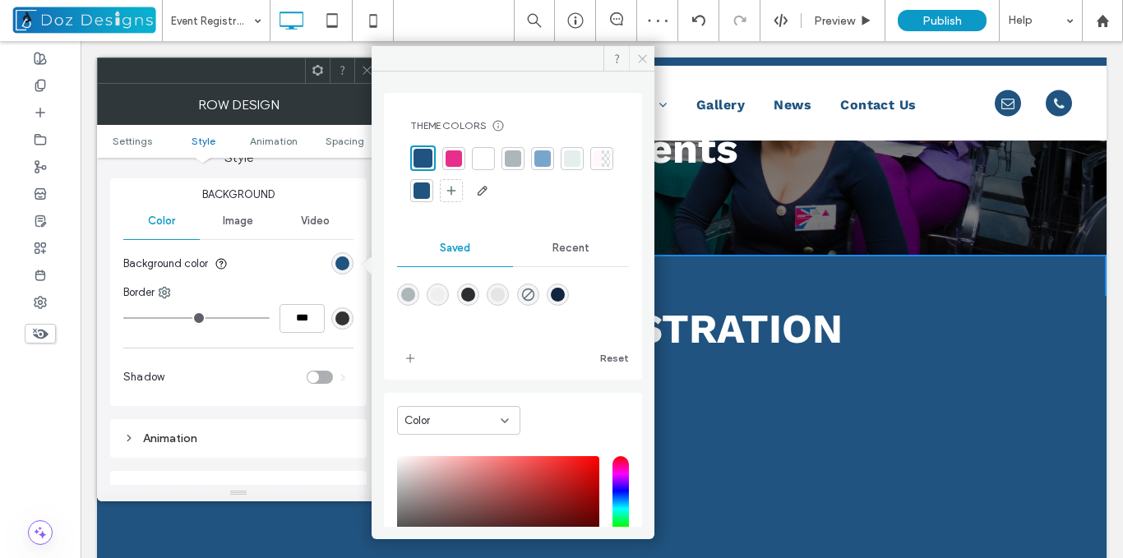
drag, startPoint x: 642, startPoint y: 59, endPoint x: 383, endPoint y: 37, distance: 260.0
click at [642, 59] on icon at bounding box center [643, 59] width 12 height 12
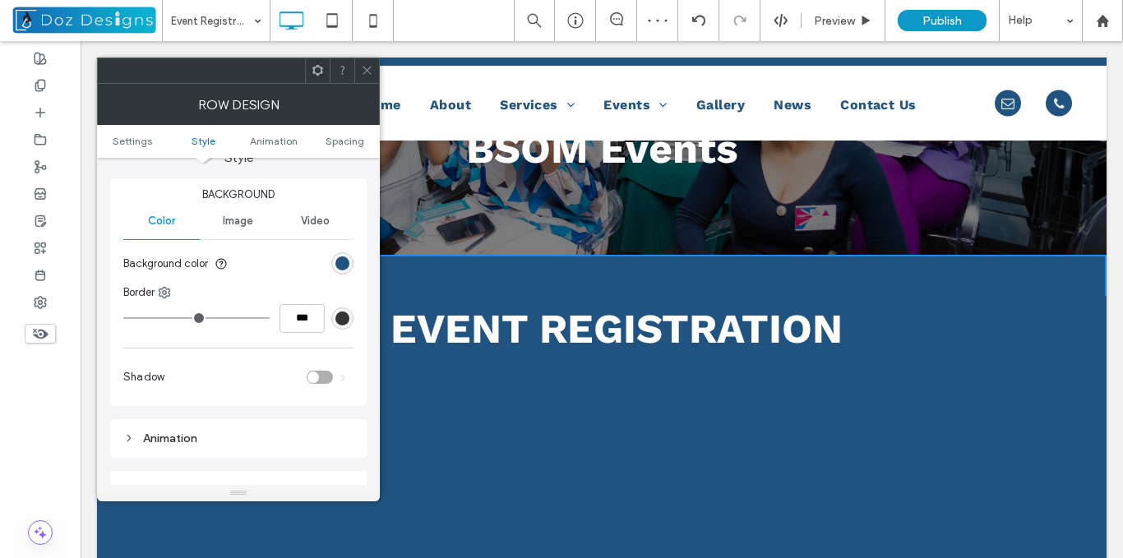
click at [369, 77] on span at bounding box center [367, 70] width 12 height 25
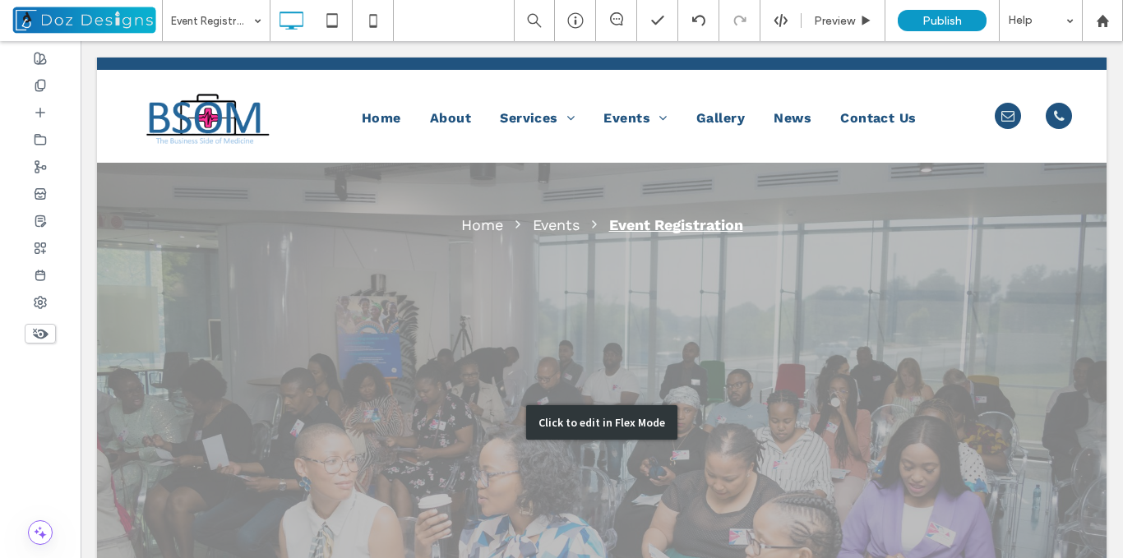
scroll to position [1, 0]
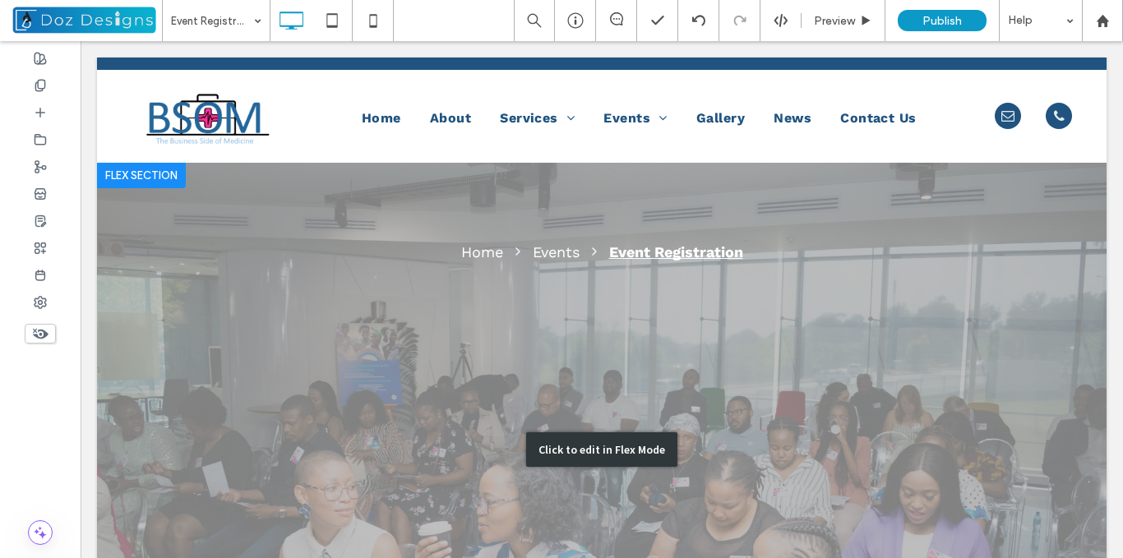
click at [645, 245] on div "Click to edit in Flex Mode" at bounding box center [602, 450] width 1010 height 576
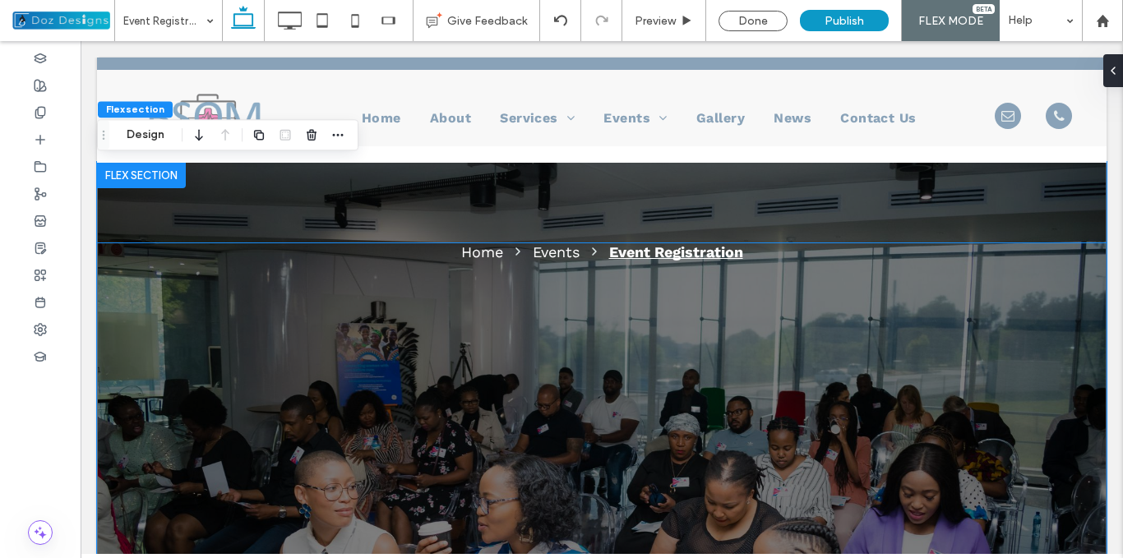
click at [648, 255] on div "Event Registration" at bounding box center [676, 251] width 134 height 17
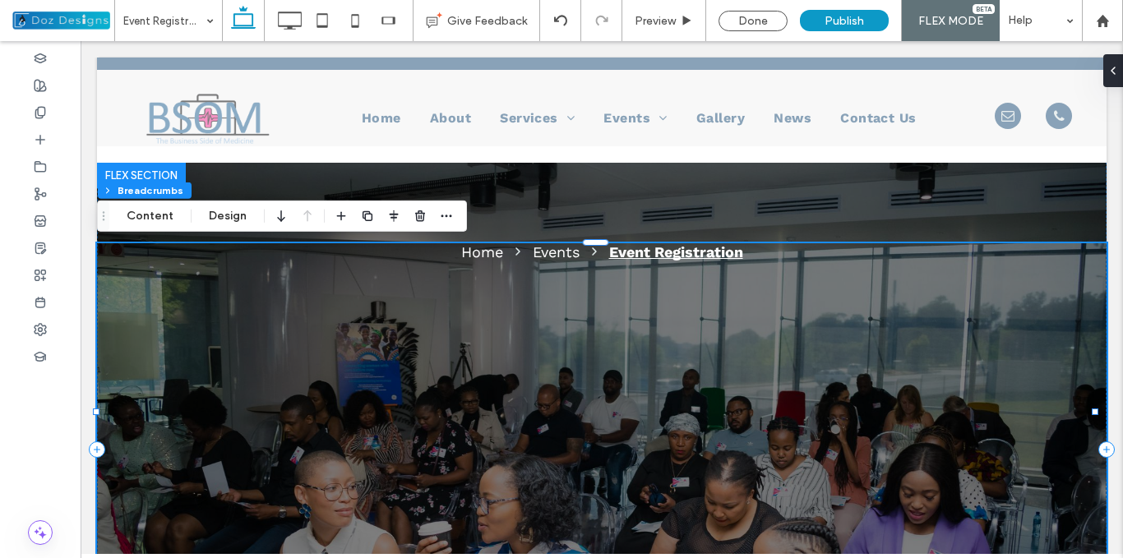
click at [641, 272] on div "Home Events Event Registration" at bounding box center [602, 411] width 1010 height 337
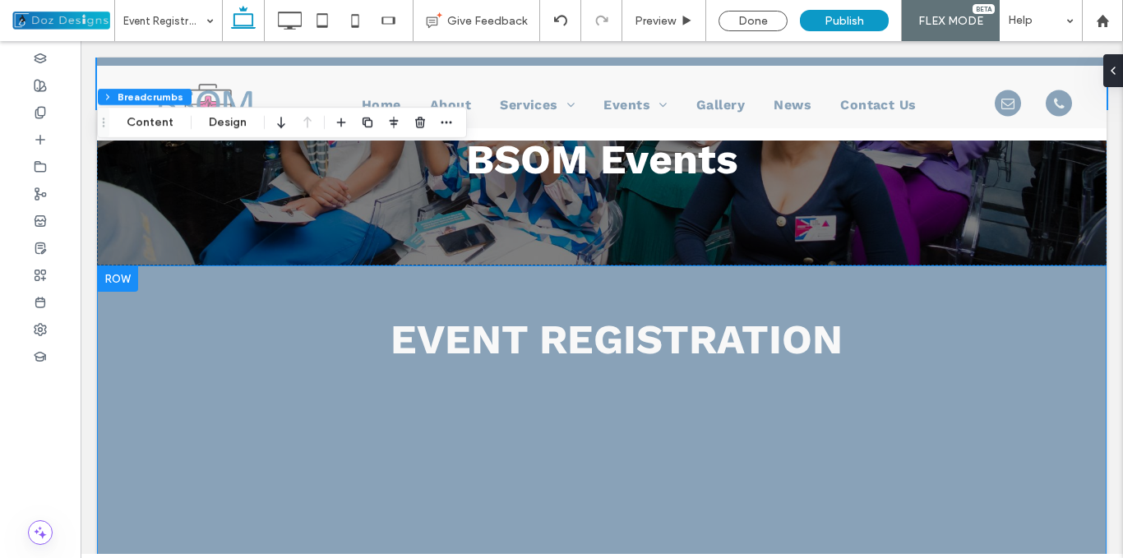
scroll to position [577, 0]
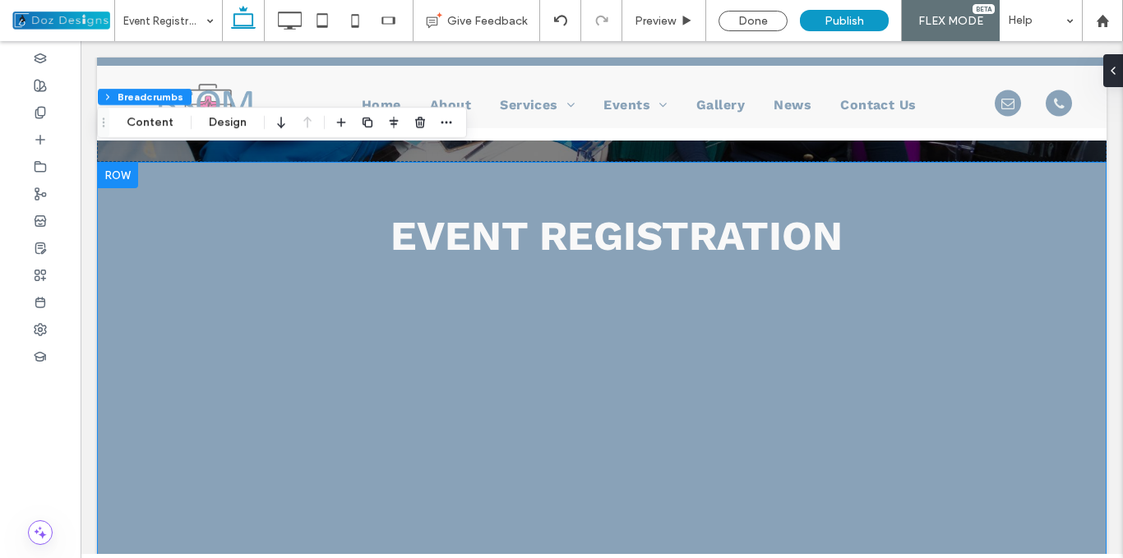
drag, startPoint x: 767, startPoint y: 18, endPoint x: 473, endPoint y: 220, distance: 356.8
click at [767, 18] on div "Done" at bounding box center [753, 21] width 69 height 21
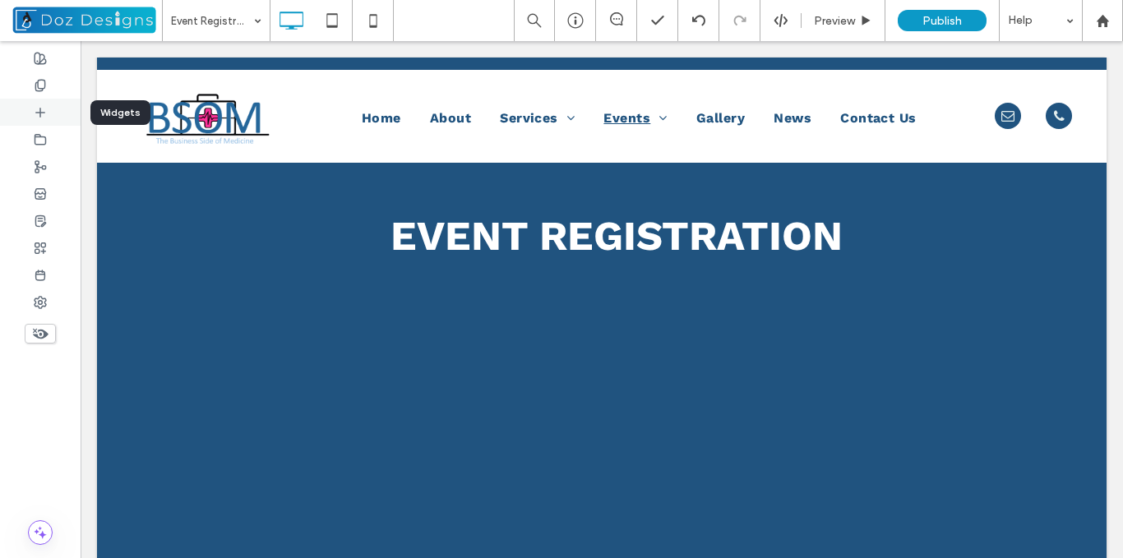
click at [44, 113] on use at bounding box center [40, 112] width 8 height 8
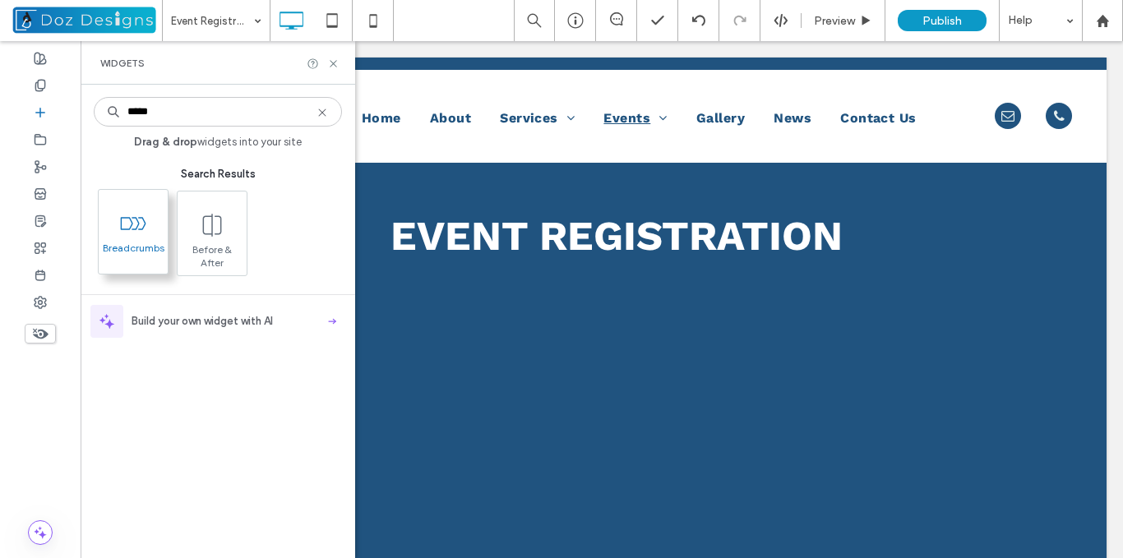
type input "*****"
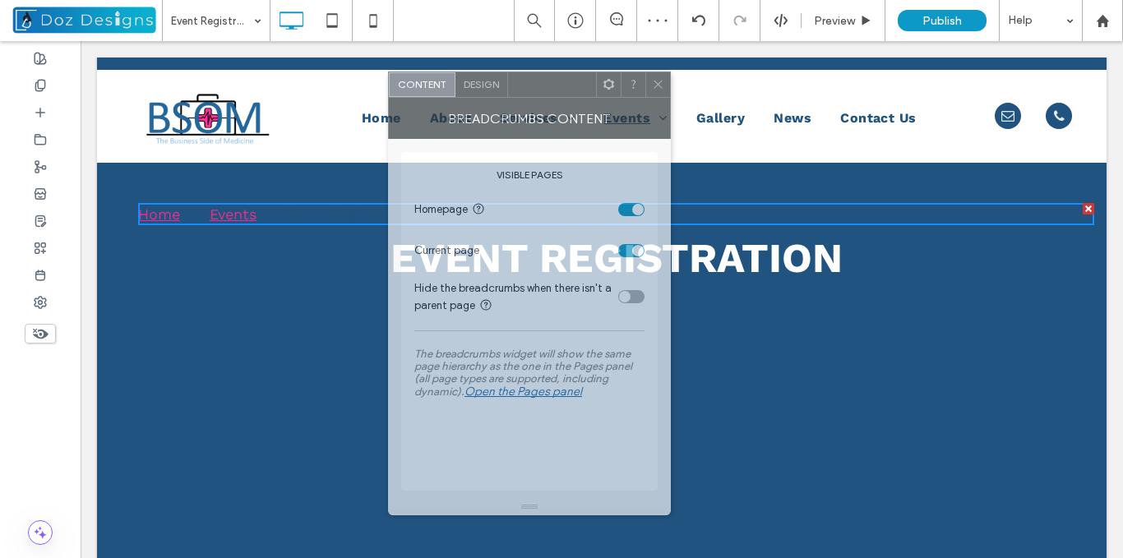
drag, startPoint x: 273, startPoint y: 70, endPoint x: 566, endPoint y: 84, distance: 293.1
click at [566, 84] on div at bounding box center [552, 84] width 88 height 25
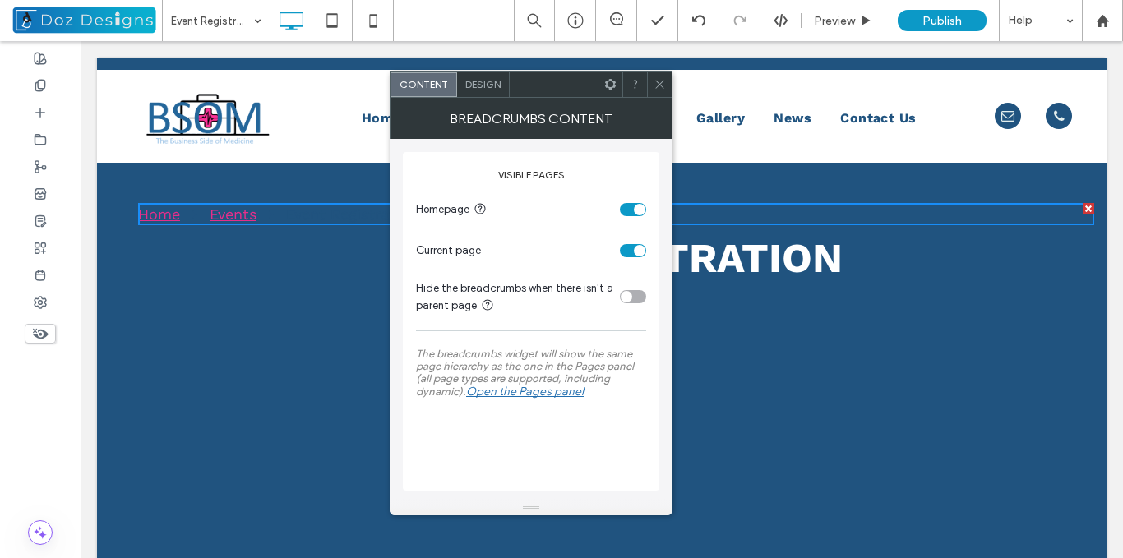
click at [485, 81] on span "Design" at bounding box center [483, 84] width 35 height 12
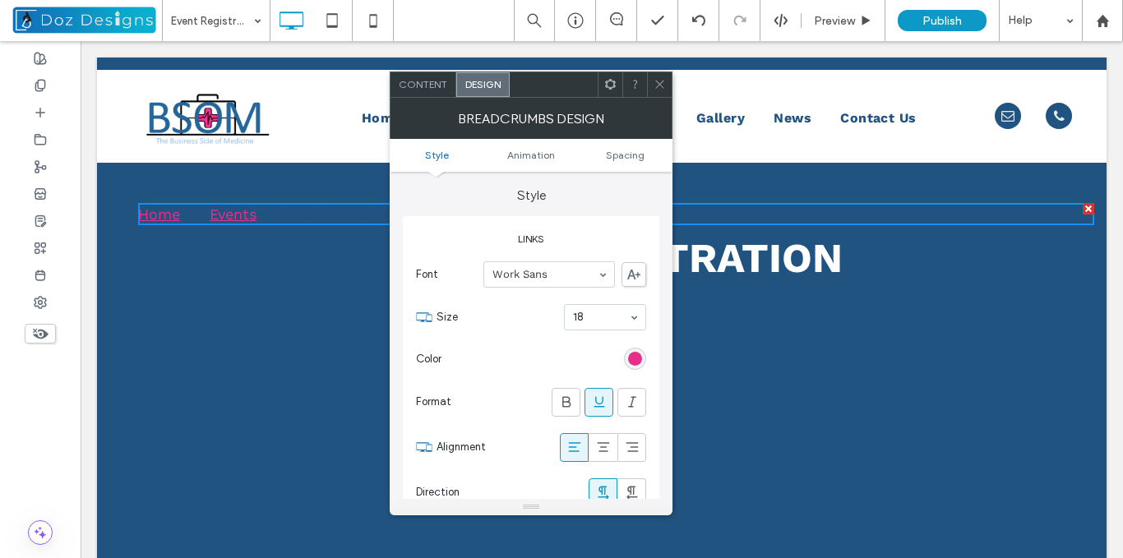
type input "**"
type input "****"
click at [637, 355] on div "rgb(231, 46, 139)" at bounding box center [635, 359] width 14 height 14
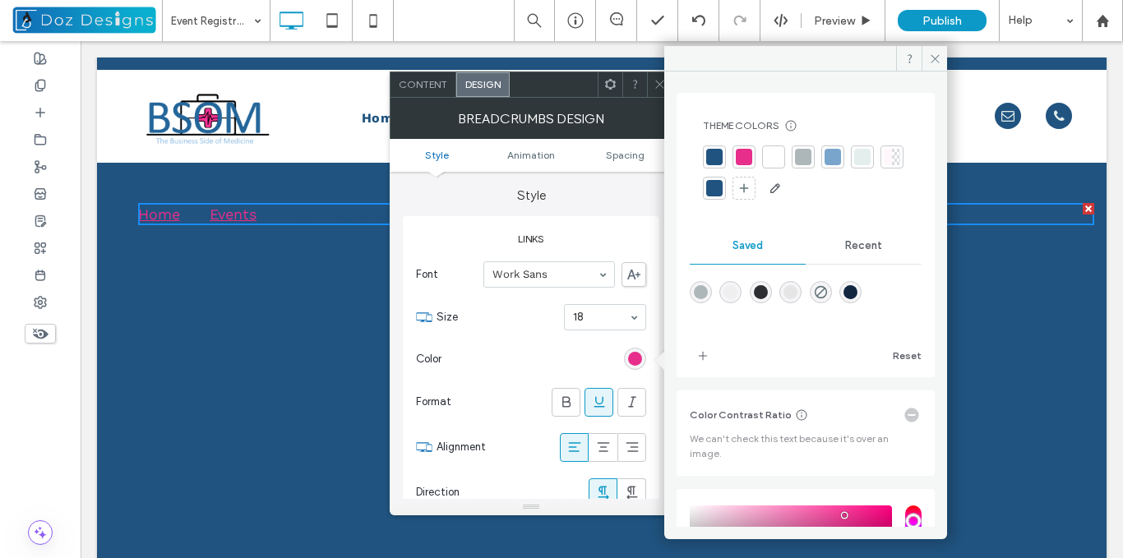
click at [774, 158] on div at bounding box center [774, 157] width 16 height 16
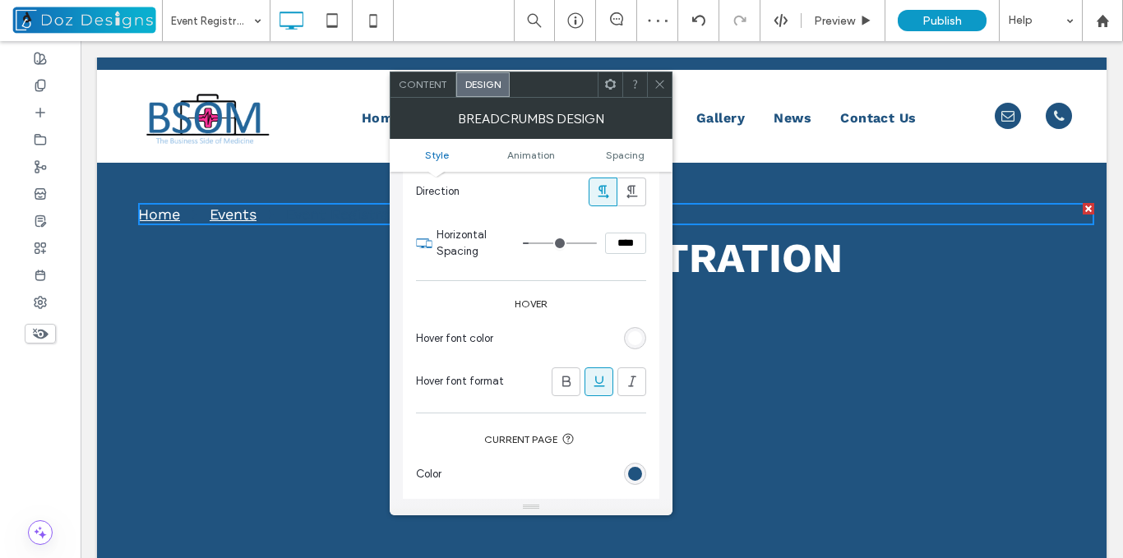
scroll to position [329, 0]
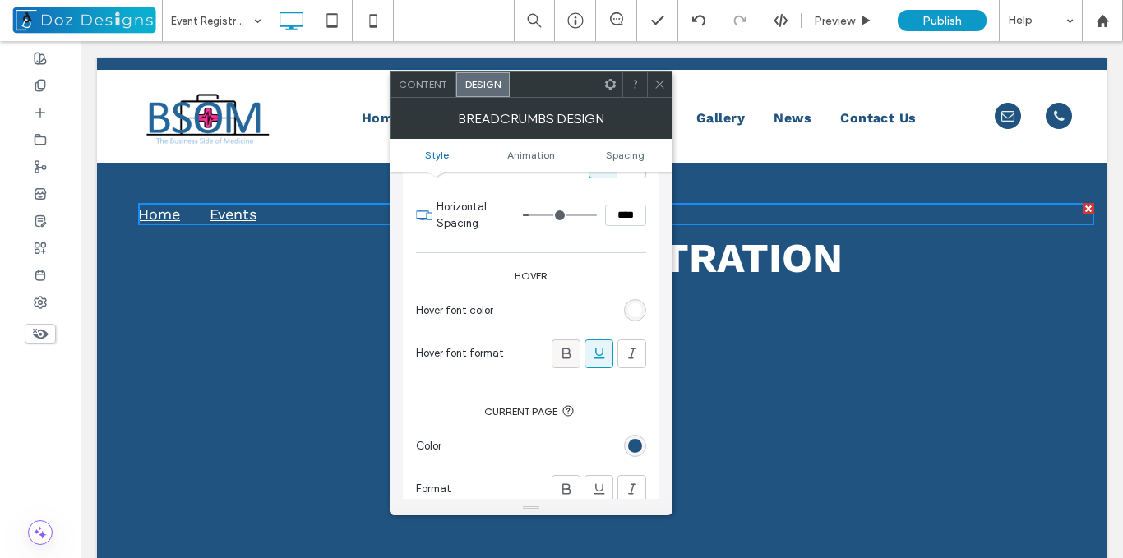
click at [568, 355] on icon at bounding box center [566, 353] width 16 height 16
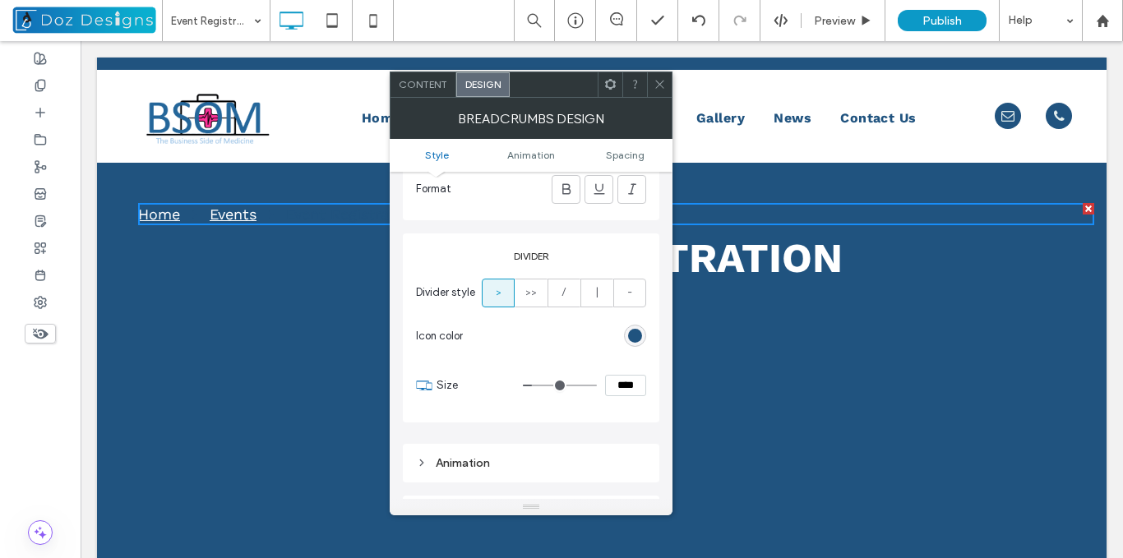
scroll to position [658, 0]
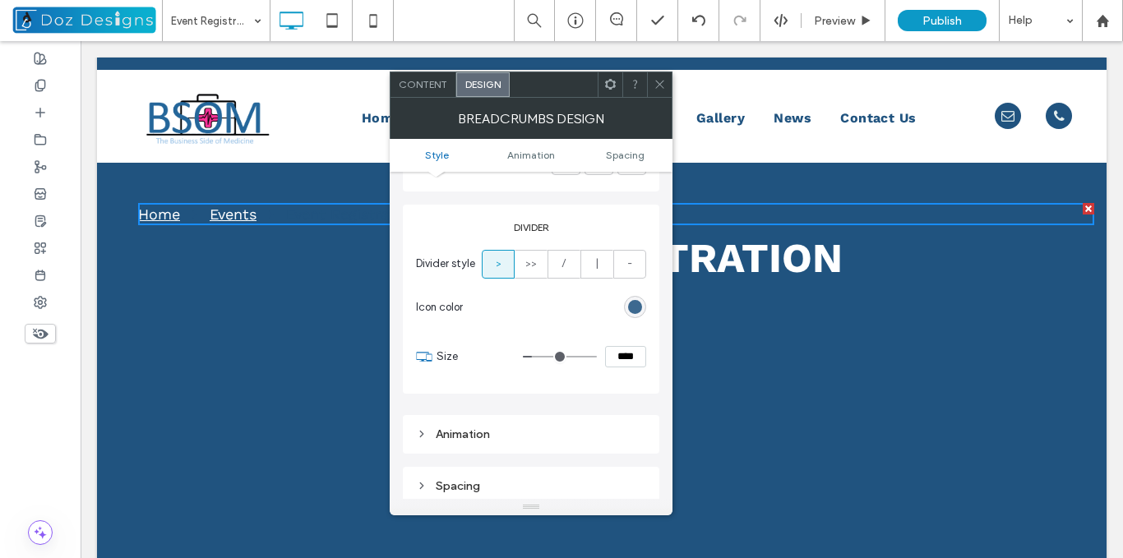
click at [631, 312] on div "rgb(32, 83, 127)" at bounding box center [635, 307] width 14 height 14
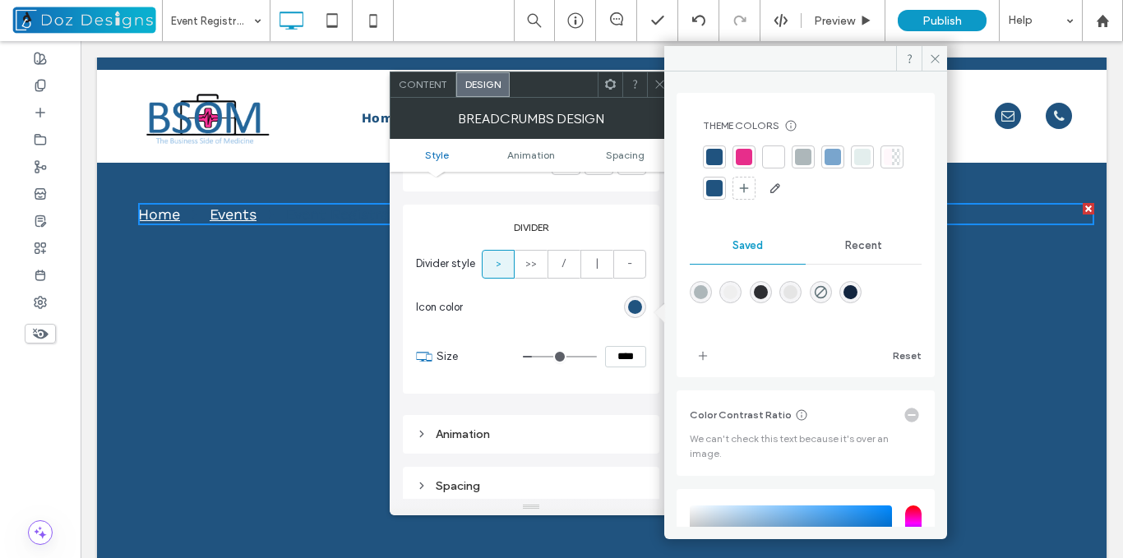
click at [775, 155] on div at bounding box center [774, 157] width 16 height 16
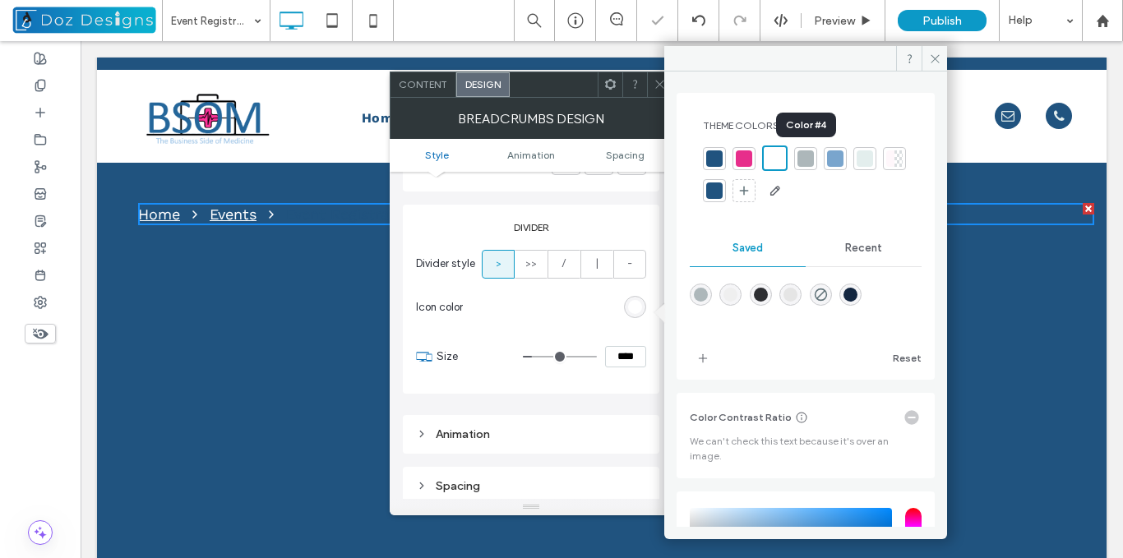
click at [813, 155] on div at bounding box center [806, 159] width 16 height 16
click at [873, 157] on div at bounding box center [865, 159] width 16 height 16
click at [655, 86] on icon at bounding box center [660, 84] width 12 height 12
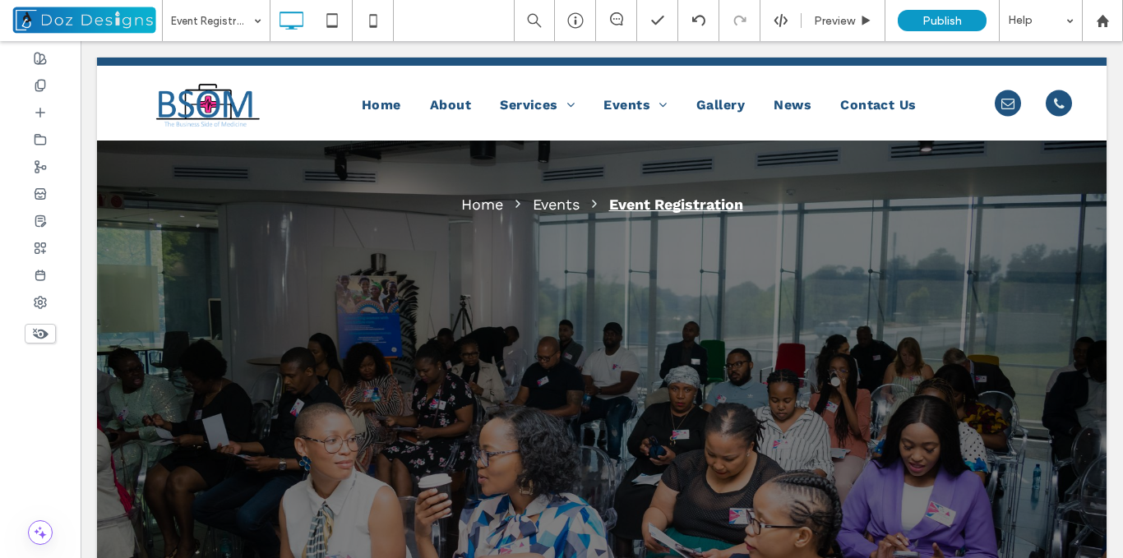
scroll to position [0, 0]
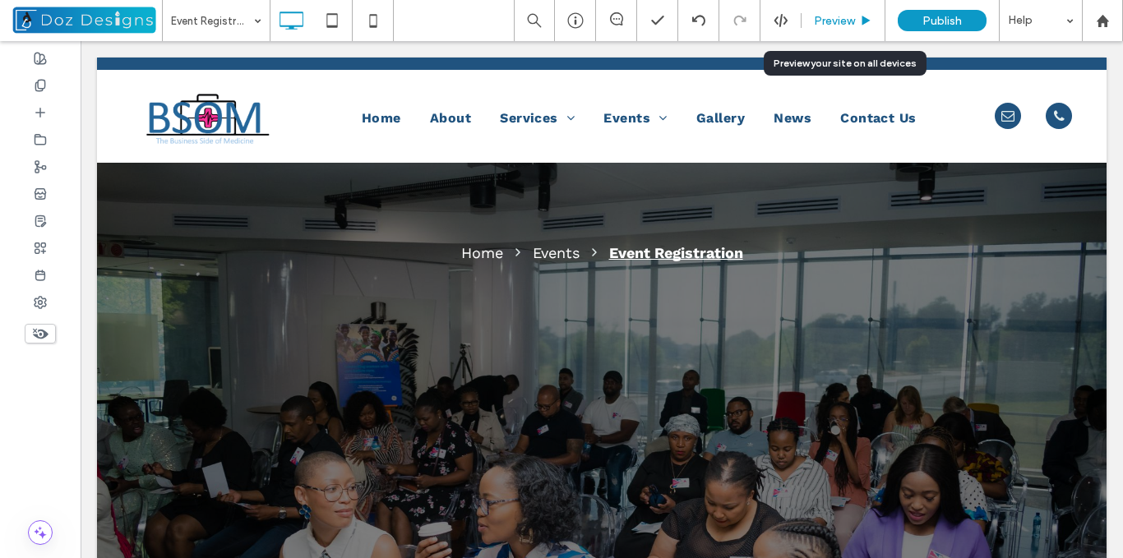
click at [848, 16] on span "Preview" at bounding box center [834, 21] width 41 height 14
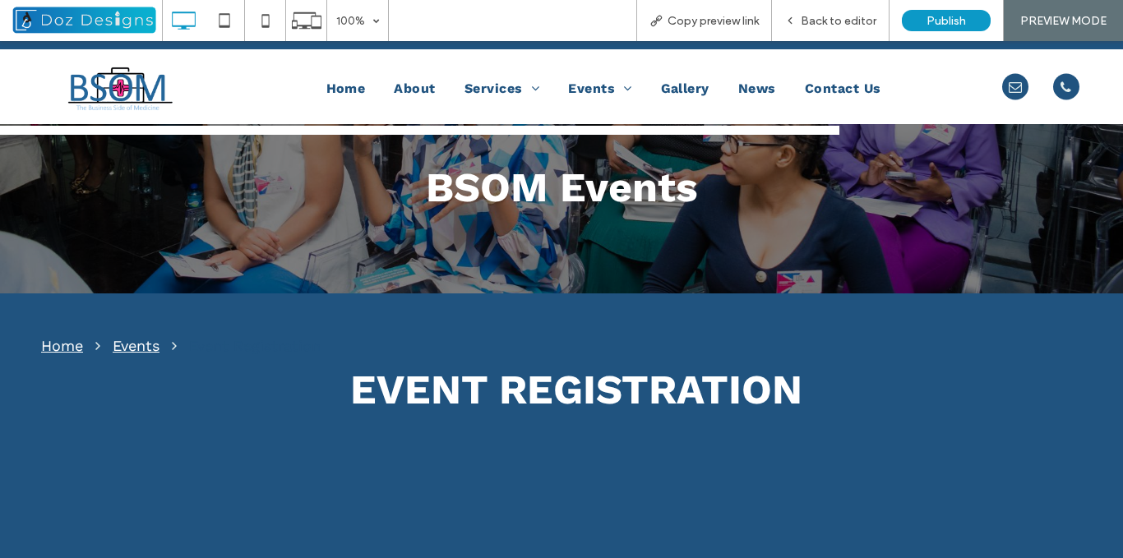
scroll to position [435, 0]
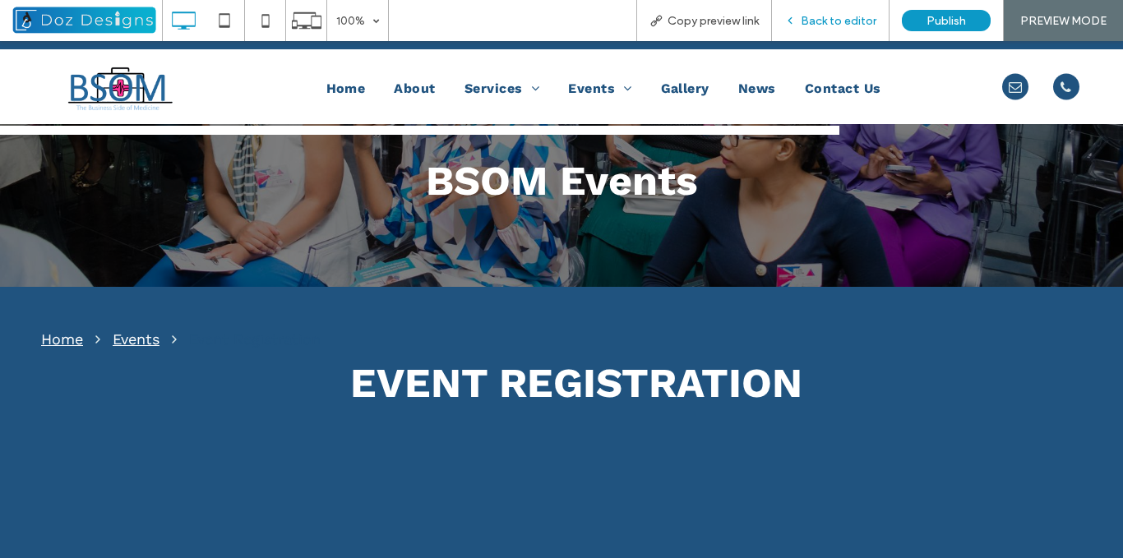
click at [817, 21] on span "Back to editor" at bounding box center [839, 21] width 76 height 14
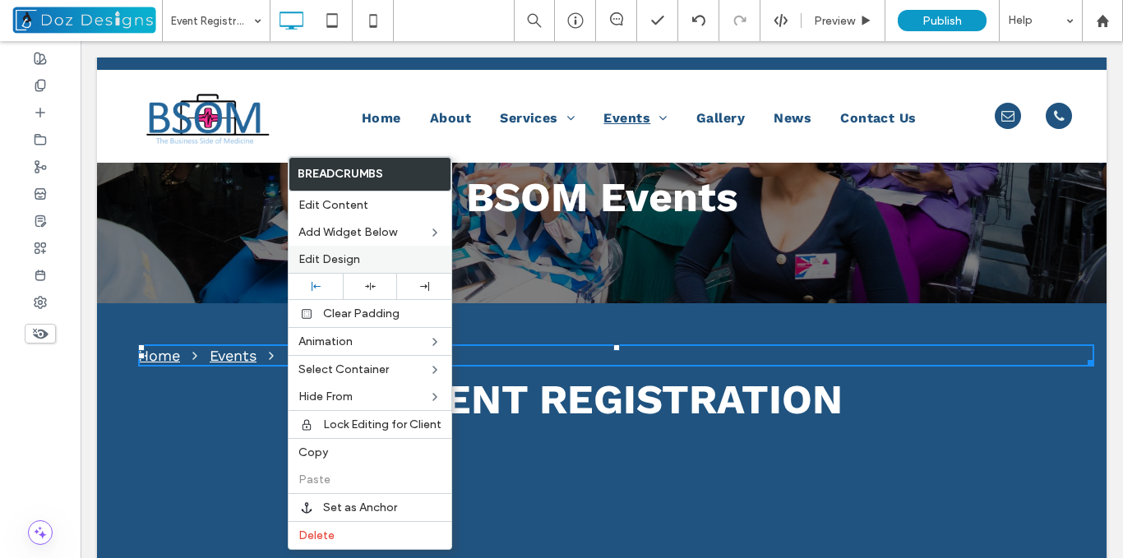
drag, startPoint x: 332, startPoint y: 257, endPoint x: 395, endPoint y: 282, distance: 67.2
click at [332, 257] on span "Edit Design" at bounding box center [330, 259] width 62 height 14
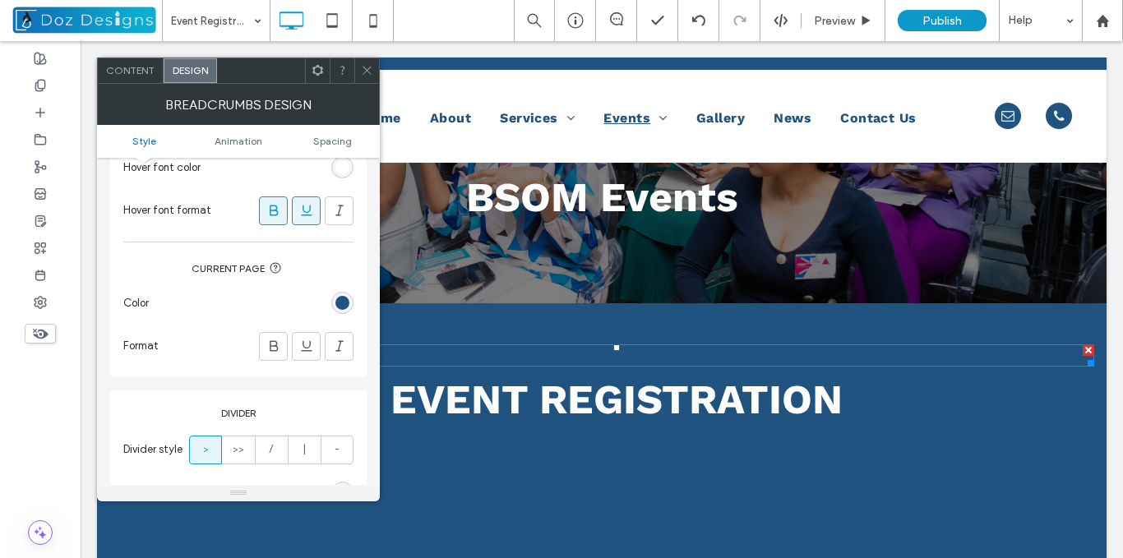
scroll to position [493, 0]
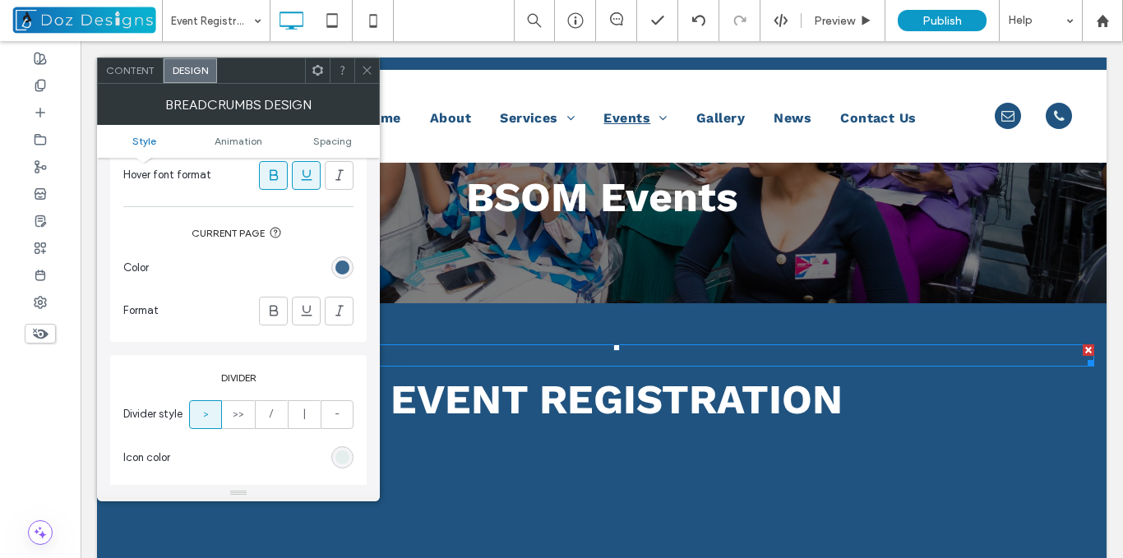
click at [345, 266] on div "rgb(32, 83, 127)" at bounding box center [343, 268] width 14 height 14
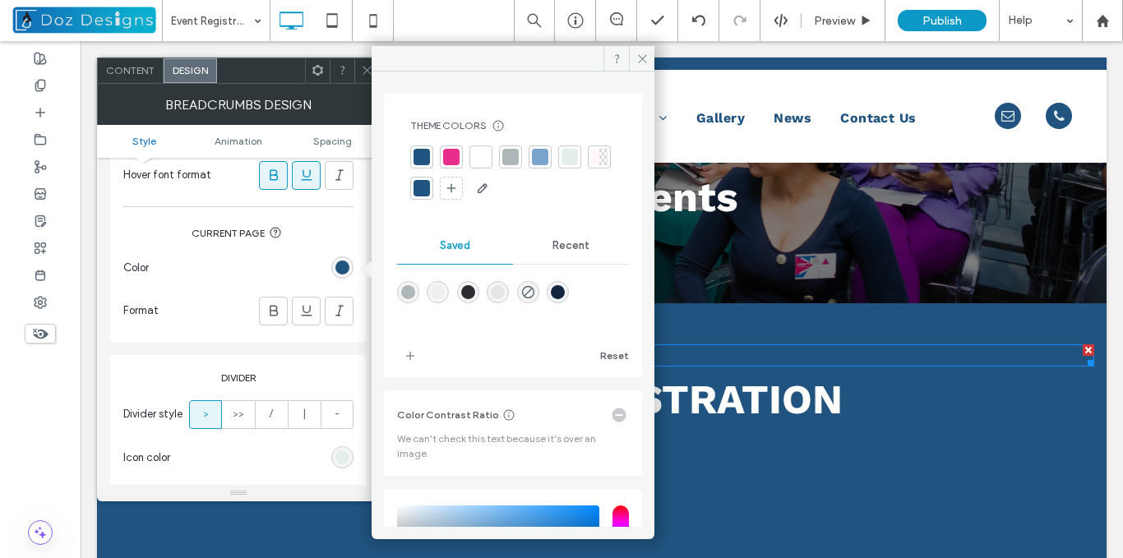
click at [484, 155] on div at bounding box center [481, 157] width 16 height 16
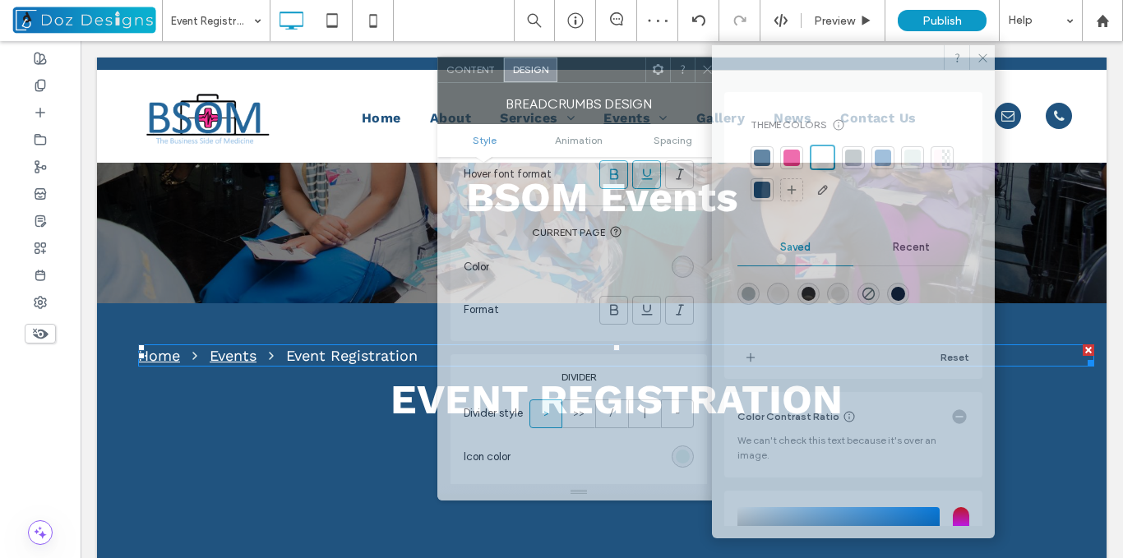
drag, startPoint x: 284, startPoint y: 71, endPoint x: 623, endPoint y: 86, distance: 339.2
click at [623, 82] on div at bounding box center [602, 70] width 88 height 25
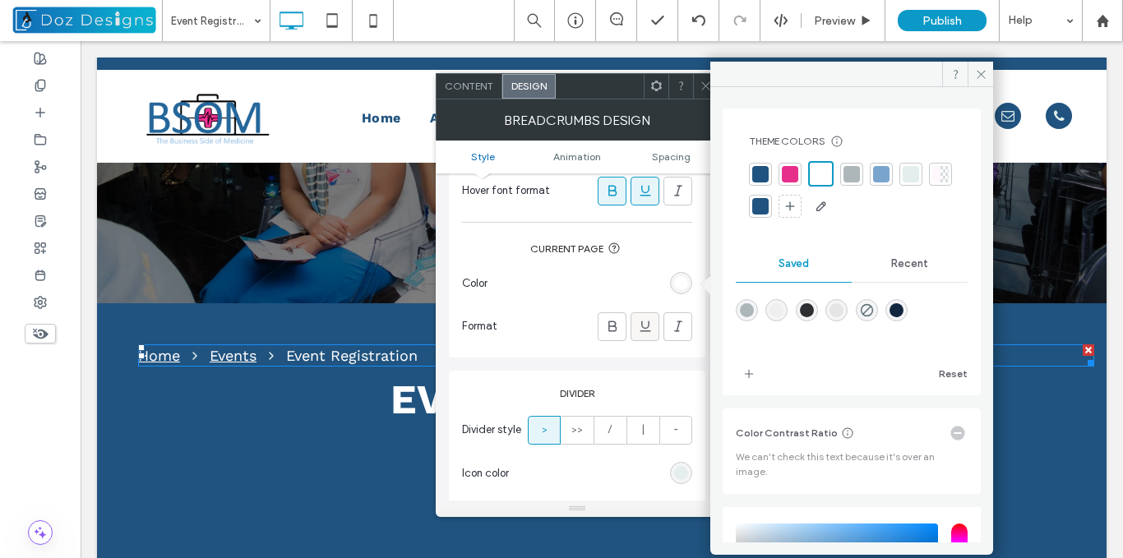
click at [642, 330] on icon at bounding box center [645, 326] width 16 height 16
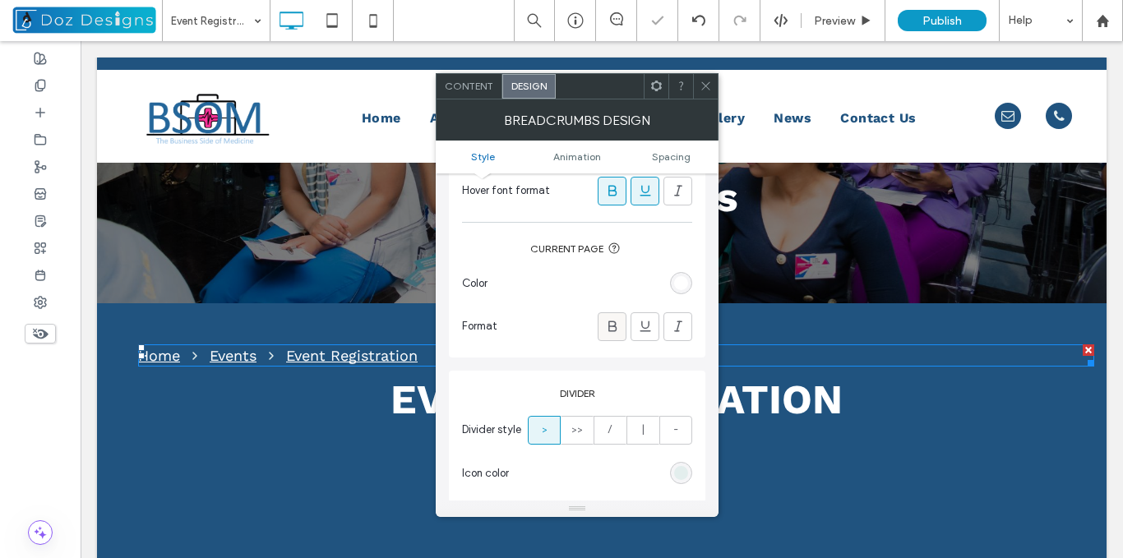
click at [615, 328] on icon at bounding box center [613, 326] width 16 height 16
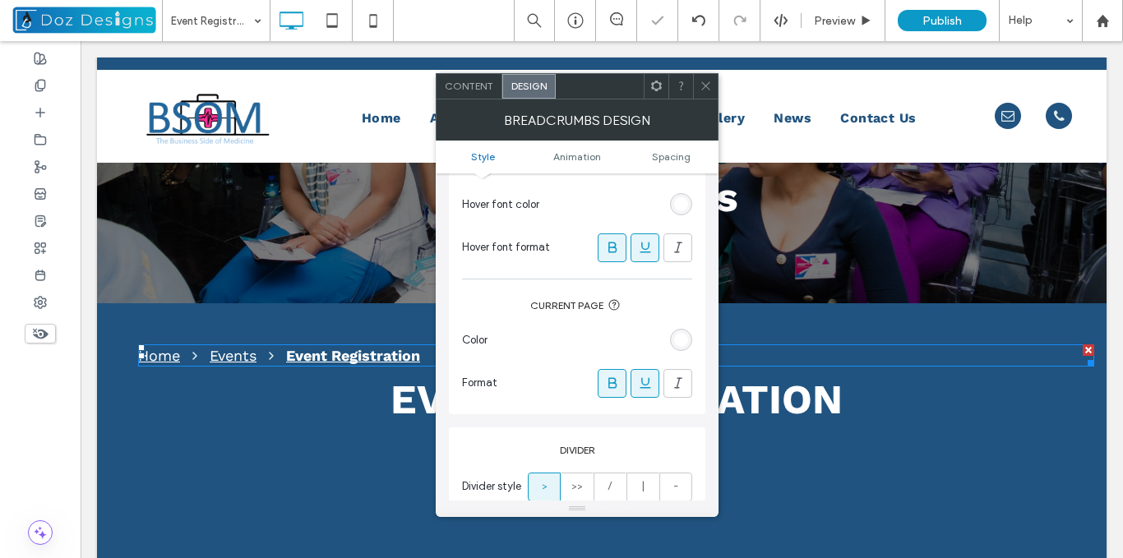
scroll to position [411, 0]
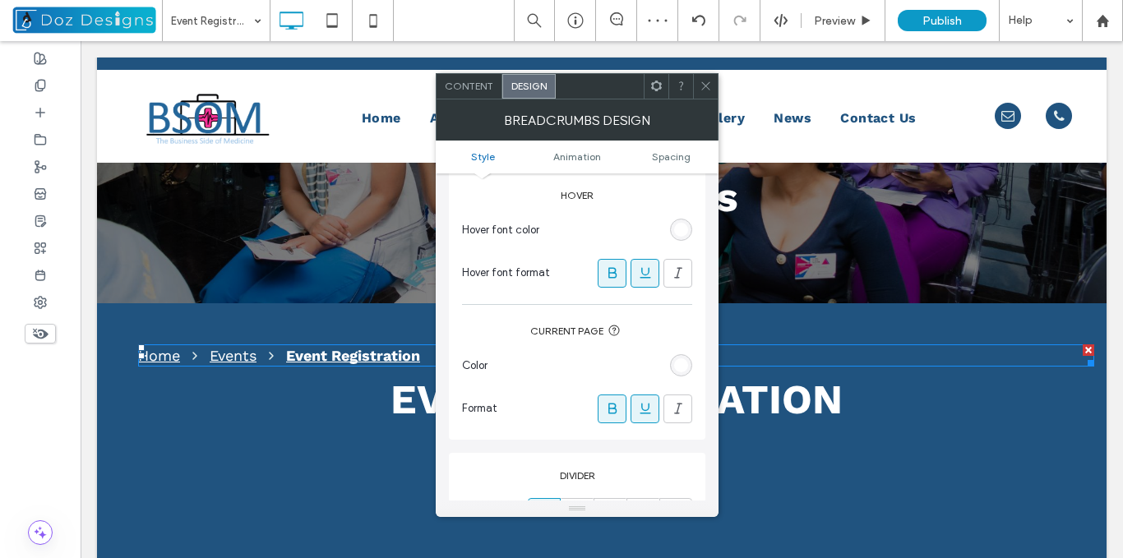
click at [651, 276] on icon at bounding box center [645, 273] width 16 height 16
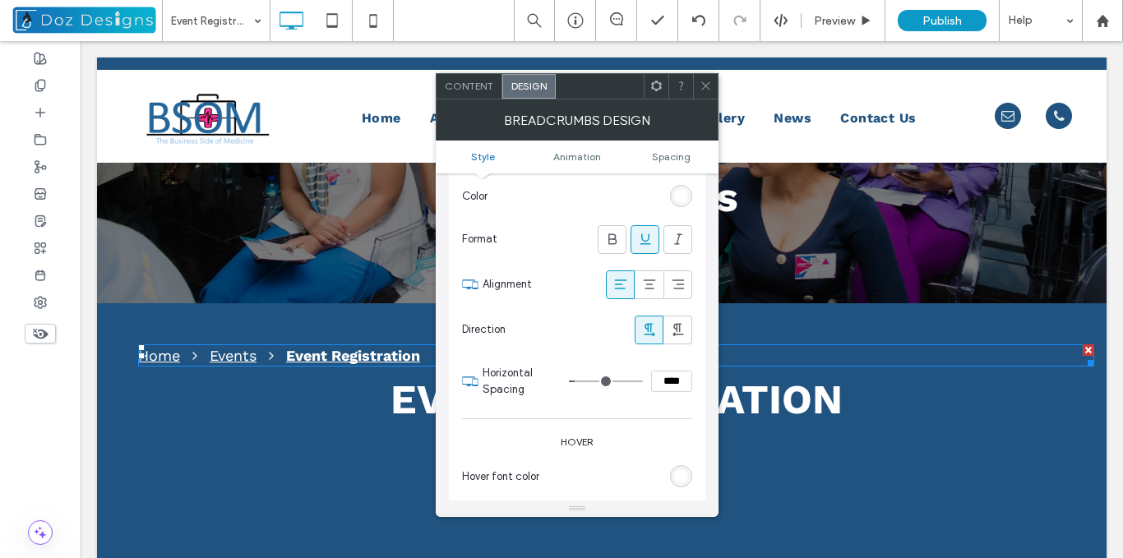
scroll to position [82, 0]
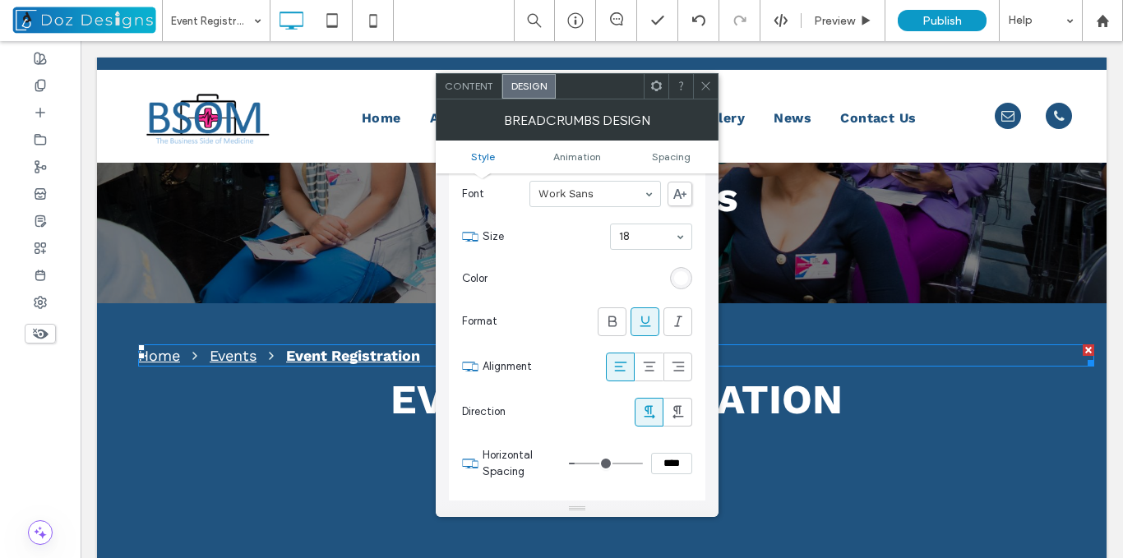
click at [642, 322] on use at bounding box center [645, 321] width 11 height 11
click at [651, 361] on icon at bounding box center [650, 367] width 16 height 16
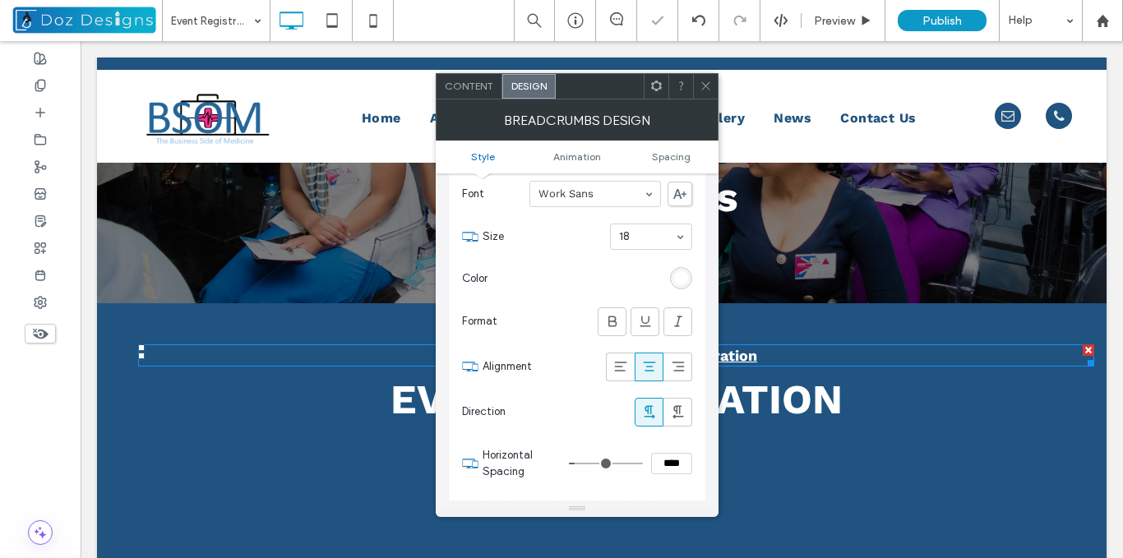
click at [706, 86] on use at bounding box center [706, 86] width 8 height 8
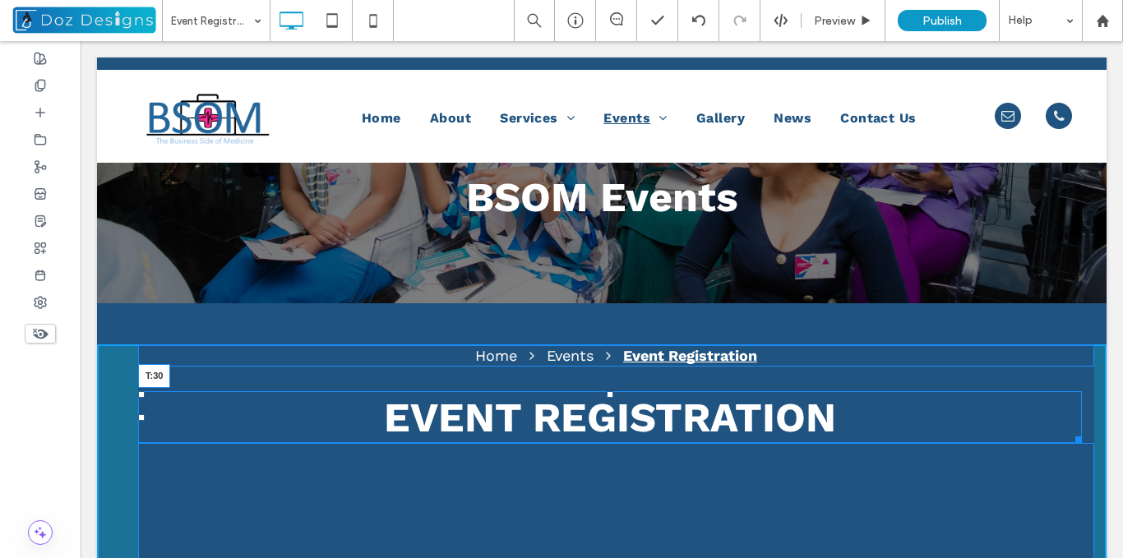
drag, startPoint x: 609, startPoint y: 375, endPoint x: 710, endPoint y: 433, distance: 116.4
click at [620, 393] on div "EVENT REGISTRATION T:30" at bounding box center [610, 417] width 944 height 52
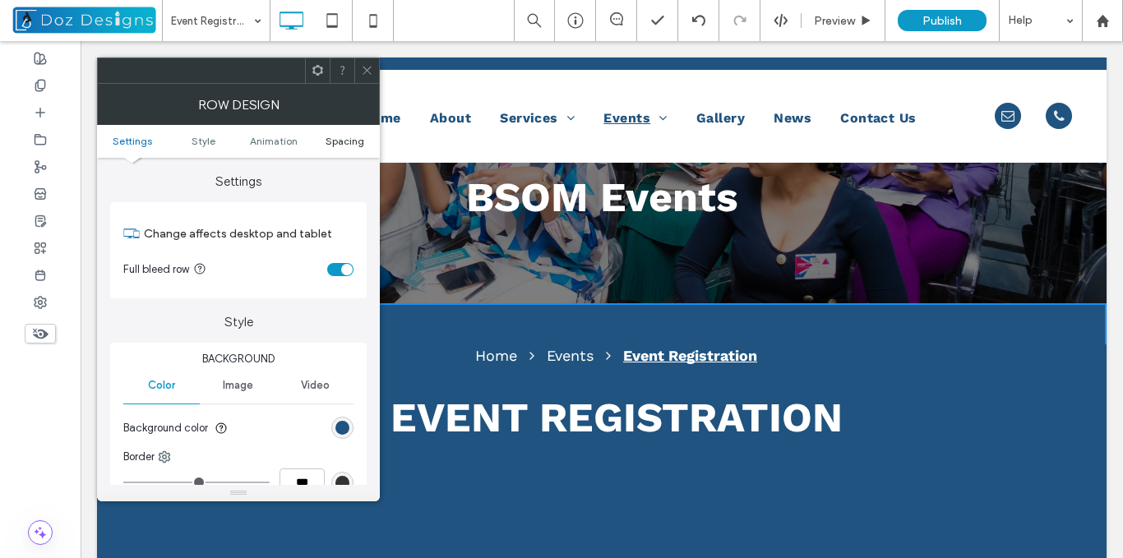
click at [338, 139] on span "Spacing" at bounding box center [345, 141] width 39 height 12
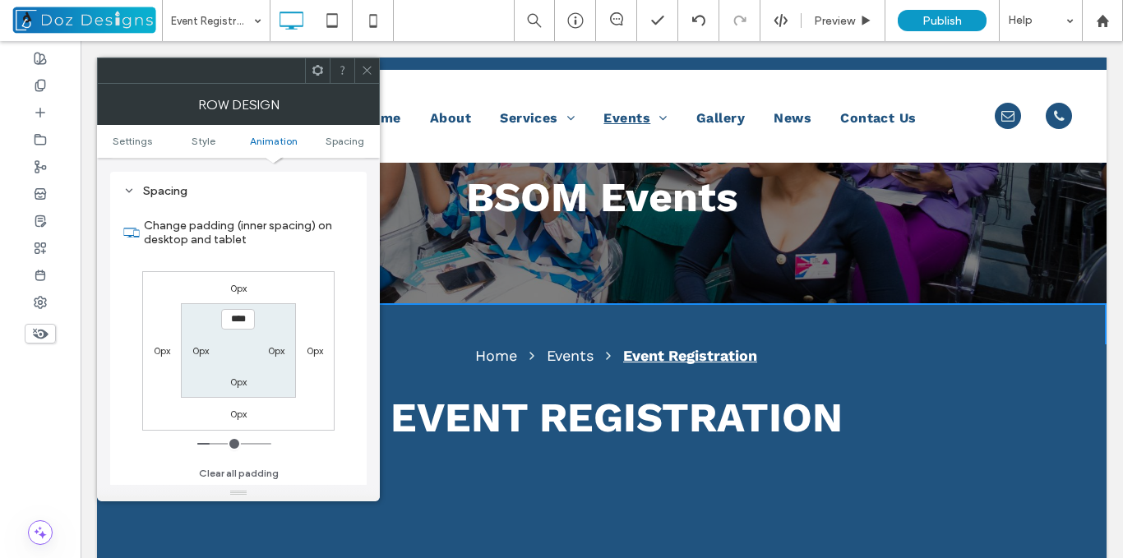
scroll to position [465, 0]
type input "****"
type input "**"
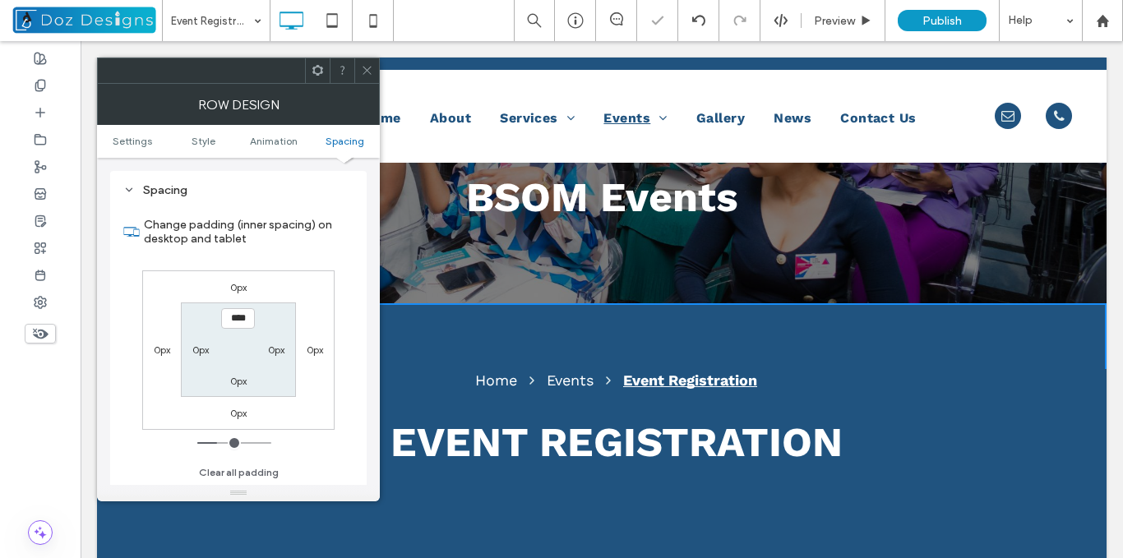
drag, startPoint x: 365, startPoint y: 70, endPoint x: 285, endPoint y: 233, distance: 181.7
click at [363, 70] on icon at bounding box center [367, 70] width 12 height 12
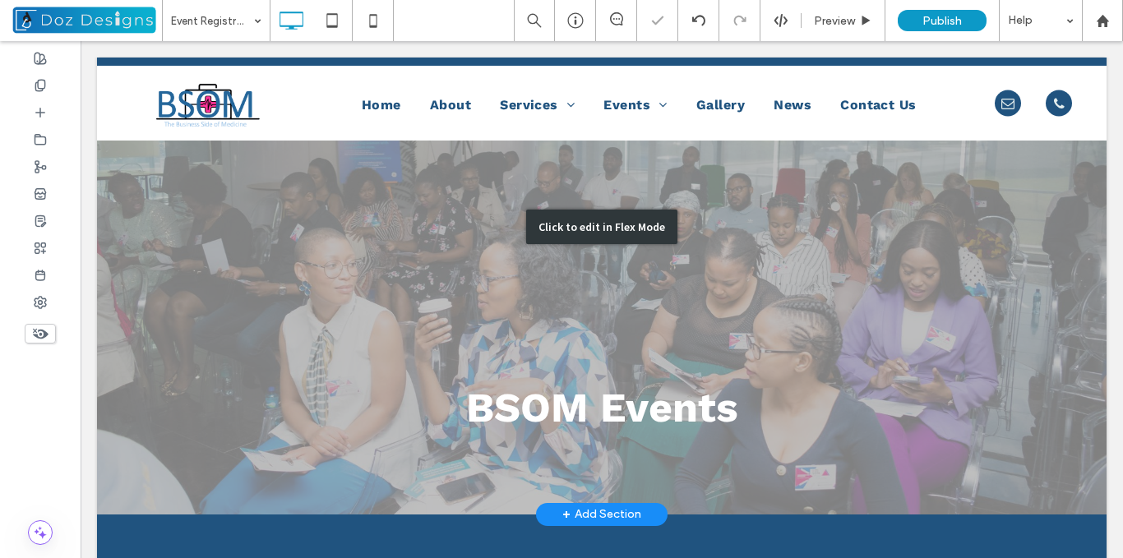
scroll to position [0, 0]
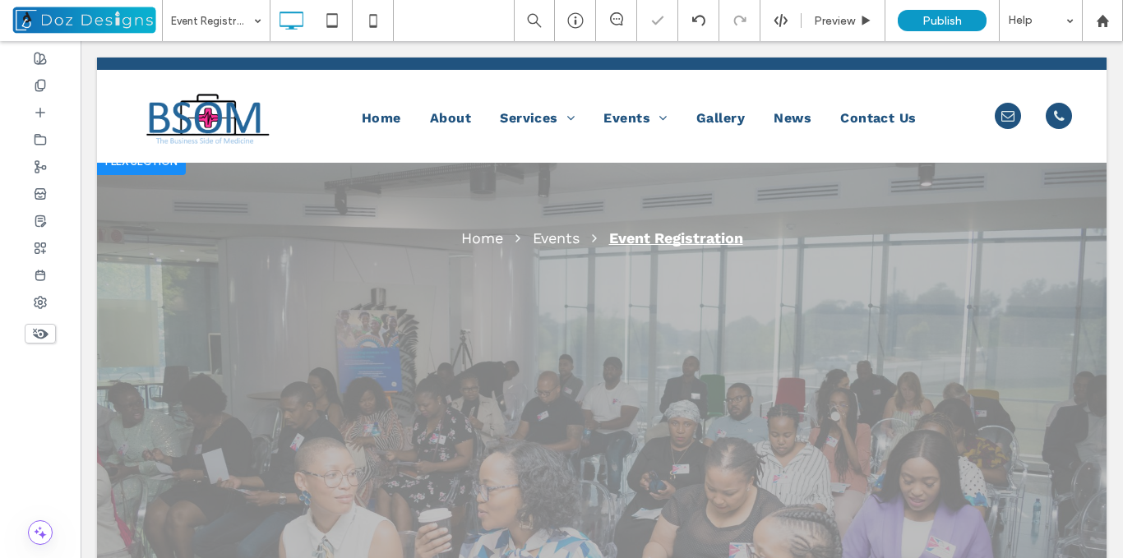
click at [139, 168] on div at bounding box center [141, 162] width 89 height 26
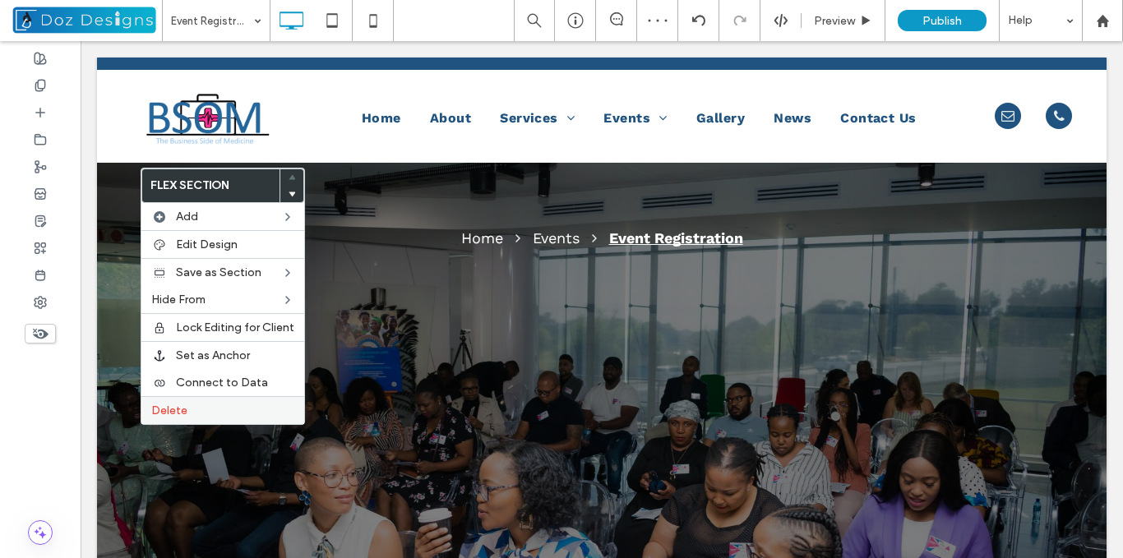
click at [171, 412] on span "Delete" at bounding box center [169, 411] width 36 height 14
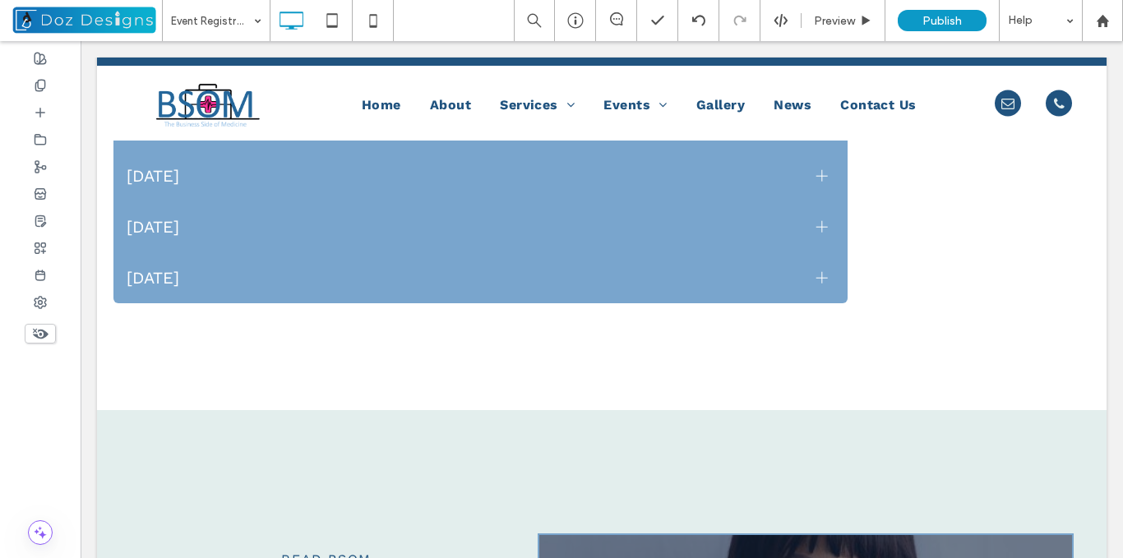
scroll to position [1825, 0]
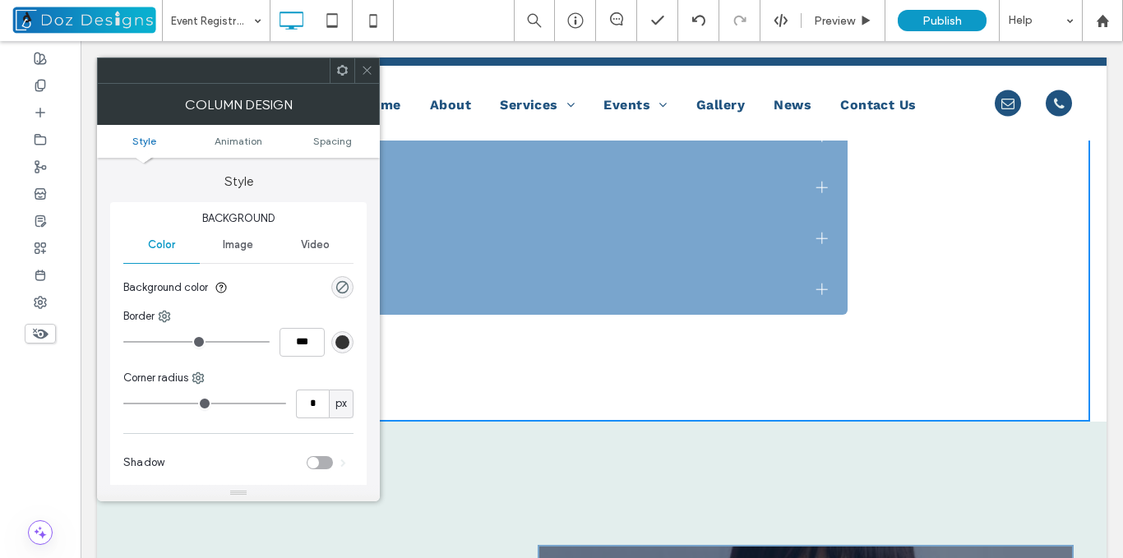
click at [344, 72] on icon at bounding box center [342, 70] width 12 height 12
click at [363, 72] on icon at bounding box center [367, 70] width 12 height 12
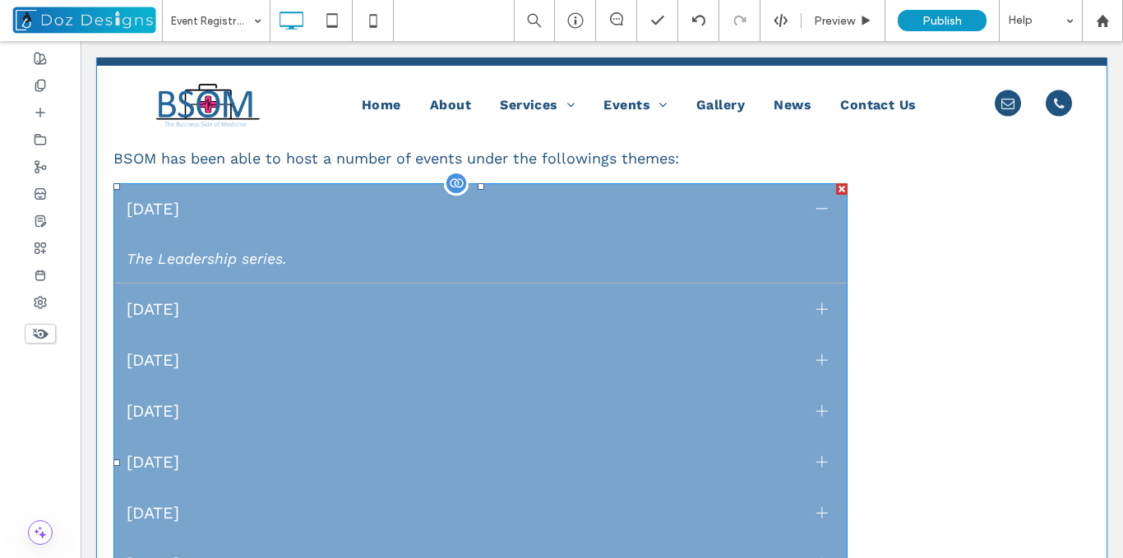
scroll to position [1167, 0]
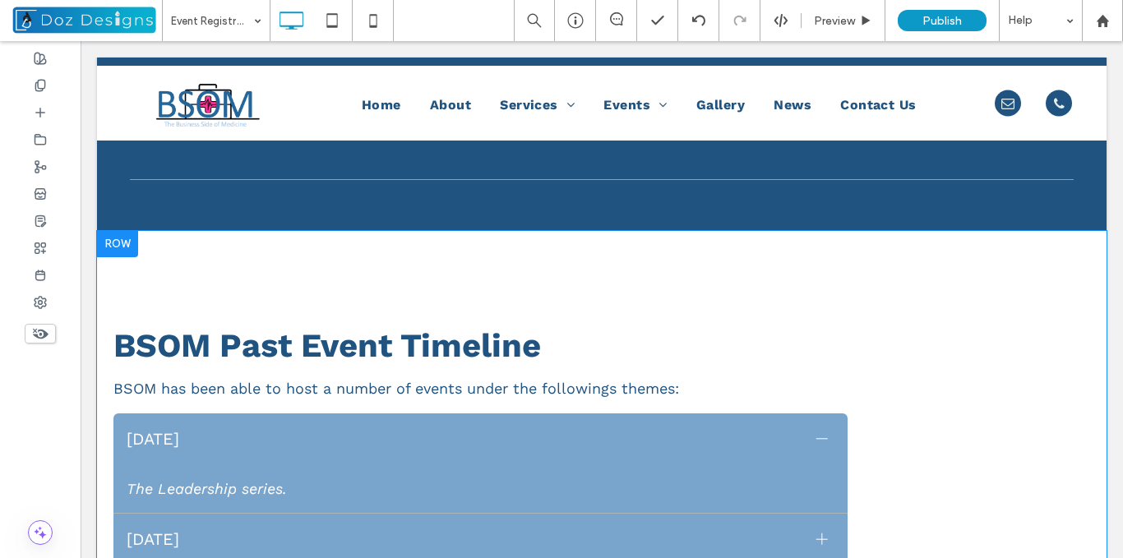
click at [118, 242] on div at bounding box center [117, 244] width 41 height 26
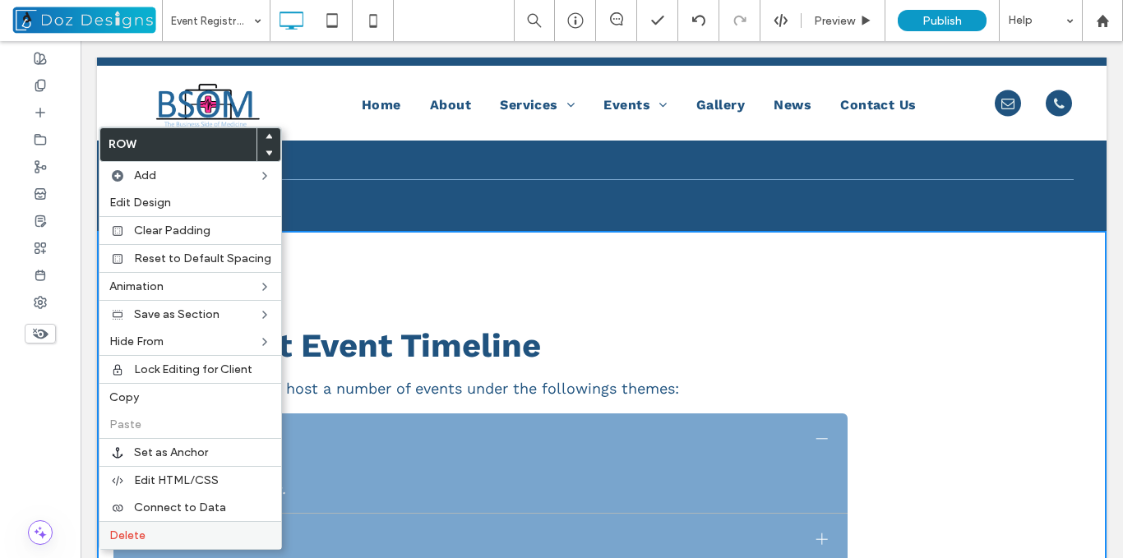
click at [147, 529] on label "Delete" at bounding box center [190, 536] width 162 height 14
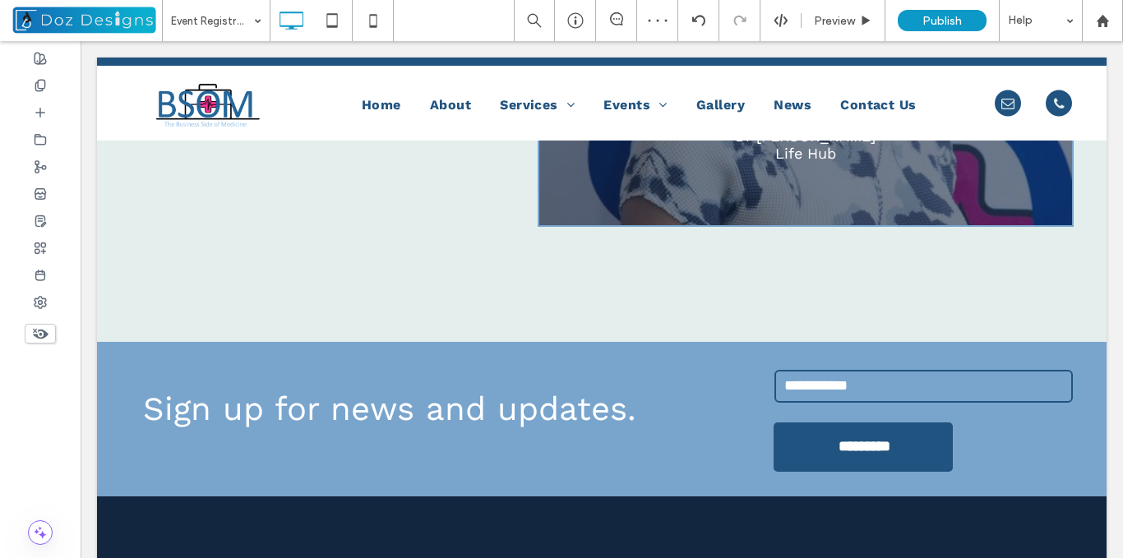
scroll to position [1586, 0]
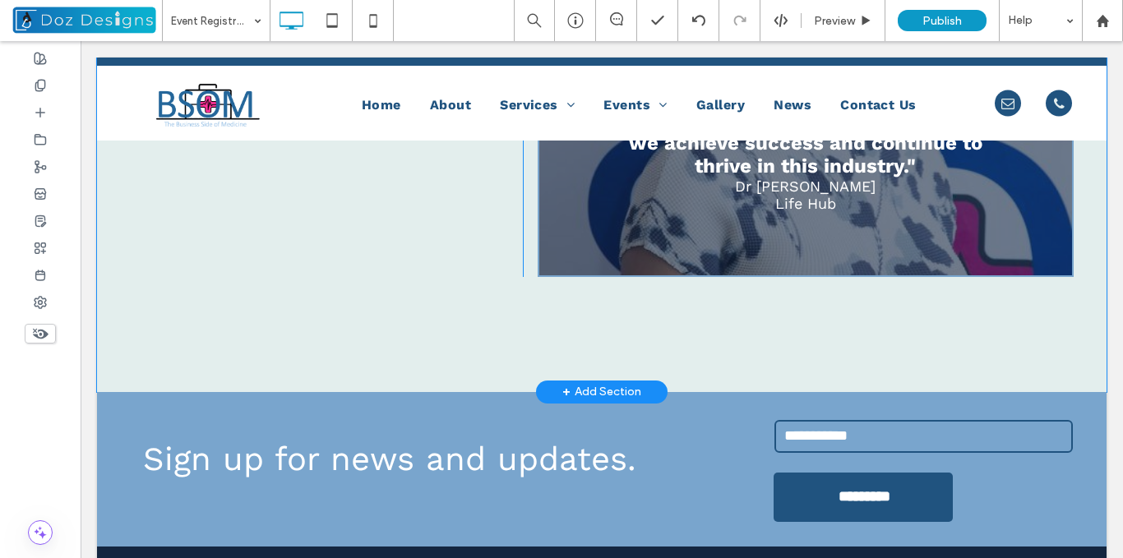
click at [109, 369] on div "READ BSOM Testimonials Quotation marks on a clear background. Click To Paste Cl…" at bounding box center [602, 98] width 1010 height 587
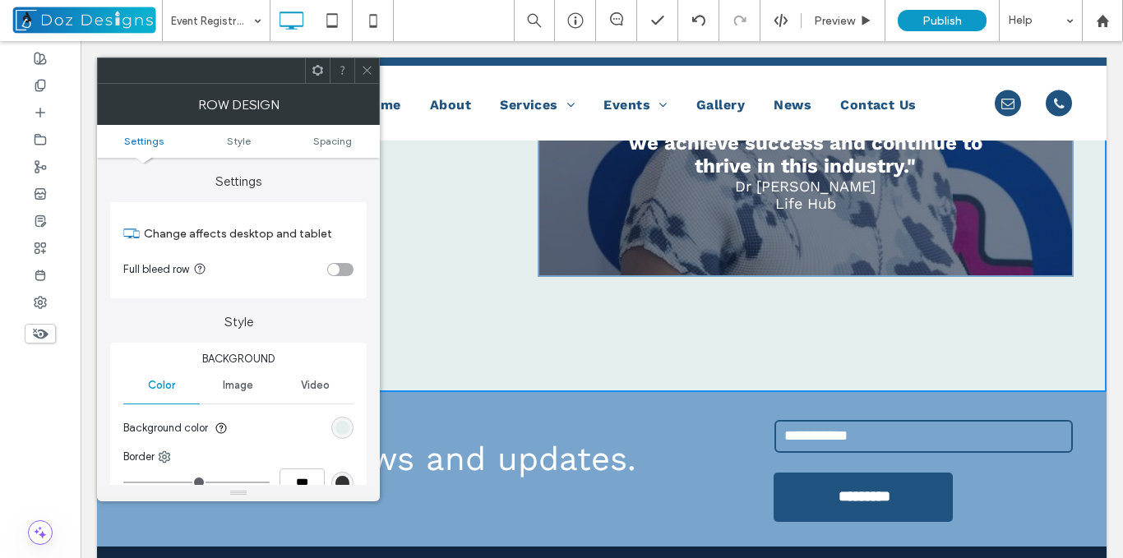
click at [318, 79] on span at bounding box center [318, 70] width 12 height 25
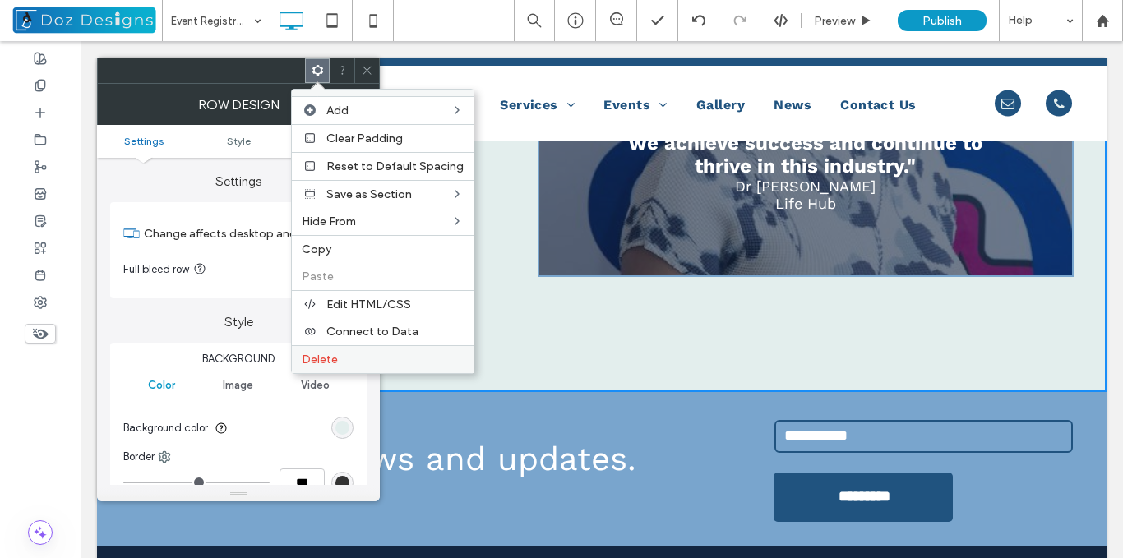
click at [322, 355] on span "Delete" at bounding box center [320, 360] width 36 height 14
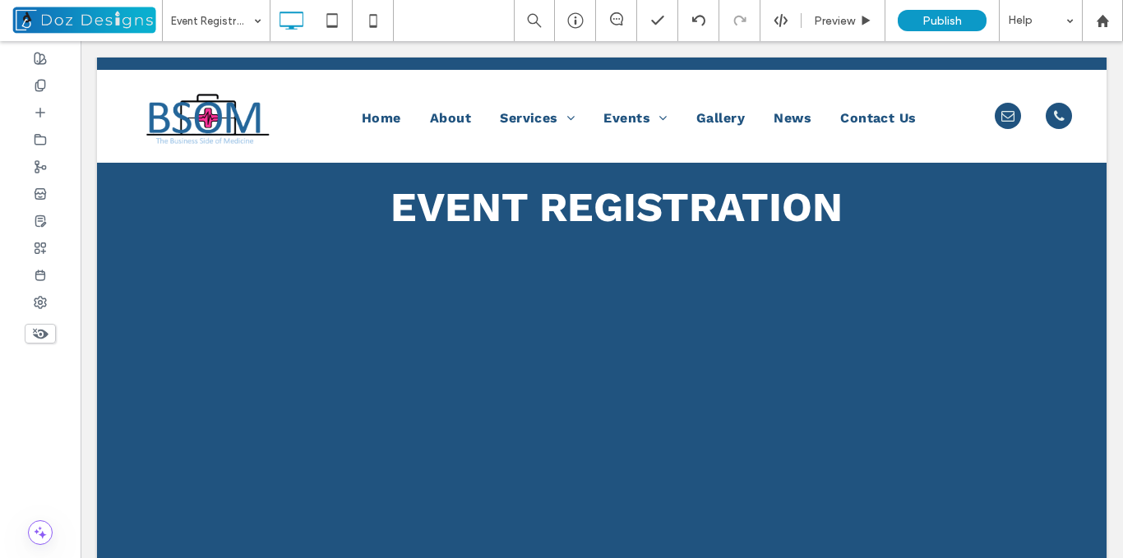
scroll to position [0, 0]
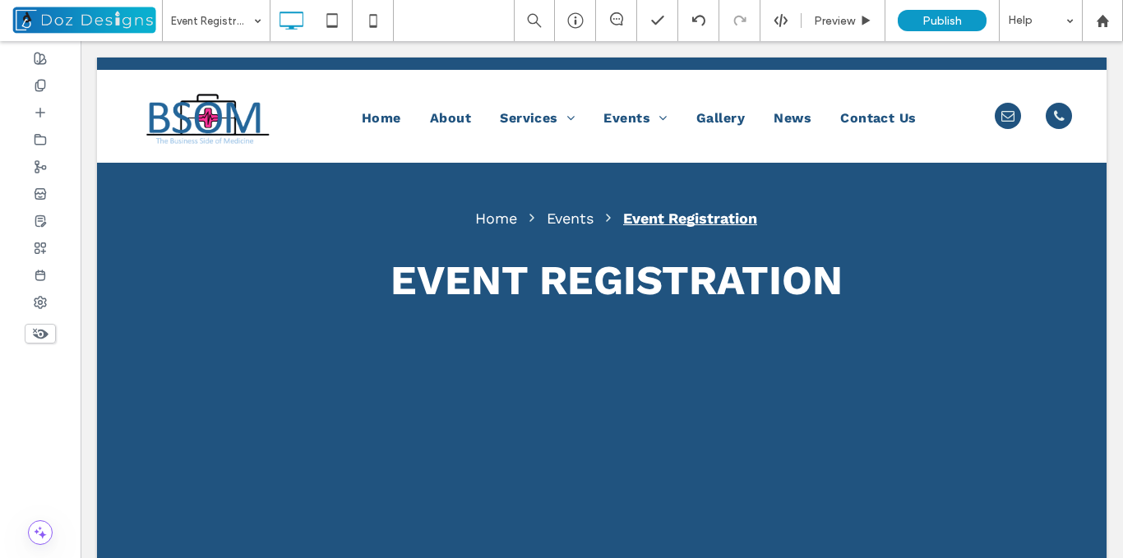
drag, startPoint x: 1119, startPoint y: 437, endPoint x: 1203, endPoint y: 53, distance: 392.5
click at [1101, 19] on use at bounding box center [1102, 20] width 12 height 12
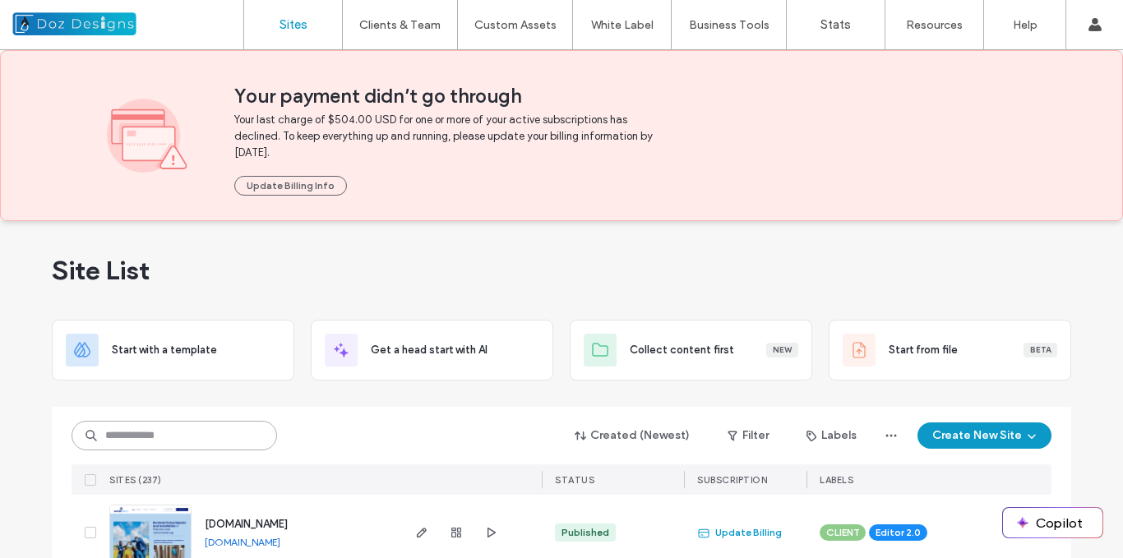
click at [201, 432] on input at bounding box center [175, 436] width 206 height 30
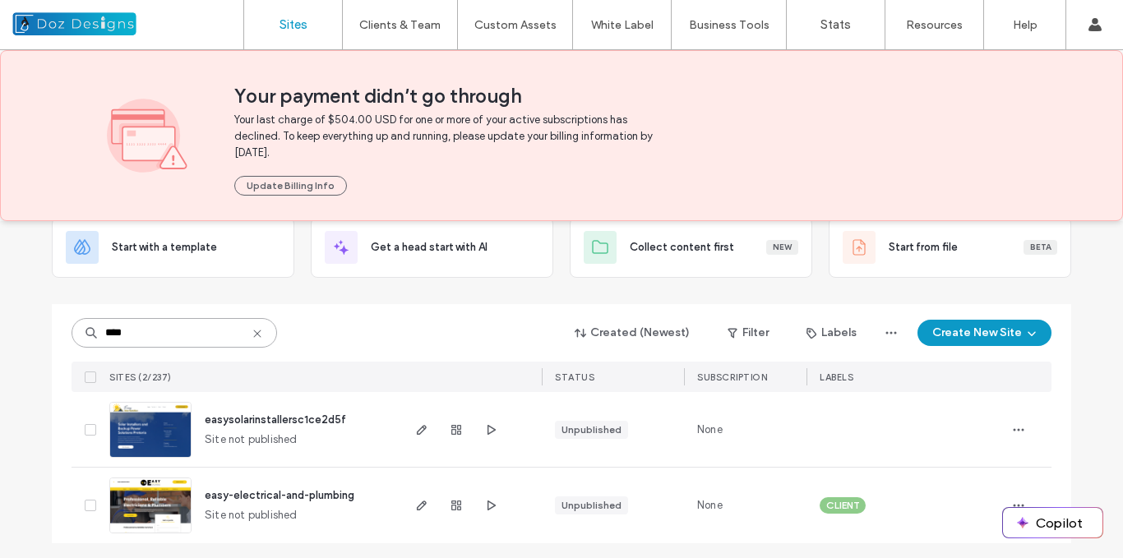
scroll to position [108, 0]
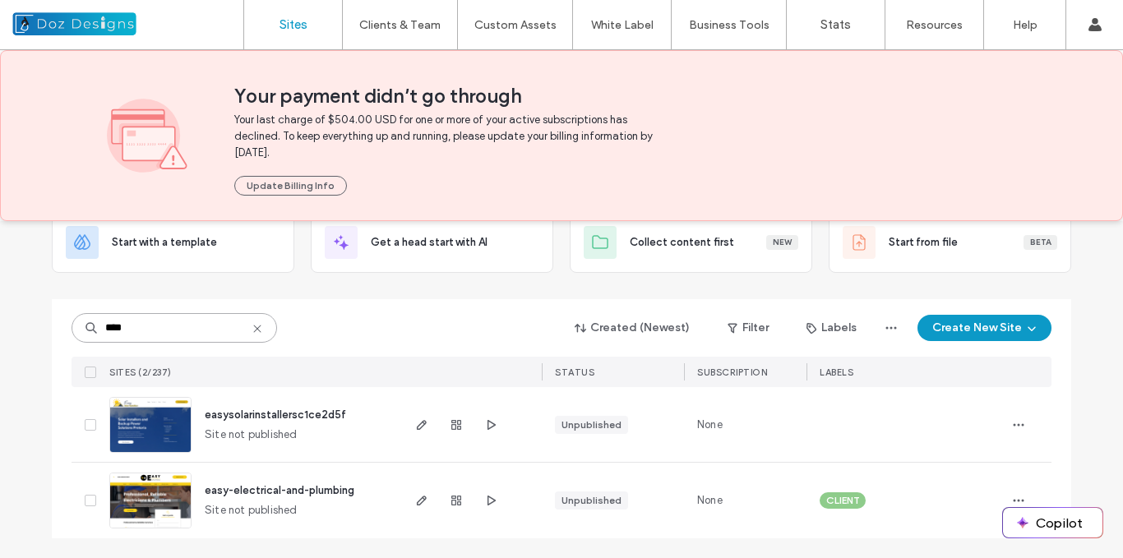
type input "****"
click at [160, 504] on img at bounding box center [150, 530] width 81 height 112
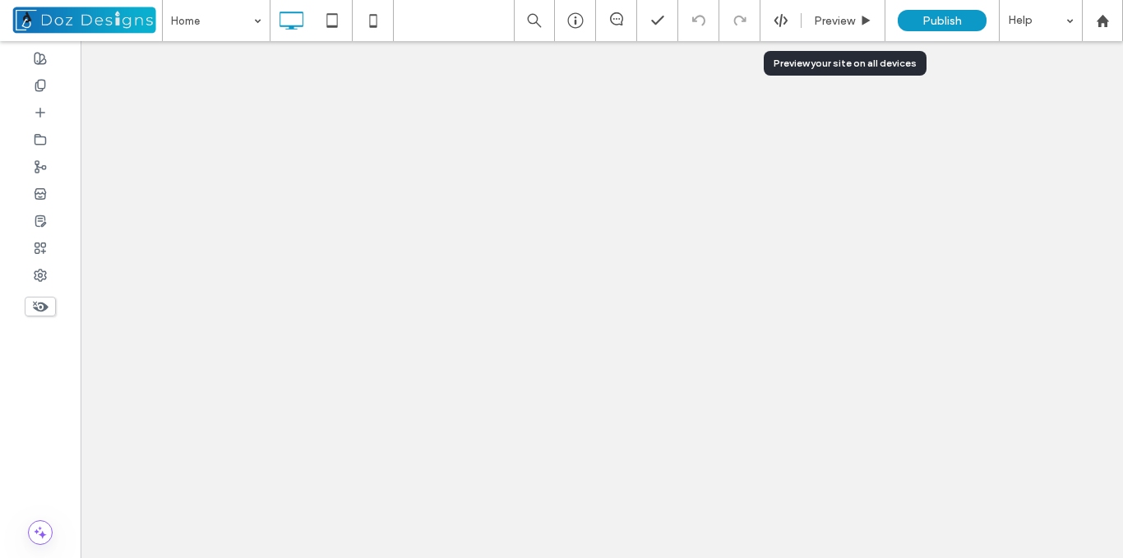
click at [859, 19] on div "Preview" at bounding box center [843, 21] width 83 height 14
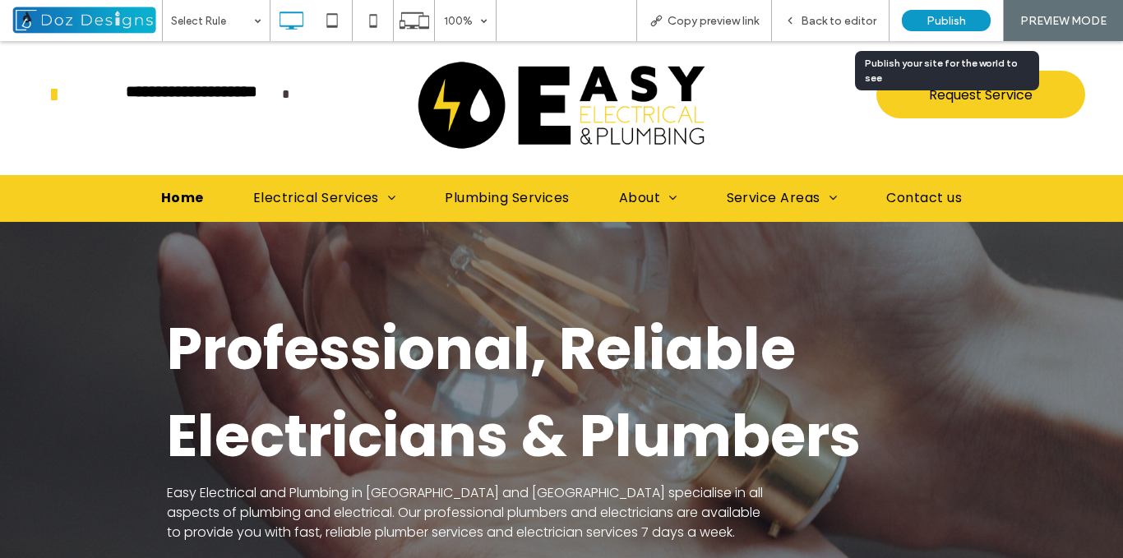
click at [961, 22] on span "Publish" at bounding box center [946, 21] width 39 height 14
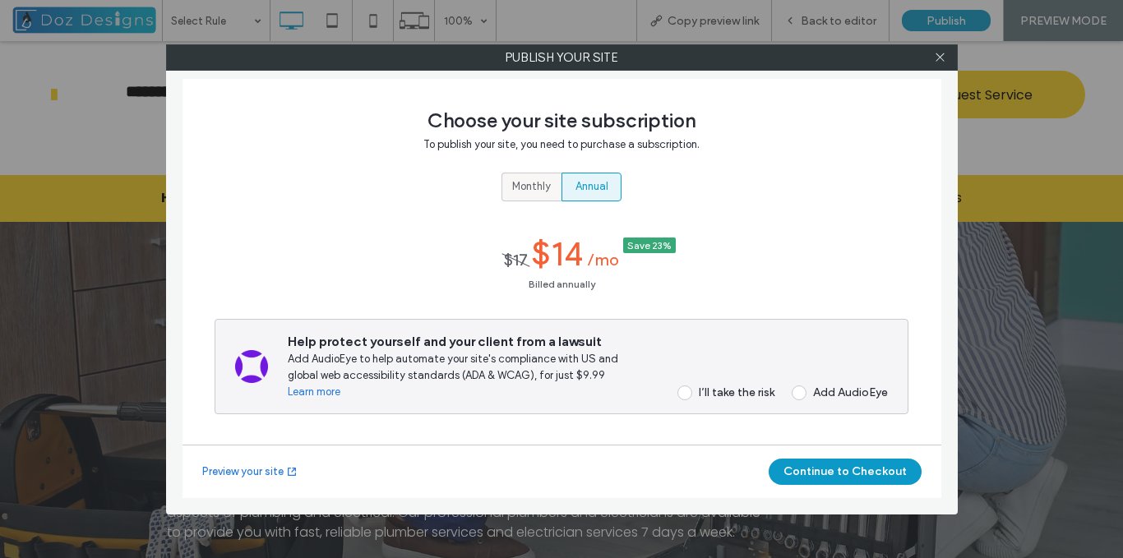
click at [535, 183] on span "Monthly" at bounding box center [531, 186] width 39 height 16
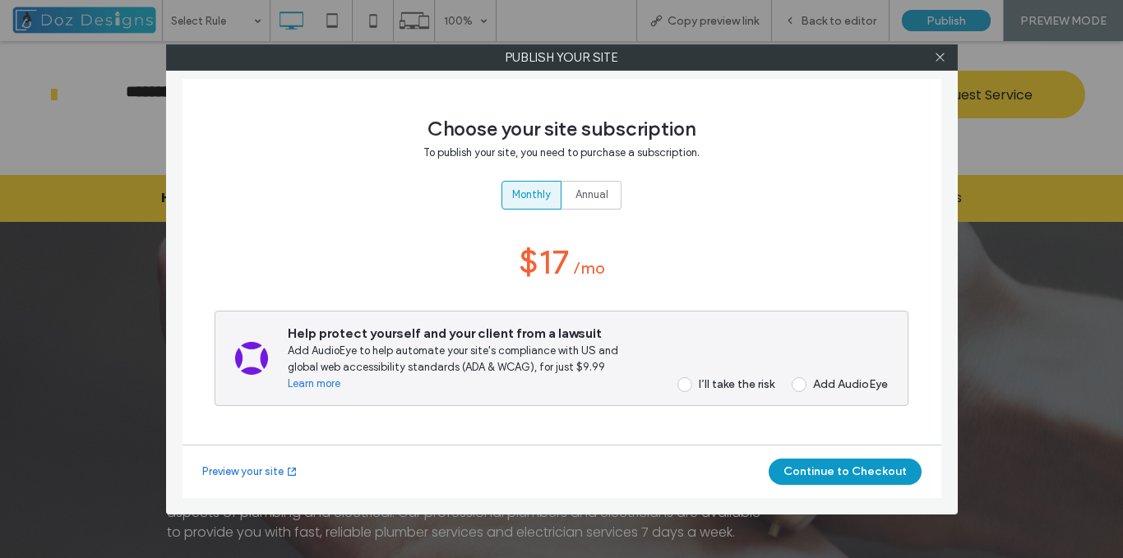
click at [684, 385] on span at bounding box center [685, 385] width 15 height 15
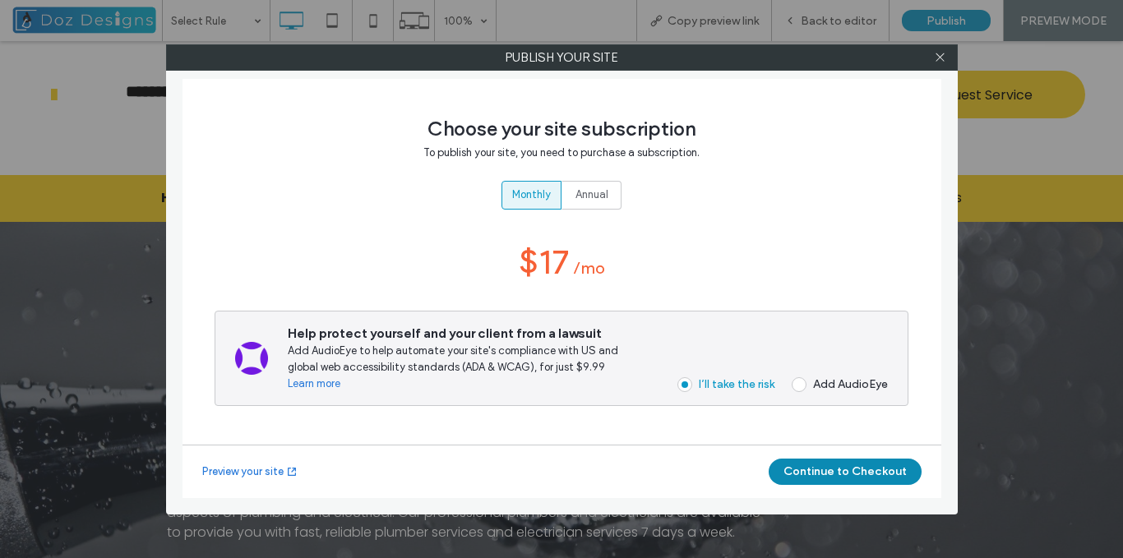
click at [811, 466] on button "Continue to Checkout" at bounding box center [845, 472] width 153 height 26
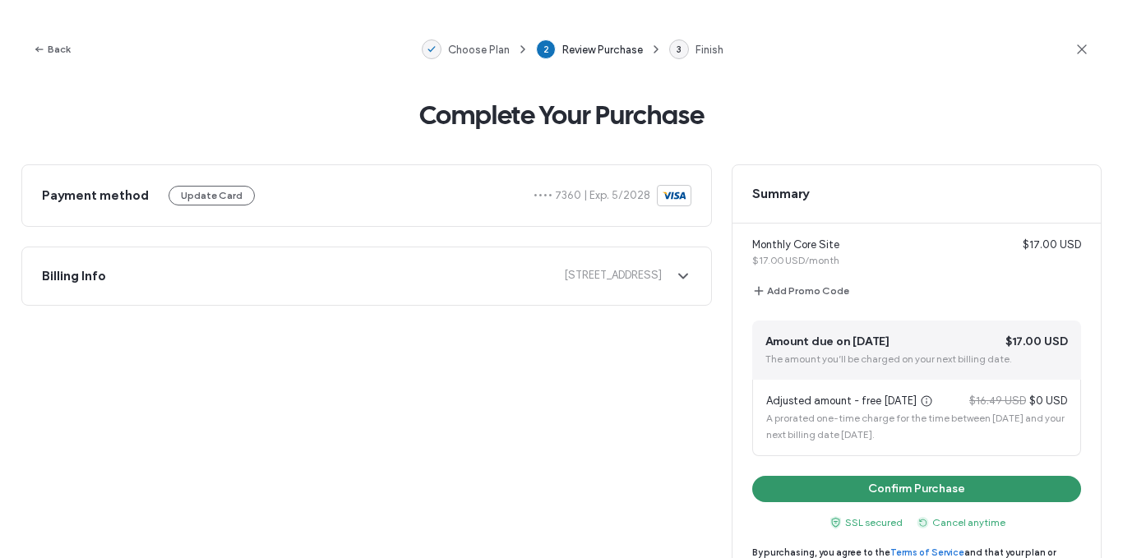
click at [906, 490] on button "Confirm Purchase" at bounding box center [917, 489] width 329 height 26
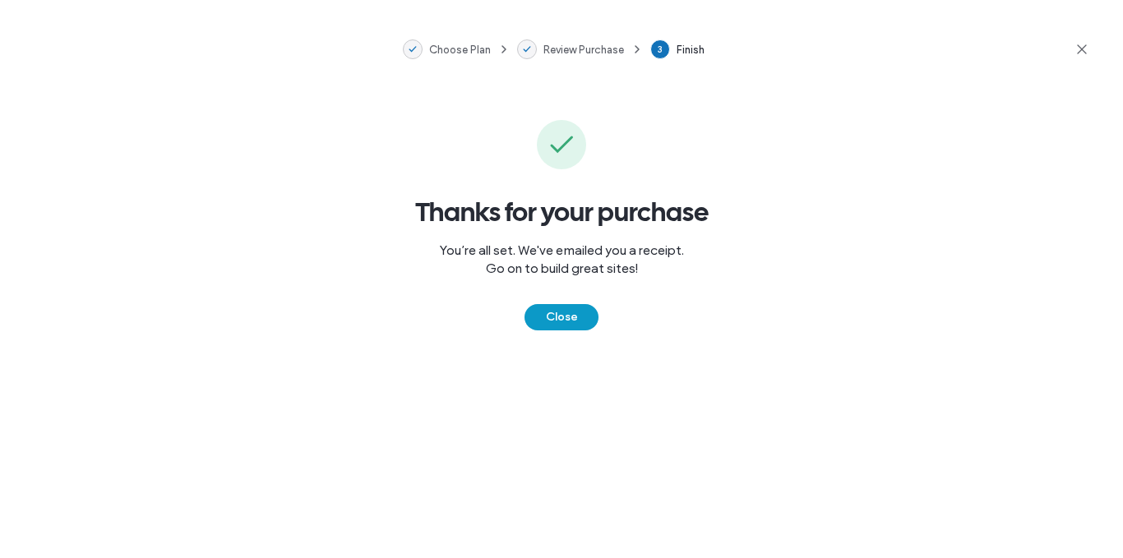
click at [1084, 49] on icon at bounding box center [1082, 49] width 16 height 16
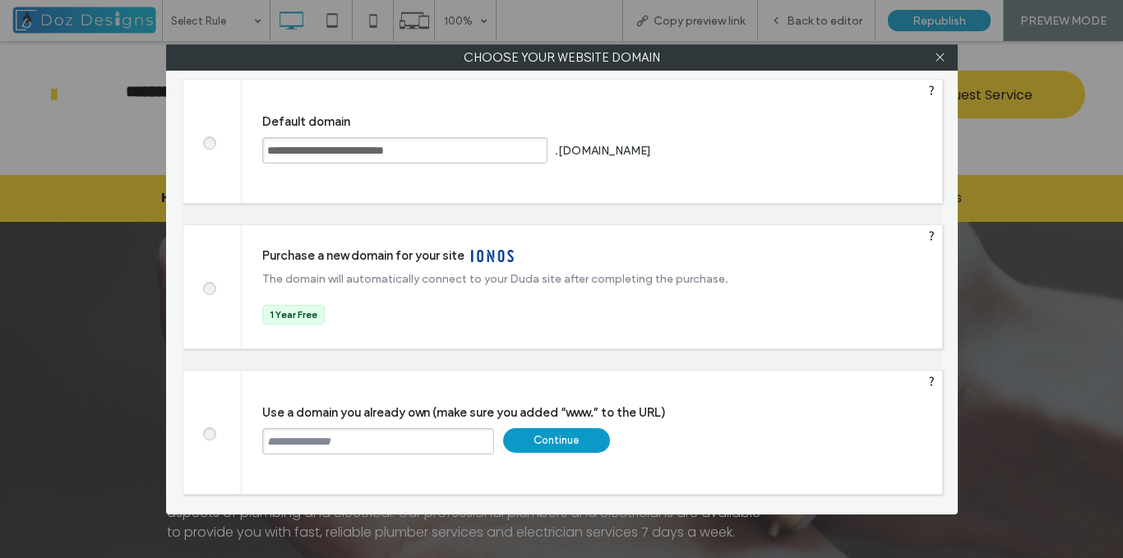
click at [315, 436] on input "text" at bounding box center [378, 442] width 232 height 26
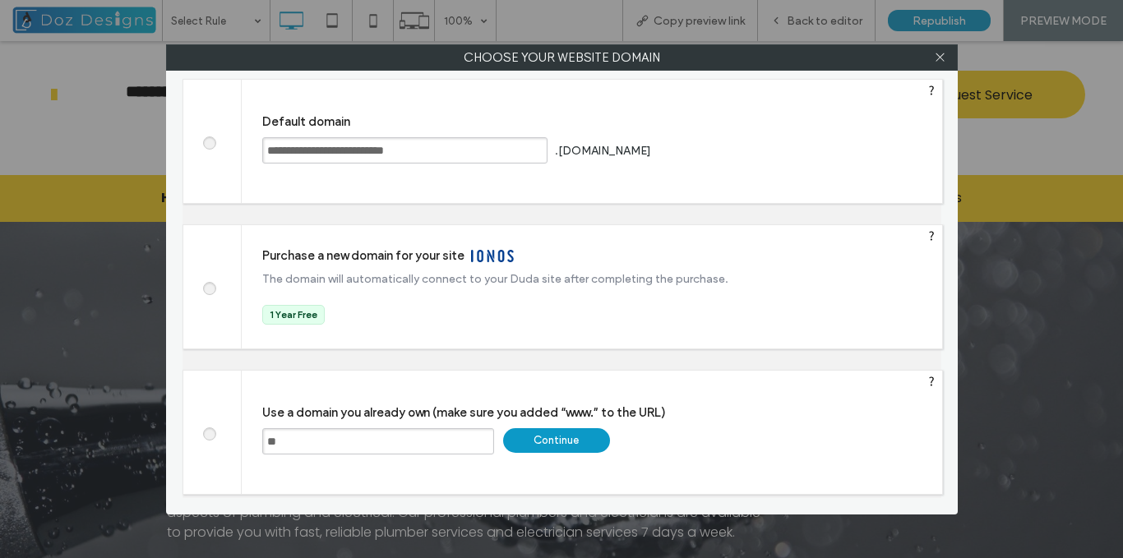
type input "*"
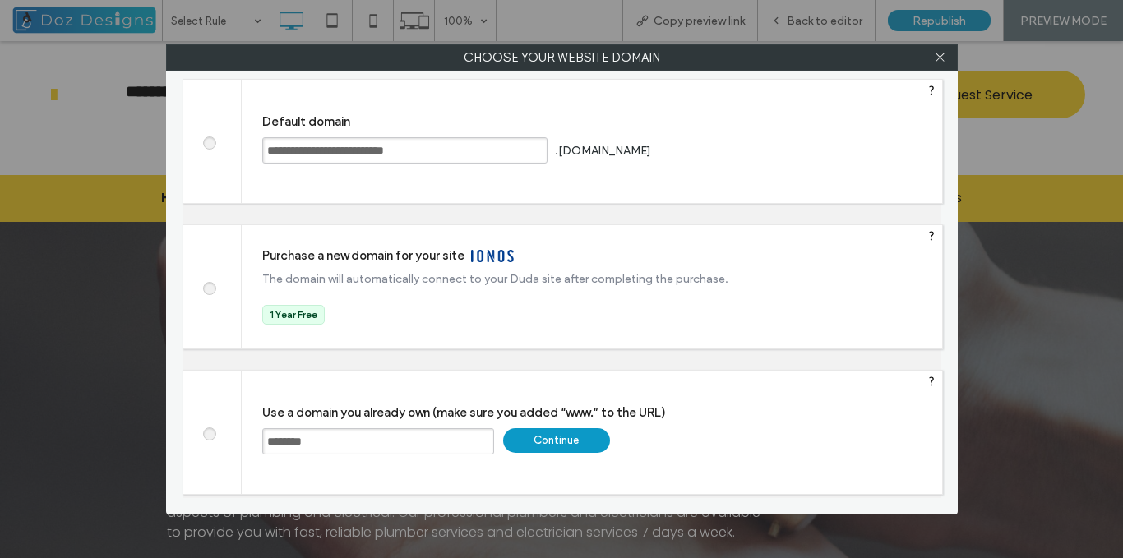
type input "**********"
click at [567, 438] on div "Continue" at bounding box center [556, 441] width 107 height 25
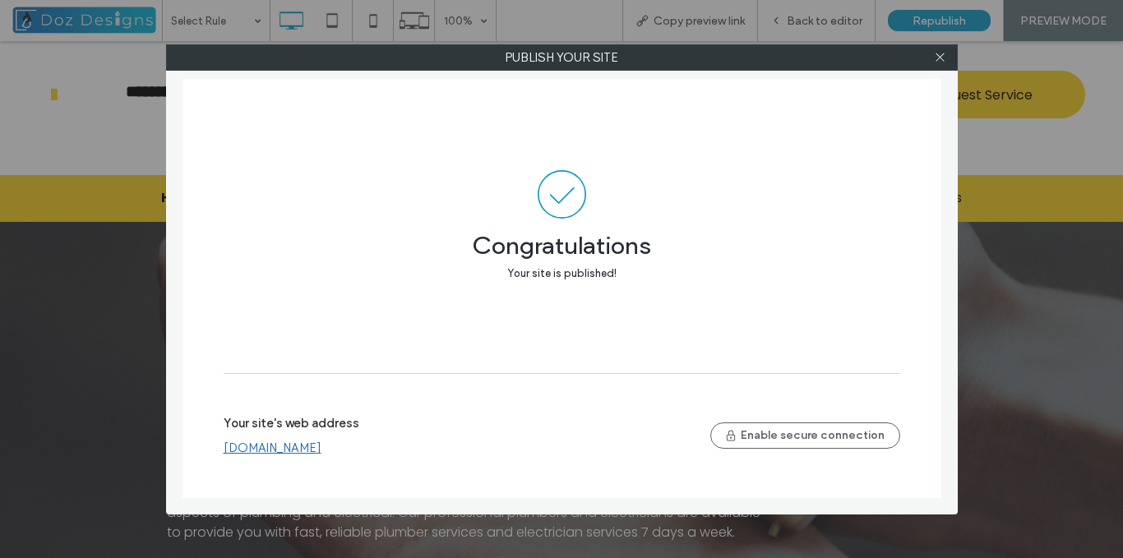
click at [322, 447] on link "[DOMAIN_NAME]" at bounding box center [273, 448] width 98 height 15
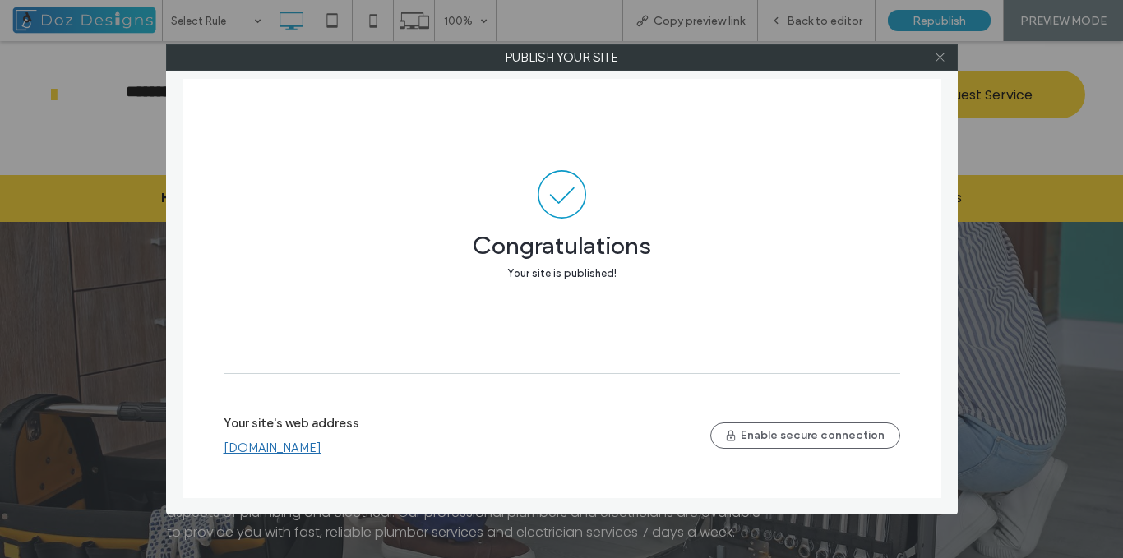
click at [940, 58] on use at bounding box center [940, 57] width 8 height 8
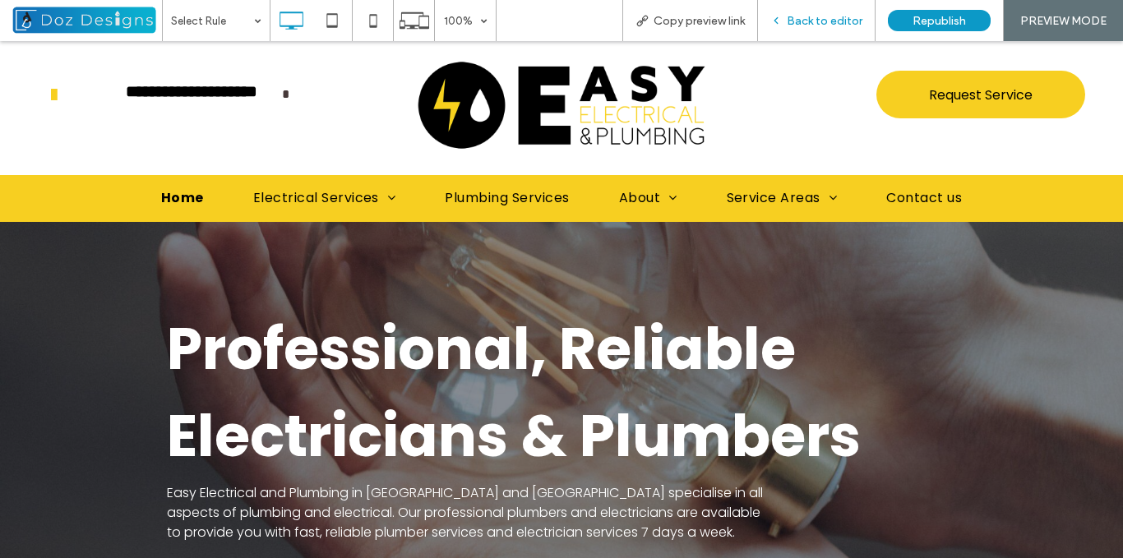
click at [804, 22] on span "Back to editor" at bounding box center [825, 21] width 76 height 14
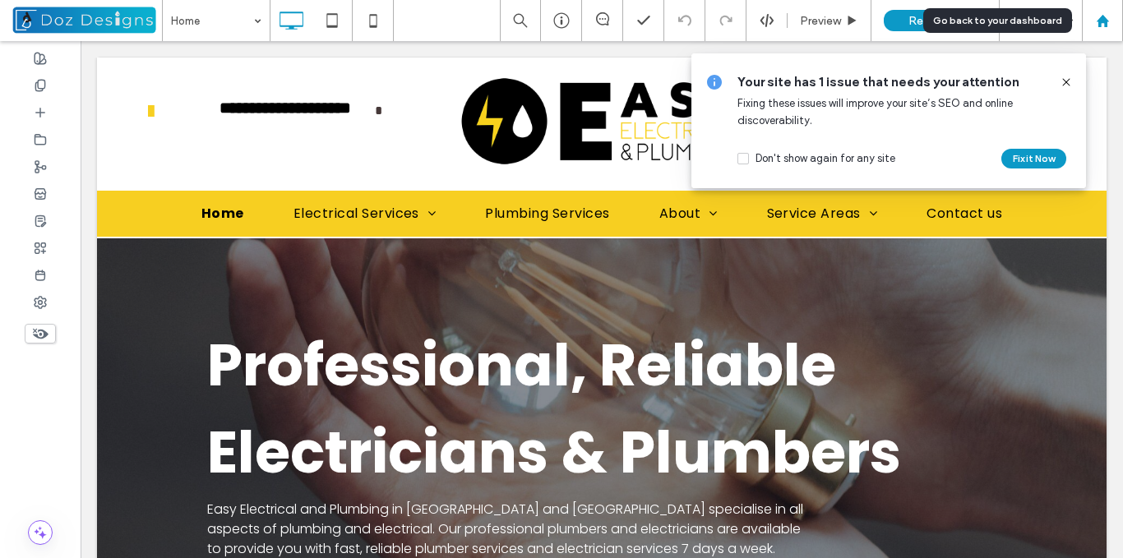
click at [1108, 16] on icon at bounding box center [1103, 21] width 14 height 14
